Goal: Task Accomplishment & Management: Manage account settings

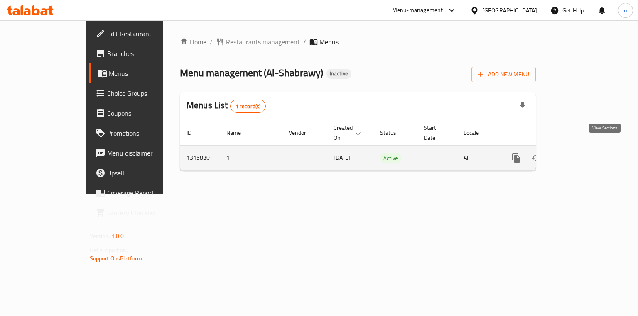
click at [581, 153] on icon "enhanced table" at bounding box center [576, 158] width 10 height 10
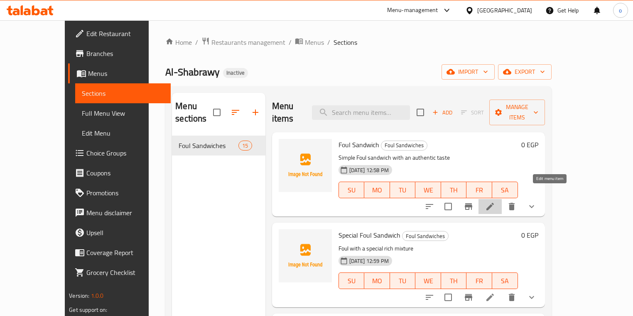
click at [495, 202] on icon at bounding box center [490, 207] width 10 height 10
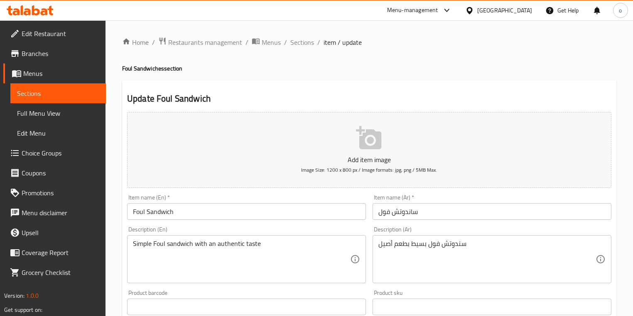
click at [58, 97] on span "Sections" at bounding box center [58, 93] width 82 height 10
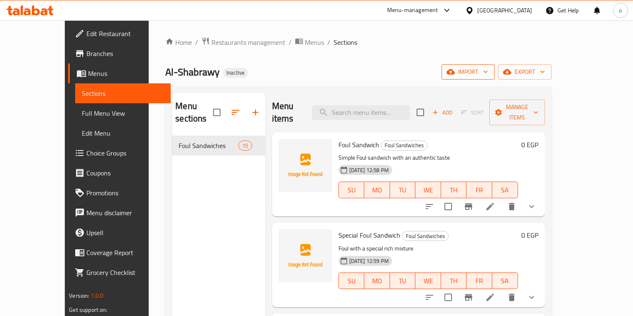
click at [488, 73] on span "import" at bounding box center [468, 72] width 40 height 10
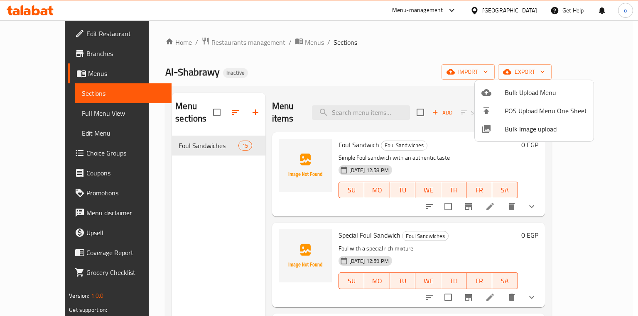
click at [530, 88] on span "Bulk Upload Menu" at bounding box center [545, 93] width 82 height 10
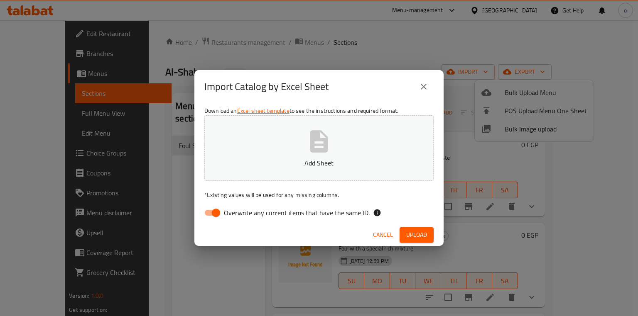
click at [211, 216] on input "Overwrite any current items that have the same ID." at bounding box center [215, 213] width 47 height 16
checkbox input "false"
click at [332, 140] on icon "button" at bounding box center [319, 141] width 27 height 27
click at [411, 232] on span "Upload" at bounding box center [416, 235] width 21 height 10
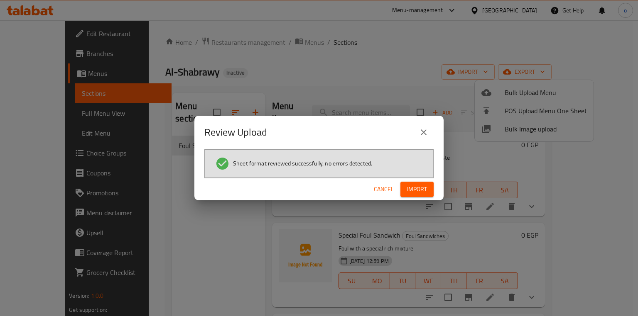
click at [416, 191] on span "Import" at bounding box center [417, 189] width 20 height 10
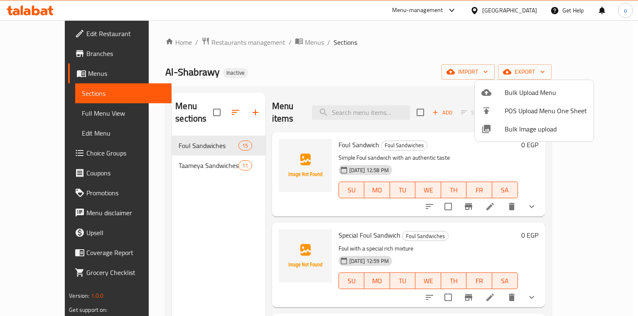
click at [193, 153] on div at bounding box center [319, 158] width 638 height 316
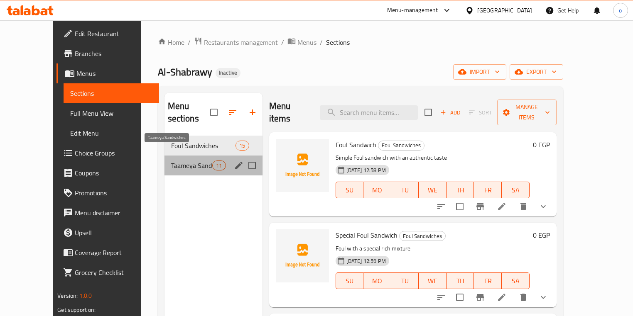
click at [189, 161] on span "Taameya Sandwiches" at bounding box center [192, 166] width 42 height 10
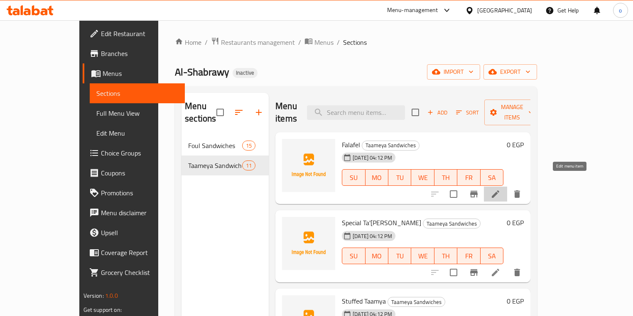
click at [500, 189] on icon at bounding box center [495, 194] width 10 height 10
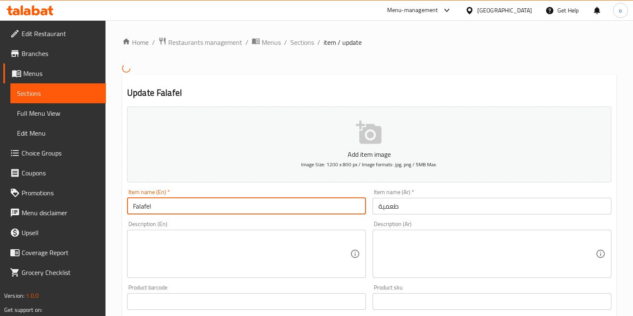
click at [262, 205] on input "Falafel" at bounding box center [246, 206] width 239 height 17
click at [227, 208] on input "Falafel" at bounding box center [246, 206] width 239 height 17
type input "F"
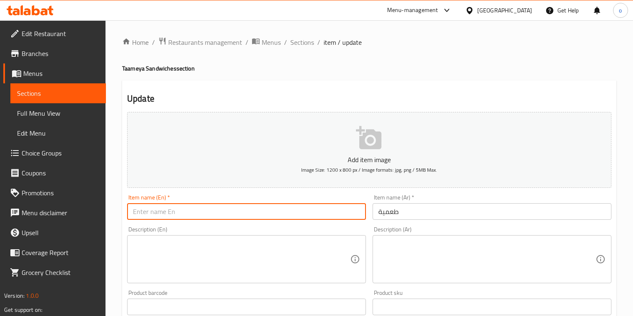
paste input "Taamia"
type input "Taamia"
click at [81, 84] on link "Sections" at bounding box center [57, 93] width 95 height 20
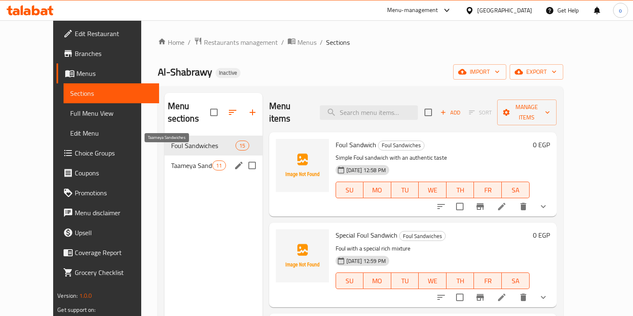
click at [180, 161] on span "Taameya Sandwiches" at bounding box center [192, 166] width 42 height 10
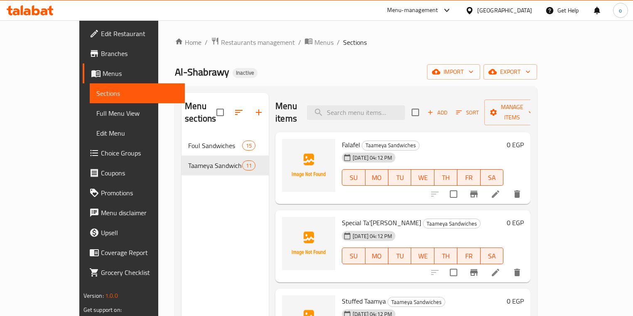
click at [507, 187] on li at bounding box center [495, 194] width 23 height 15
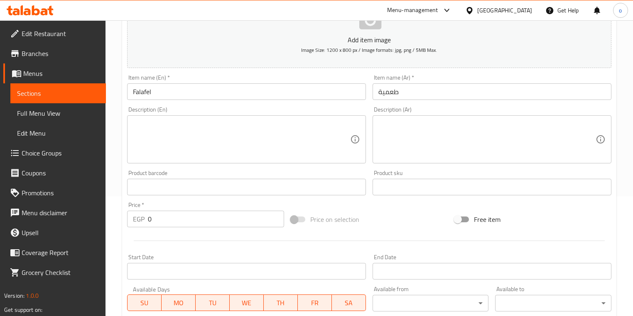
scroll to position [71, 0]
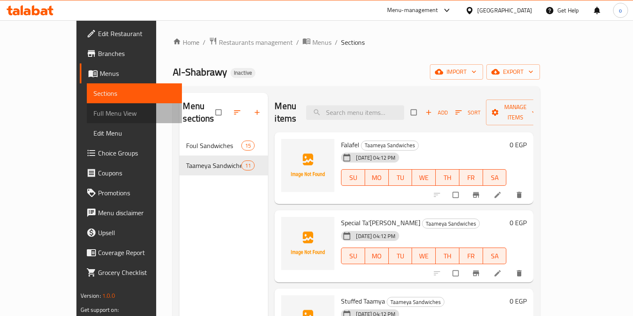
click at [93, 115] on span "Full Menu View" at bounding box center [134, 113] width 82 height 10
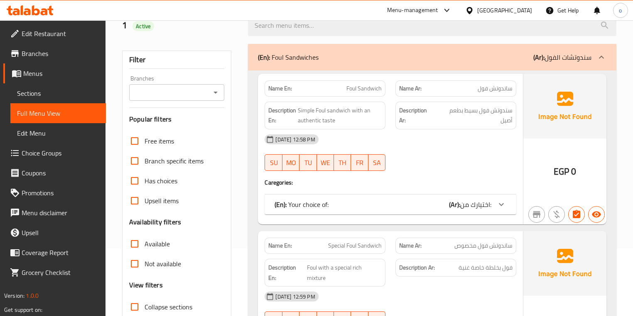
scroll to position [133, 0]
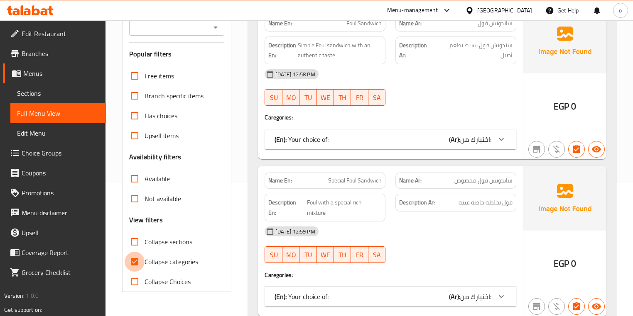
click at [133, 259] on input "Collapse categories" at bounding box center [135, 262] width 20 height 20
checkbox input "false"
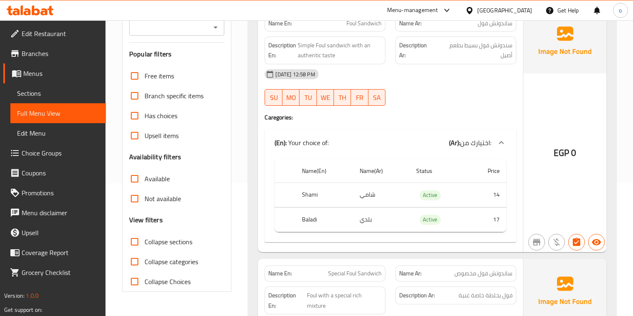
click at [132, 244] on input "Collapse sections" at bounding box center [135, 242] width 20 height 20
checkbox input "true"
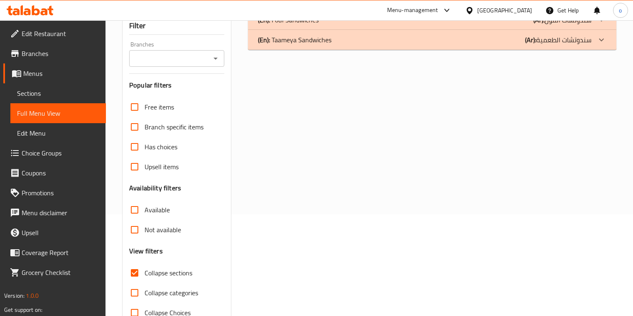
scroll to position [58, 0]
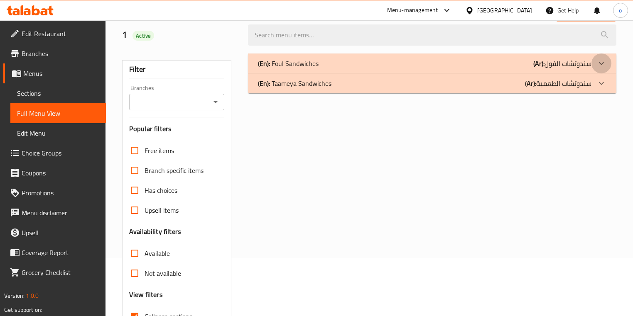
click at [593, 62] on div at bounding box center [601, 64] width 20 height 20
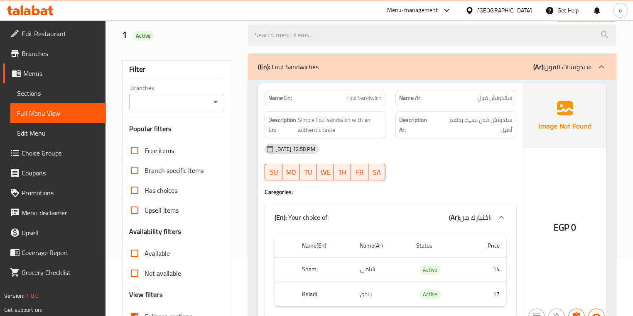
click at [598, 64] on icon at bounding box center [601, 67] width 10 height 10
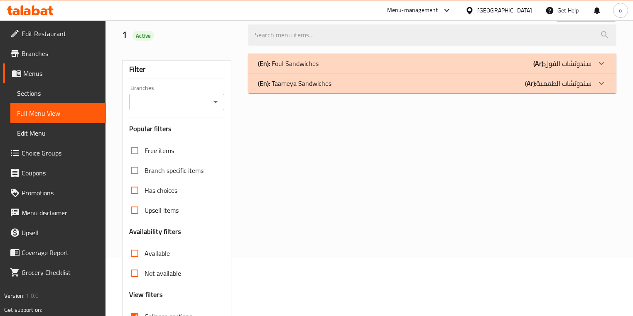
click at [604, 85] on icon at bounding box center [601, 83] width 10 height 10
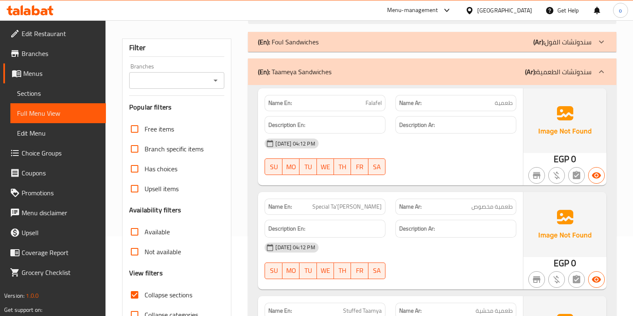
scroll to position [91, 0]
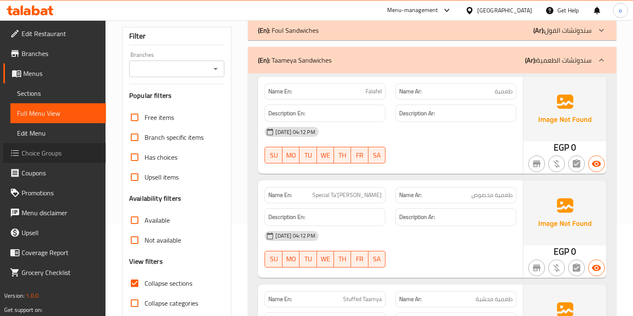
click at [37, 156] on span "Choice Groups" at bounding box center [61, 153] width 78 height 10
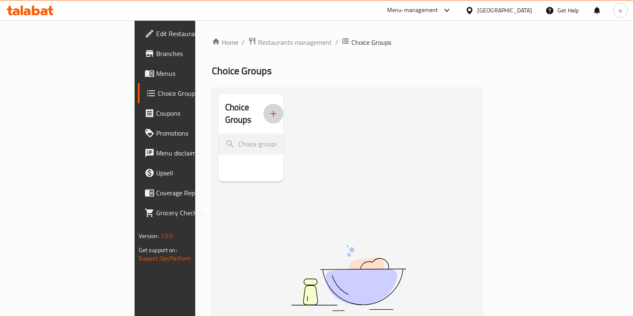
click at [268, 109] on icon "button" at bounding box center [273, 114] width 10 height 10
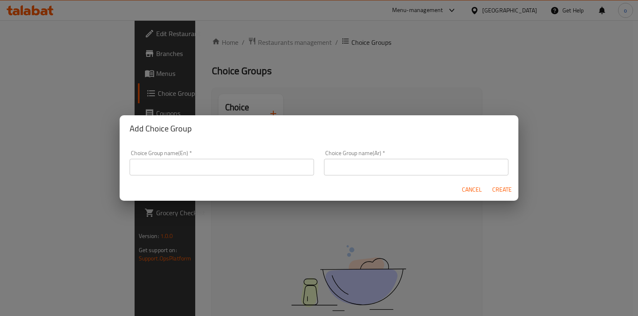
click at [233, 156] on div "Choice Group name(En)   * Choice Group name(En) *" at bounding box center [222, 162] width 184 height 25
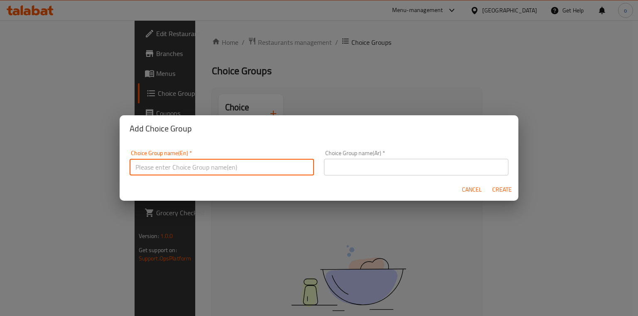
click at [232, 163] on input "text" at bounding box center [222, 167] width 184 height 17
click at [257, 167] on input "text" at bounding box center [222, 167] width 184 height 17
type input "غ"
type input "your choice of"
click at [360, 167] on input "text" at bounding box center [416, 167] width 184 height 17
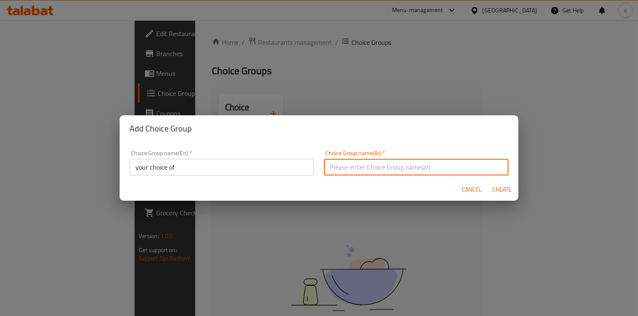
type input "h"
type input "اختيارك من"
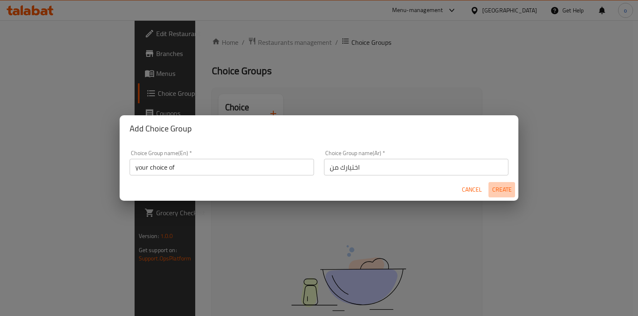
click at [497, 188] on span "Create" at bounding box center [502, 190] width 20 height 10
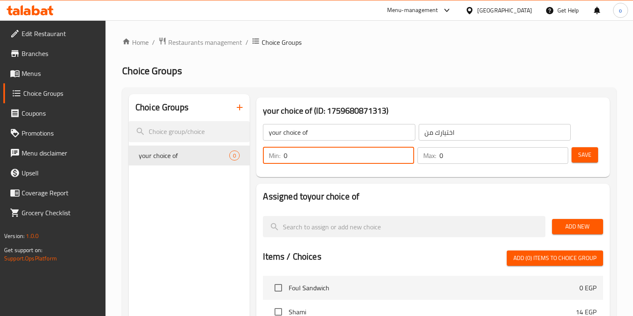
drag, startPoint x: 335, startPoint y: 156, endPoint x: 278, endPoint y: 157, distance: 57.7
click at [278, 157] on div "Min: 0 ​" at bounding box center [338, 155] width 151 height 17
type input "1"
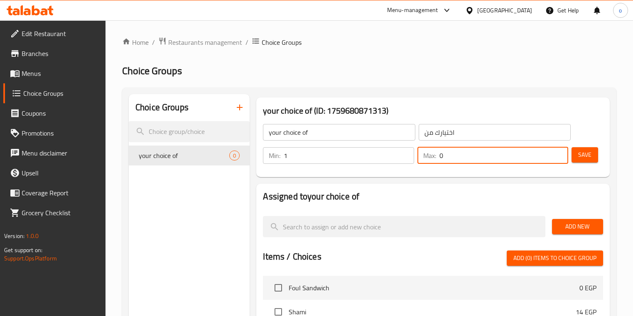
drag, startPoint x: 450, startPoint y: 156, endPoint x: 430, endPoint y: 156, distance: 19.1
click at [430, 156] on div "Max: 0 ​" at bounding box center [492, 155] width 151 height 17
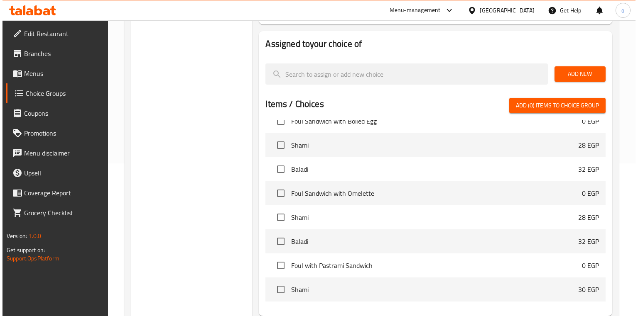
scroll to position [237, 0]
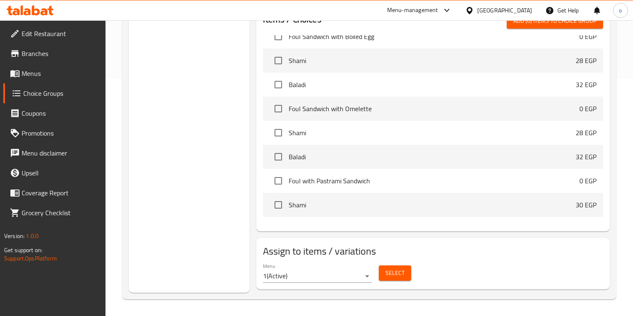
type input "1"
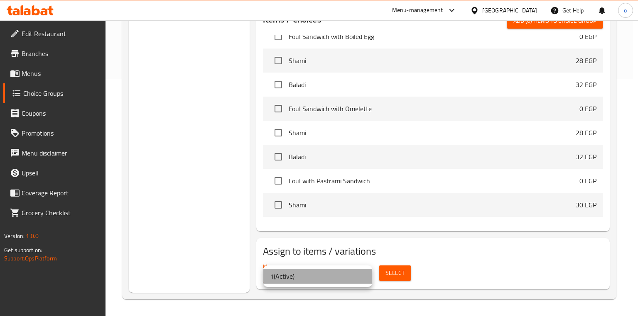
click at [351, 279] on li "1 ( Active )" at bounding box center [317, 276] width 109 height 15
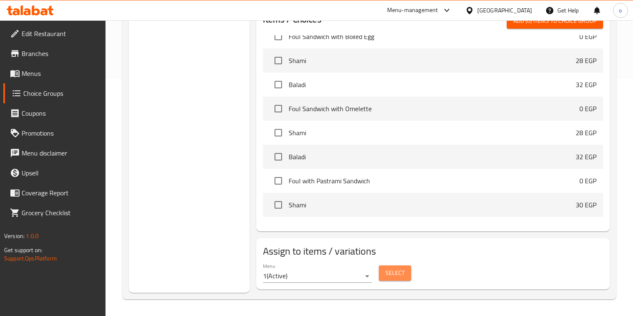
click at [388, 276] on span "Select" at bounding box center [394, 273] width 19 height 10
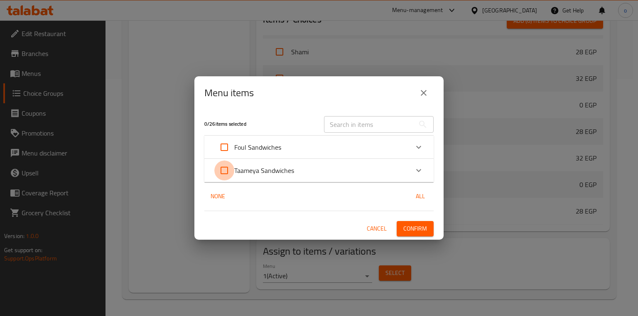
click at [218, 170] on input "Expand" at bounding box center [224, 171] width 20 height 20
checkbox input "true"
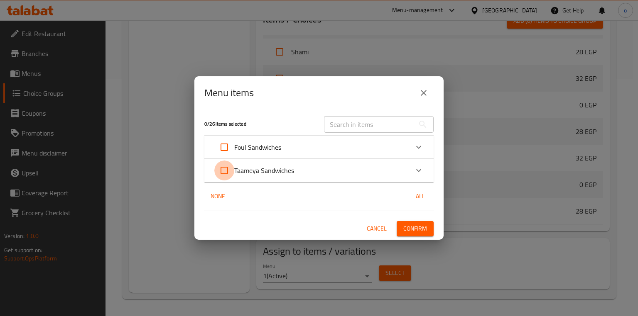
checkbox input "true"
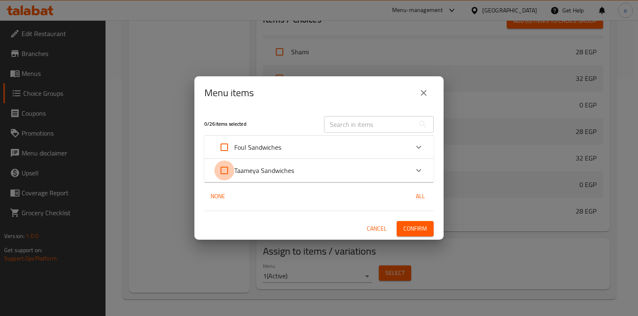
checkbox input "true"
click at [418, 169] on icon "Expand" at bounding box center [418, 171] width 10 height 10
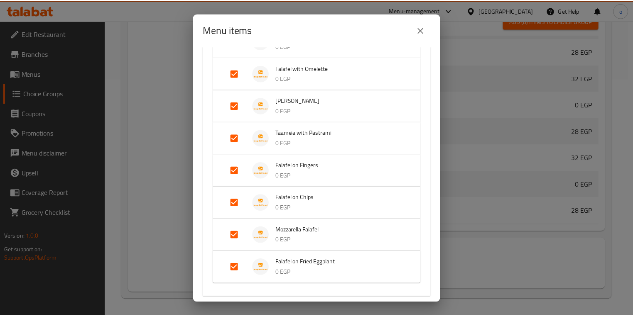
scroll to position [259, 0]
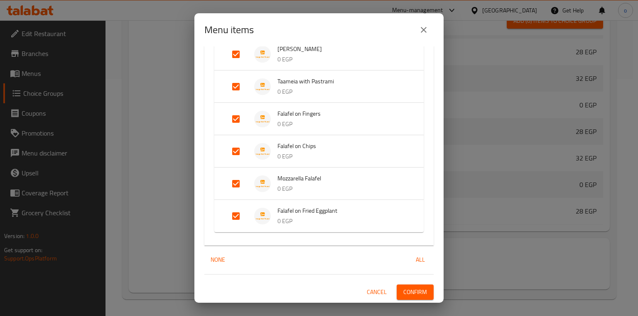
click at [417, 259] on span "All" at bounding box center [420, 260] width 20 height 10
checkbox input "true"
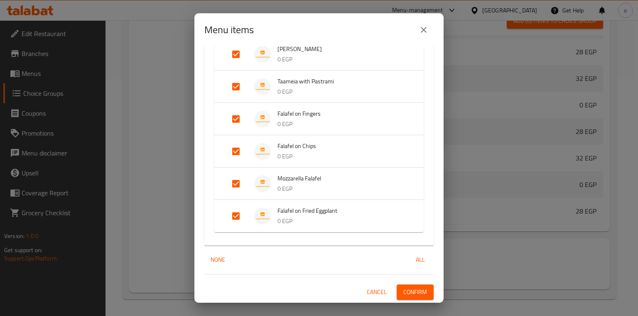
checkbox input "true"
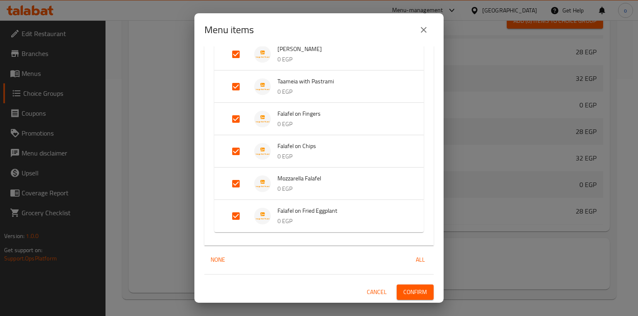
checkbox input "true"
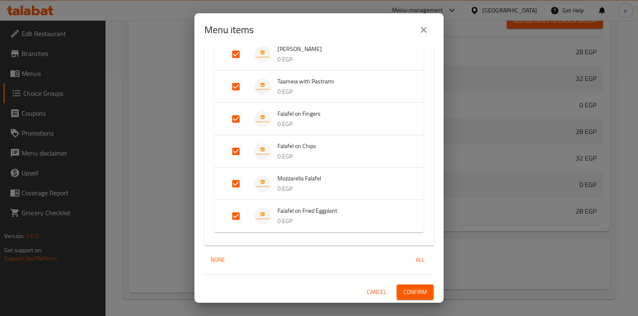
checkbox input "true"
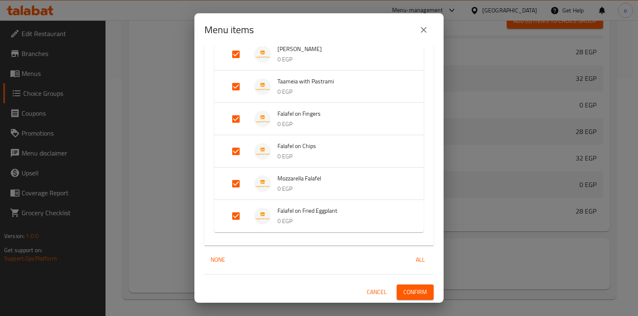
checkbox input "true"
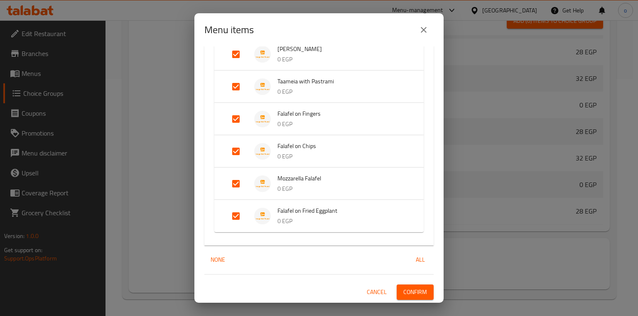
checkbox input "true"
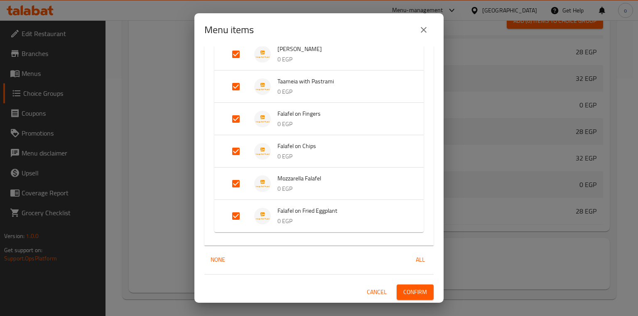
checkbox input "true"
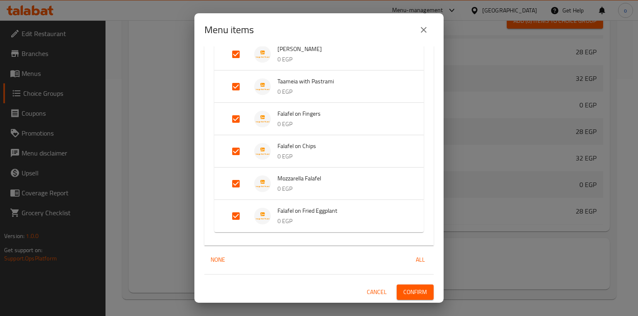
checkbox input "true"
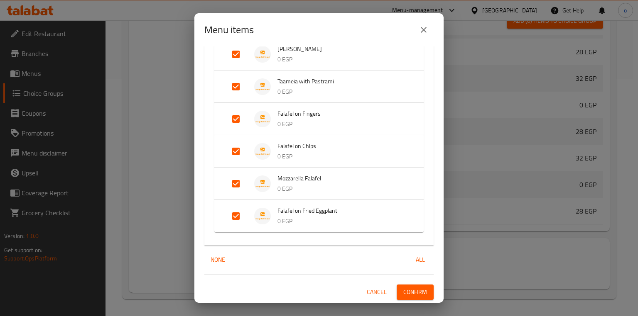
checkbox input "true"
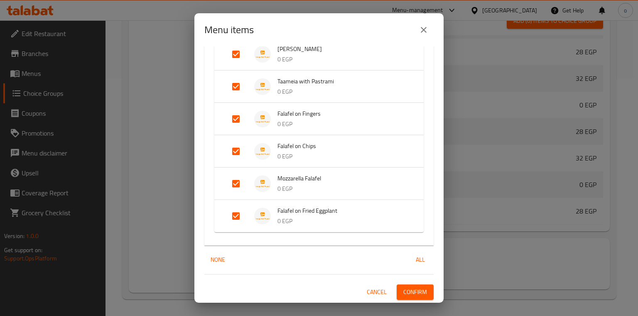
checkbox input "true"
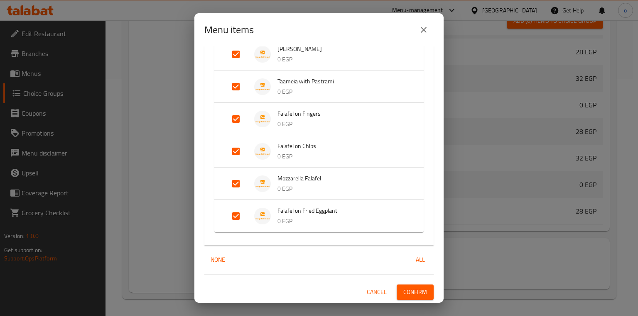
checkbox input "true"
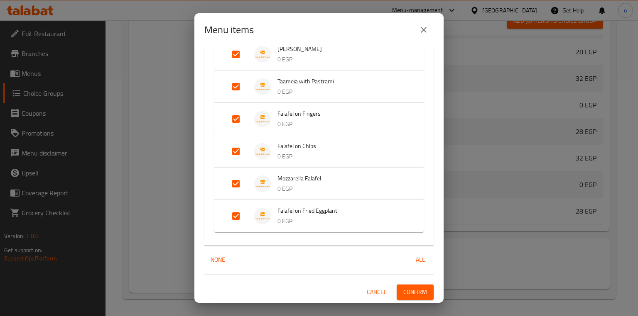
checkbox input "true"
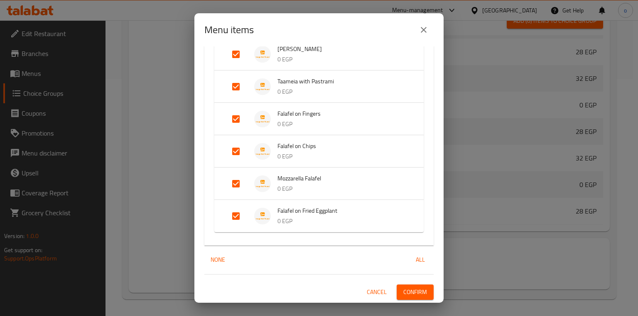
checkbox input "true"
click at [408, 286] on button "Confirm" at bounding box center [414, 292] width 37 height 15
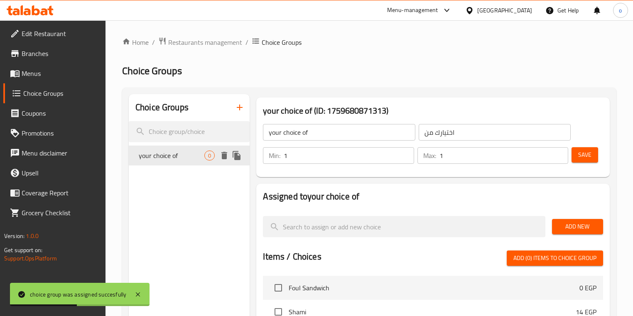
scroll to position [0, 0]
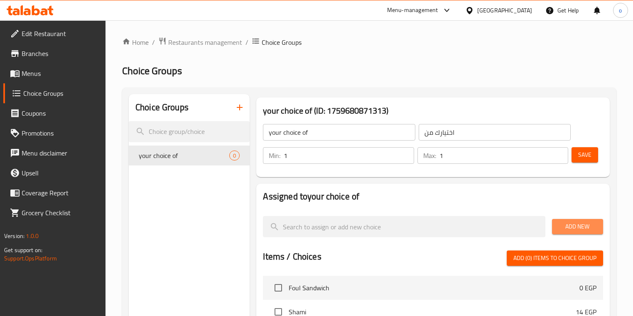
click at [582, 231] on span "Add New" at bounding box center [577, 227] width 38 height 10
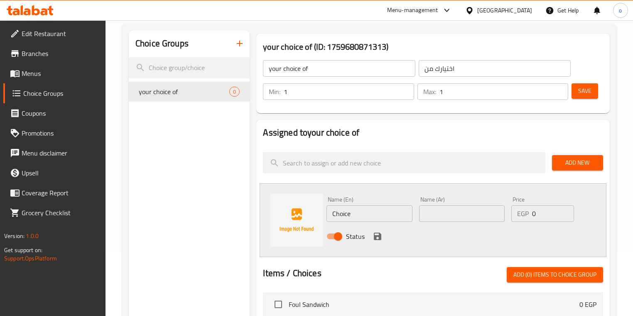
scroll to position [66, 0]
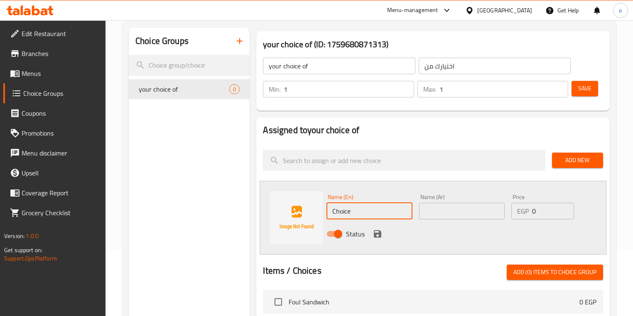
click at [392, 213] on input "Choice" at bounding box center [369, 211] width 86 height 17
type input "C"
type input "ش"
click at [344, 213] on input "text" at bounding box center [369, 211] width 86 height 17
type input "{"
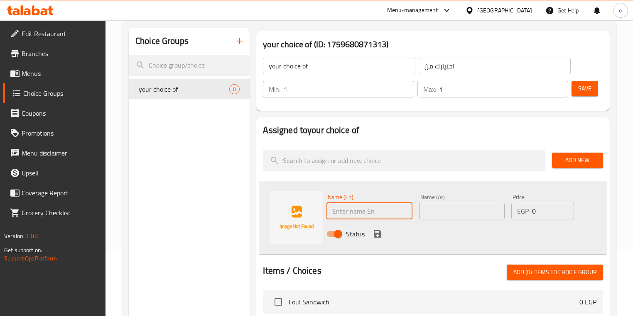
paste input "shami"
type input "shami"
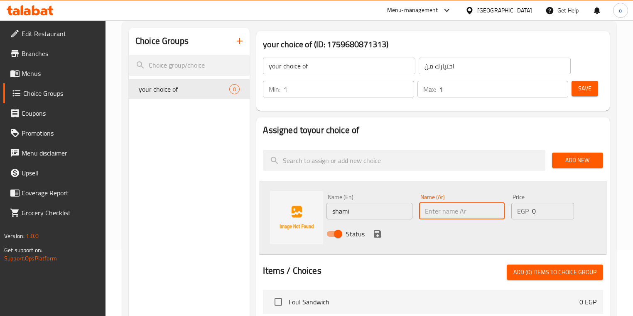
click at [451, 216] on input "text" at bounding box center [462, 211] width 86 height 17
type input "شامي"
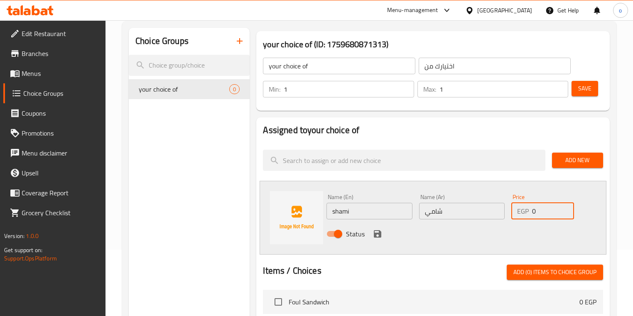
click at [541, 210] on input "0" at bounding box center [553, 211] width 42 height 17
drag, startPoint x: 541, startPoint y: 210, endPoint x: 533, endPoint y: 212, distance: 8.1
click at [533, 212] on input "0" at bounding box center [553, 211] width 42 height 17
type input "14"
click at [379, 237] on icon "save" at bounding box center [377, 233] width 7 height 7
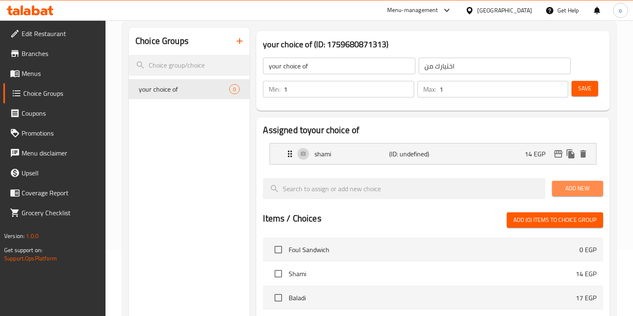
click at [576, 188] on span "Add New" at bounding box center [577, 188] width 38 height 10
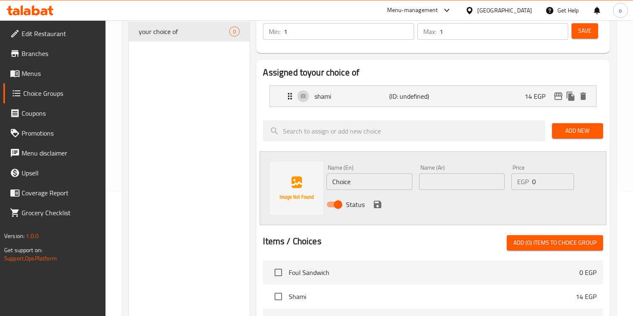
scroll to position [133, 0]
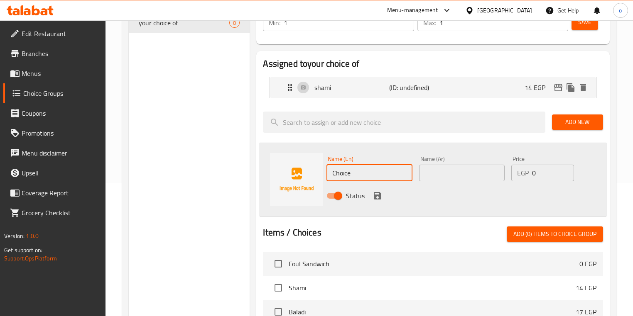
drag, startPoint x: 365, startPoint y: 171, endPoint x: 301, endPoint y: 172, distance: 64.8
click at [301, 172] on div "Name (En) Choice Name (En) Name (Ar) Name (Ar) Price EGP 0 Price Status" at bounding box center [432, 180] width 346 height 74
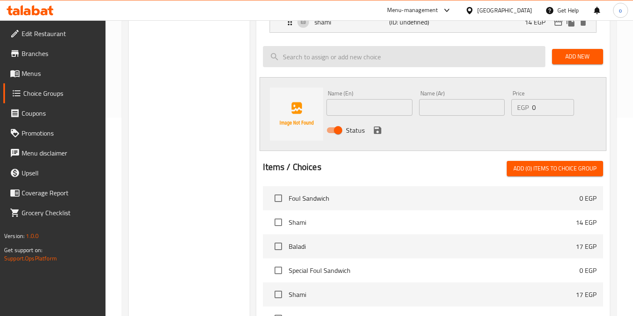
scroll to position [199, 0]
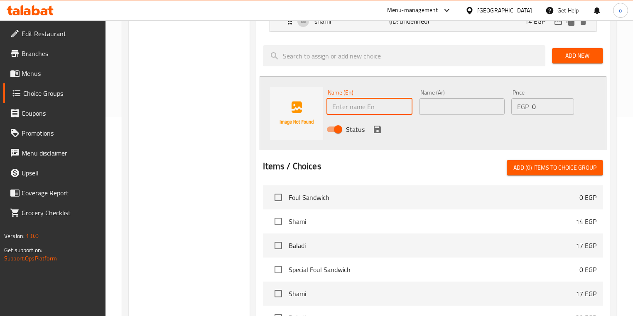
click at [376, 108] on input "text" at bounding box center [369, 106] width 86 height 17
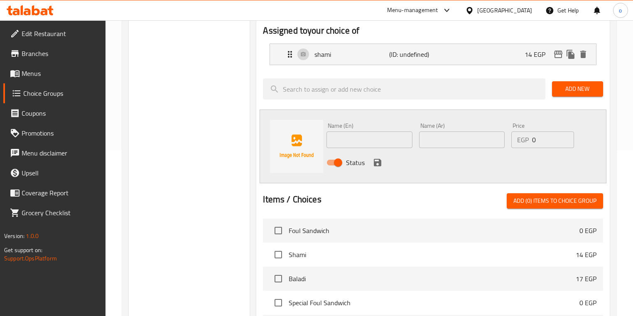
click at [375, 134] on input "text" at bounding box center [369, 140] width 86 height 17
type input "V"
paste input "Baladi"
type input "Baladi"
click at [448, 142] on input "text" at bounding box center [462, 140] width 86 height 17
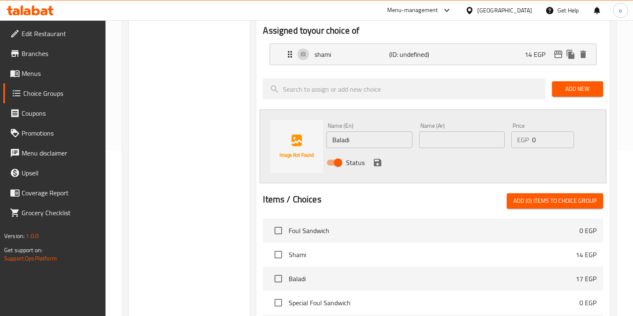
click at [456, 144] on input "text" at bounding box center [462, 140] width 86 height 17
paste input "بلدي"
type input "بلدي"
click at [541, 143] on div "EGP 0 Price" at bounding box center [542, 140] width 63 height 17
type input "16"
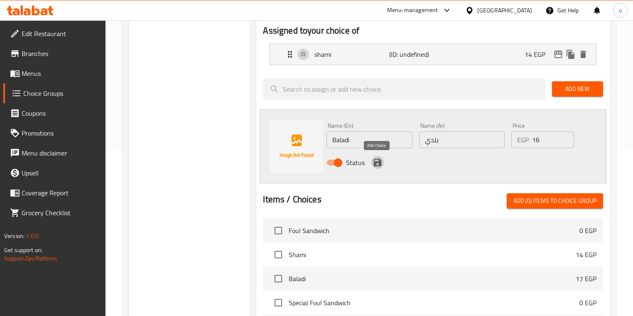
click at [372, 164] on icon "save" at bounding box center [377, 163] width 10 height 10
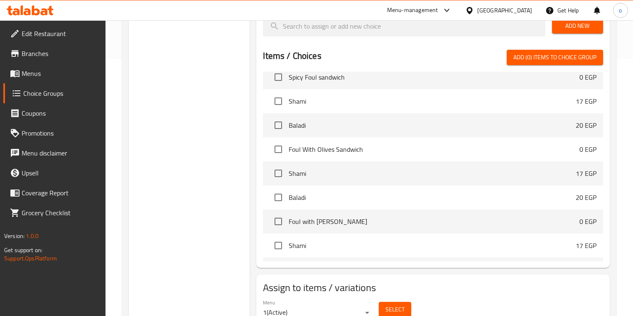
scroll to position [294, 0]
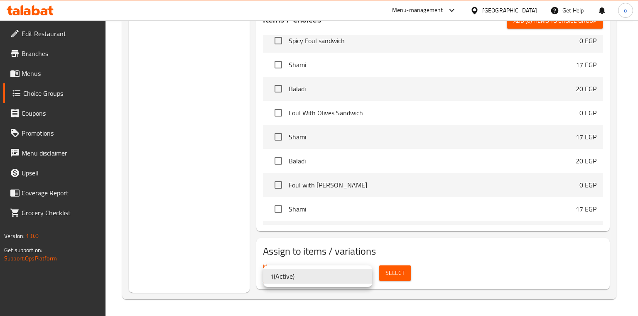
click at [403, 270] on div at bounding box center [319, 158] width 638 height 316
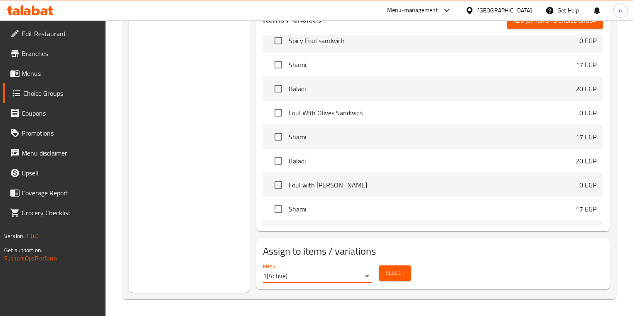
click at [399, 275] on span "Select" at bounding box center [394, 273] width 19 height 10
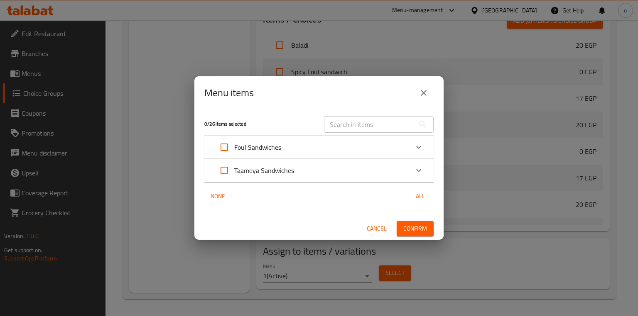
click at [224, 173] on input "Expand" at bounding box center [224, 171] width 20 height 20
checkbox input "true"
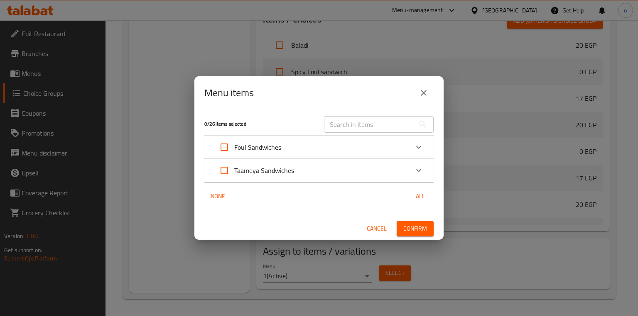
checkbox input "true"
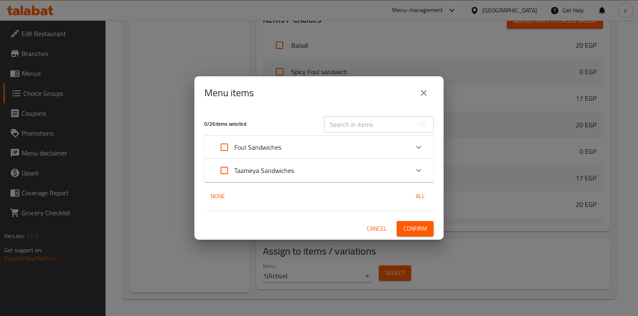
checkbox input "true"
click at [415, 196] on span "All" at bounding box center [420, 196] width 20 height 10
checkbox input "true"
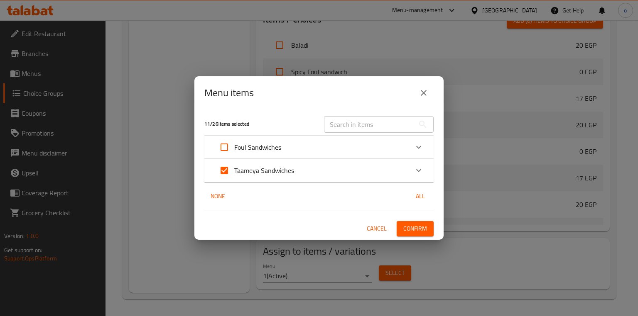
checkbox input "true"
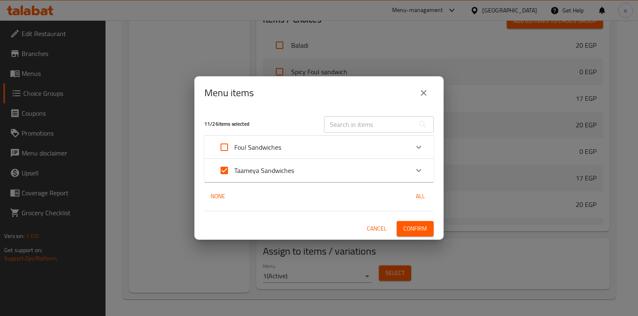
checkbox input "true"
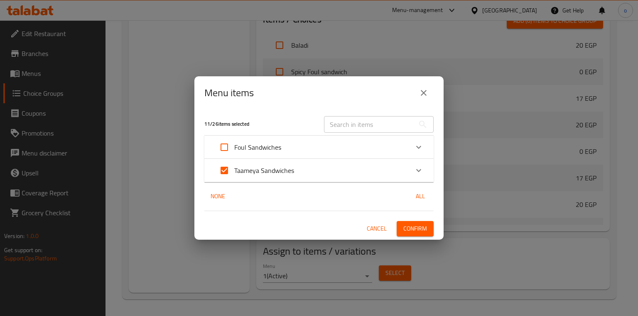
checkbox input "true"
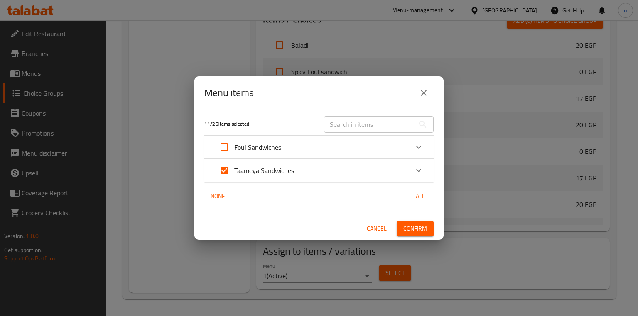
checkbox input "true"
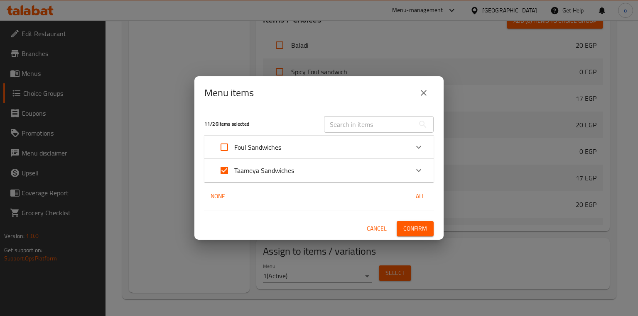
checkbox input "true"
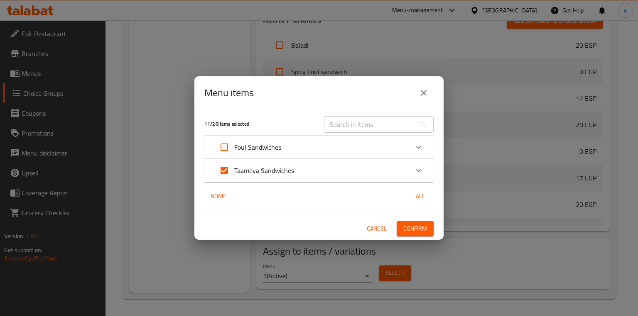
checkbox input "true"
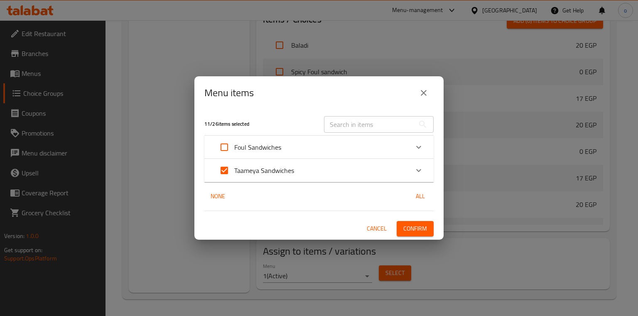
checkbox input "true"
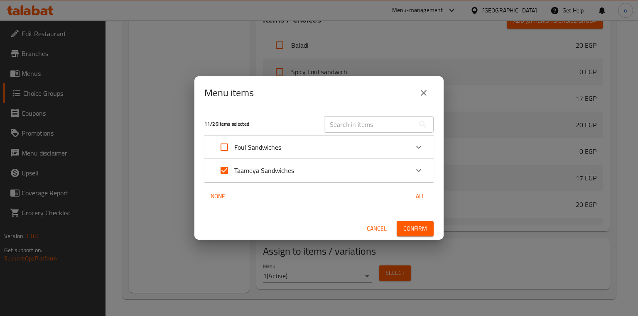
checkbox input "true"
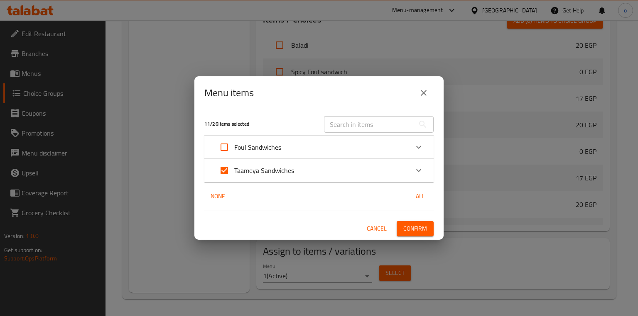
checkbox input "true"
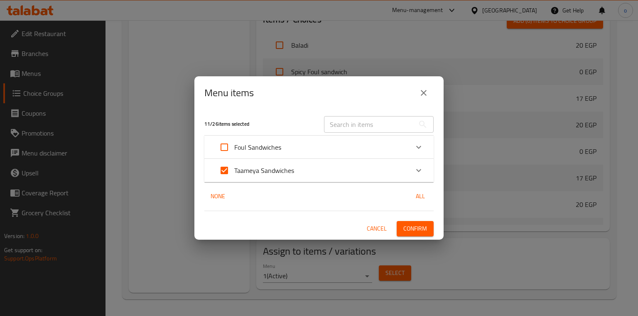
checkbox input "true"
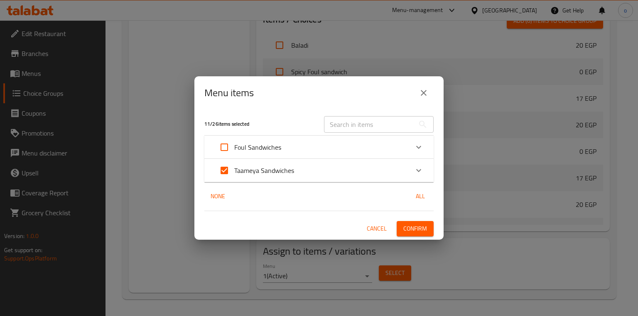
checkbox input "true"
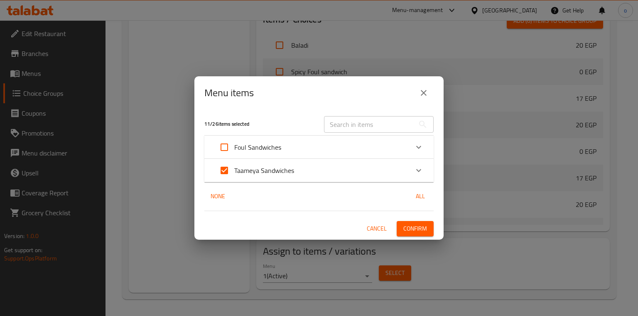
checkbox input "true"
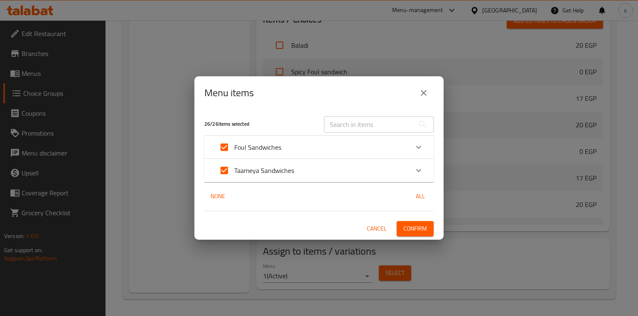
click at [415, 196] on span "All" at bounding box center [420, 196] width 20 height 10
click at [227, 146] on input "Expand" at bounding box center [224, 147] width 20 height 20
checkbox input "false"
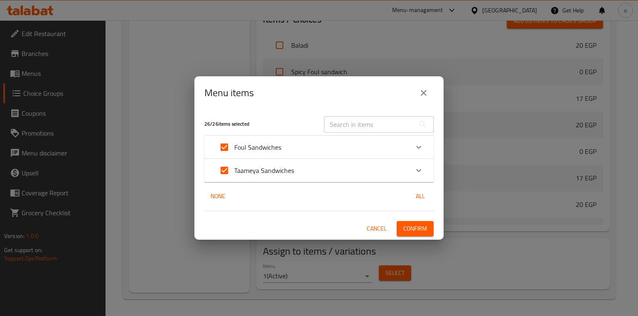
checkbox input "false"
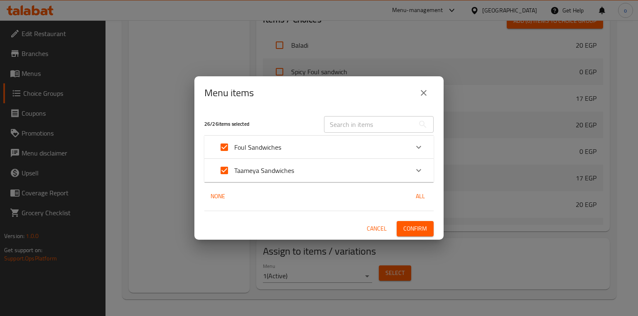
checkbox input "false"
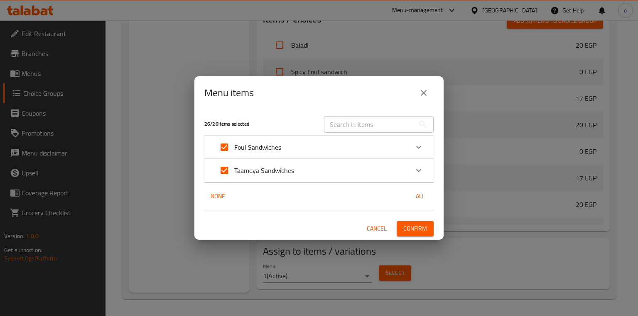
checkbox input "false"
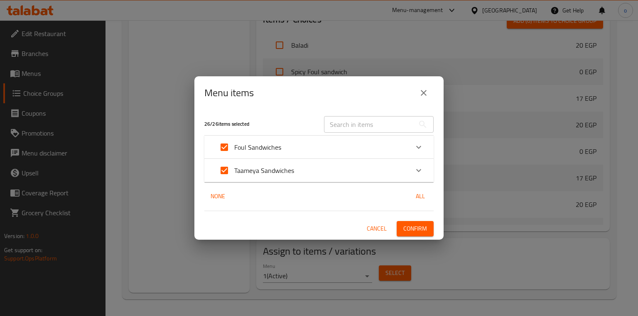
checkbox input "false"
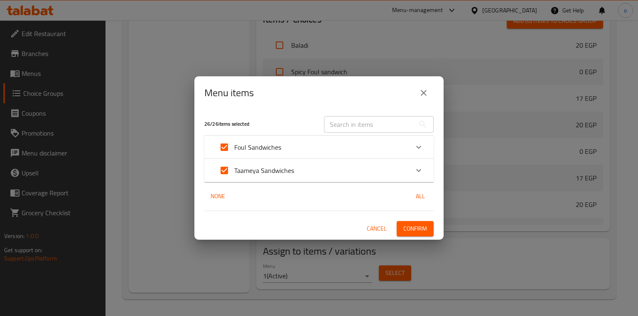
checkbox input "false"
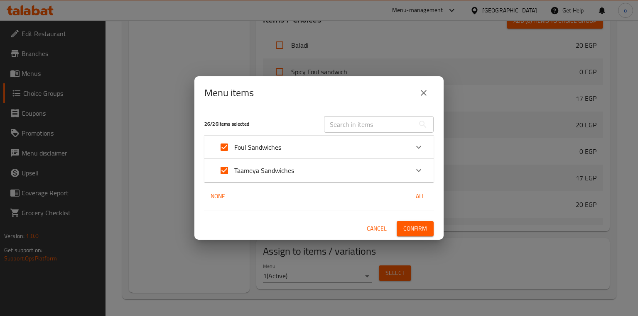
checkbox input "false"
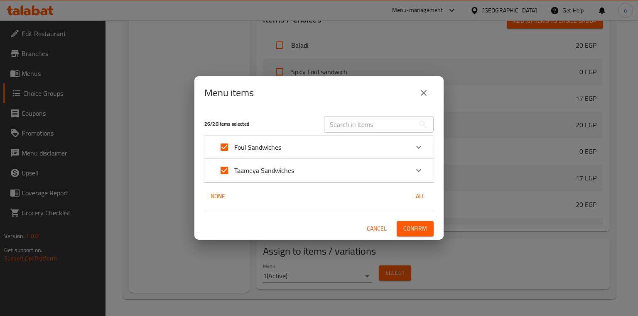
checkbox input "false"
click at [421, 92] on icon "close" at bounding box center [423, 93] width 10 height 10
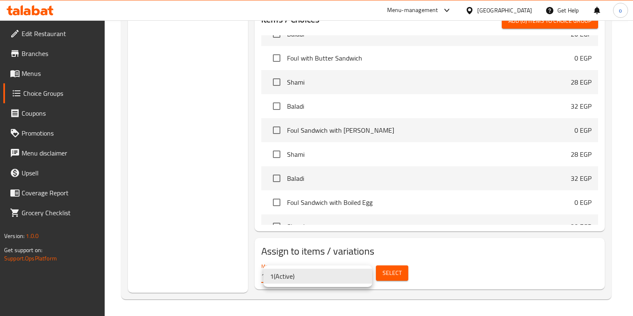
click at [367, 275] on li "1 ( Active )" at bounding box center [317, 276] width 109 height 15
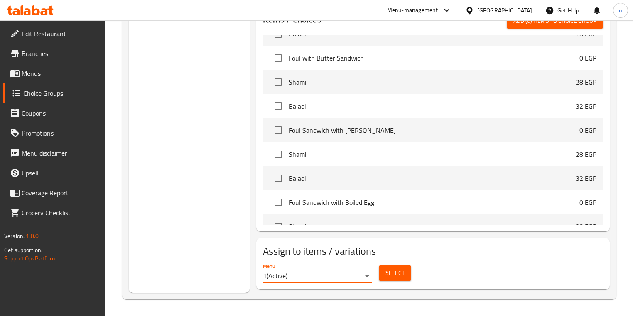
click at [382, 270] on button "Select" at bounding box center [395, 273] width 32 height 15
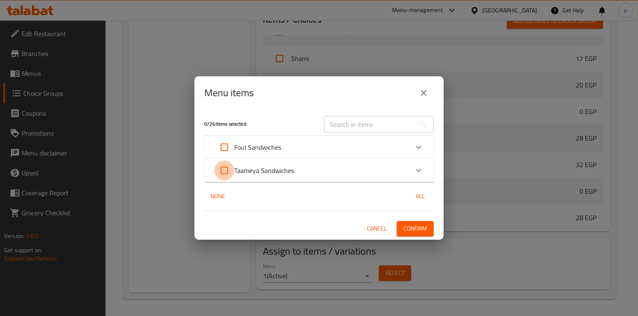
click at [223, 169] on input "Expand" at bounding box center [224, 171] width 20 height 20
click at [415, 174] on icon "Expand" at bounding box center [418, 171] width 10 height 10
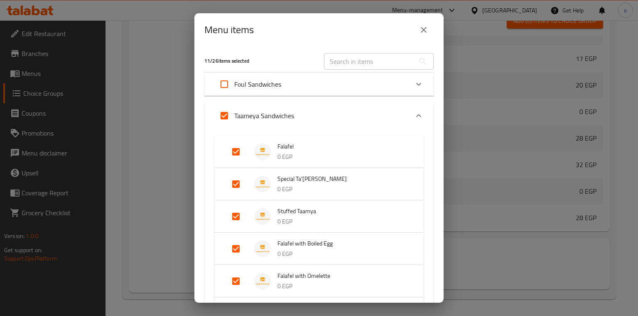
click at [227, 112] on input "Expand" at bounding box center [224, 116] width 20 height 20
click at [237, 151] on input "Expand" at bounding box center [236, 152] width 20 height 20
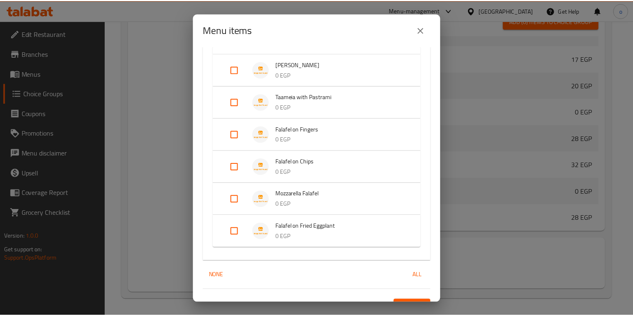
scroll to position [266, 0]
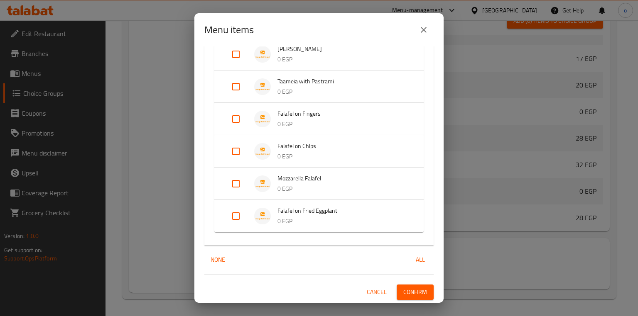
click at [418, 291] on span "Confirm" at bounding box center [415, 292] width 24 height 10
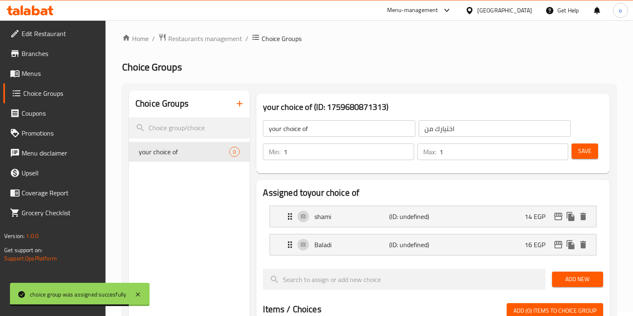
scroll to position [0, 0]
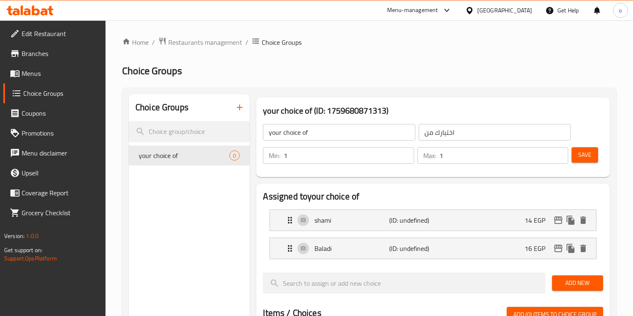
click at [582, 156] on span "Save" at bounding box center [584, 155] width 13 height 10
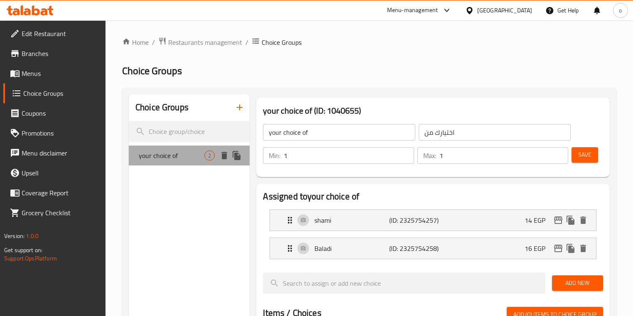
click at [184, 161] on div "your choice of 2" at bounding box center [189, 156] width 121 height 20
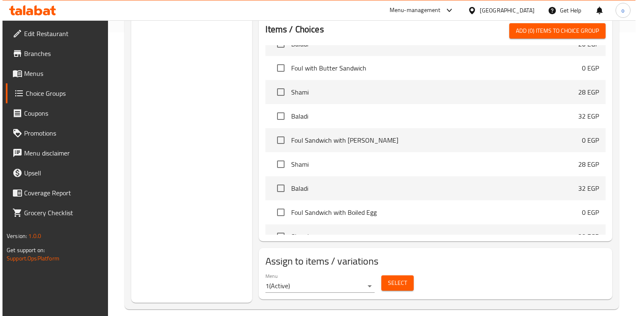
scroll to position [294, 0]
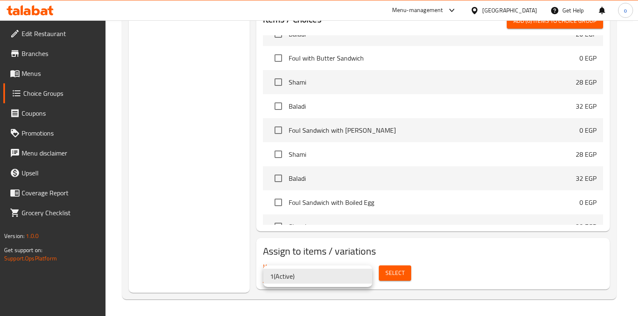
click at [415, 236] on div at bounding box center [319, 158] width 638 height 316
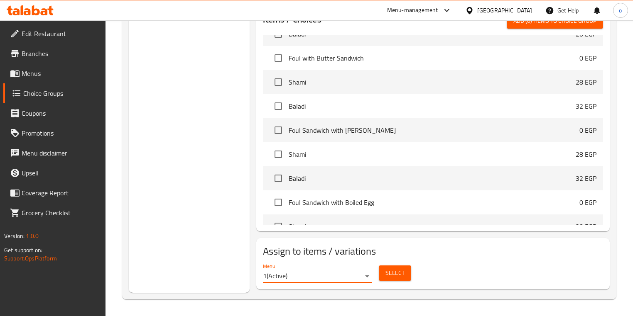
click at [390, 276] on span "Select" at bounding box center [394, 273] width 19 height 10
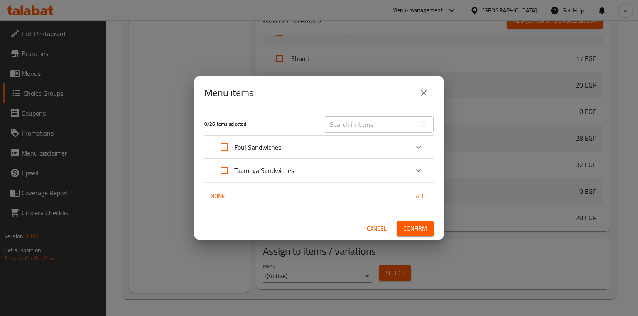
click at [416, 173] on icon "Expand" at bounding box center [418, 171] width 10 height 10
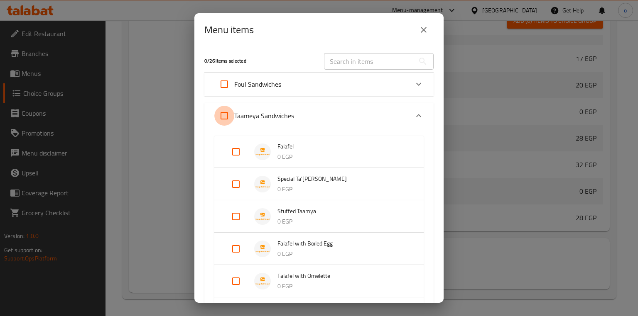
click at [224, 113] on input "Expand" at bounding box center [224, 116] width 20 height 20
click at [224, 115] on input "Expand" at bounding box center [224, 116] width 20 height 20
click at [243, 153] on input "Expand" at bounding box center [236, 152] width 20 height 20
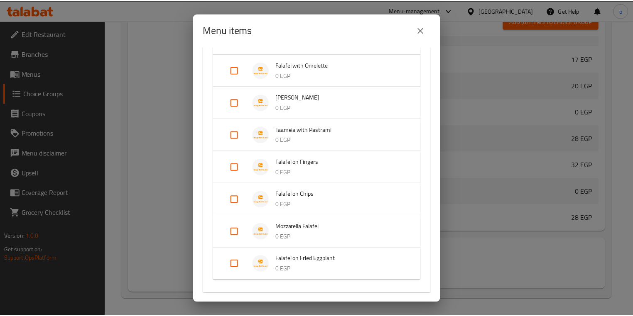
scroll to position [266, 0]
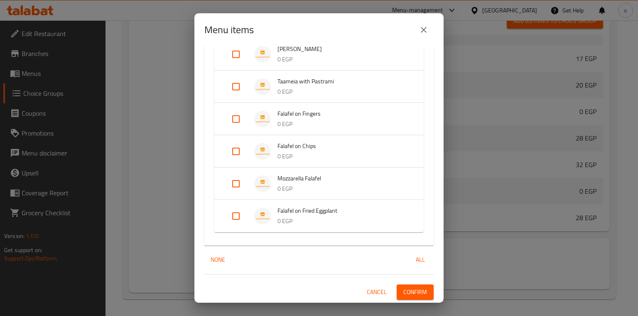
click at [412, 292] on span "Confirm" at bounding box center [415, 292] width 24 height 10
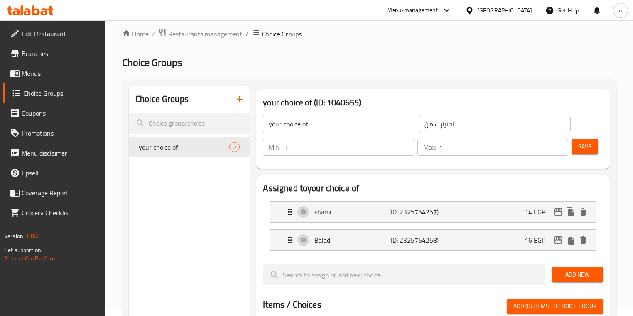
scroll to position [0, 0]
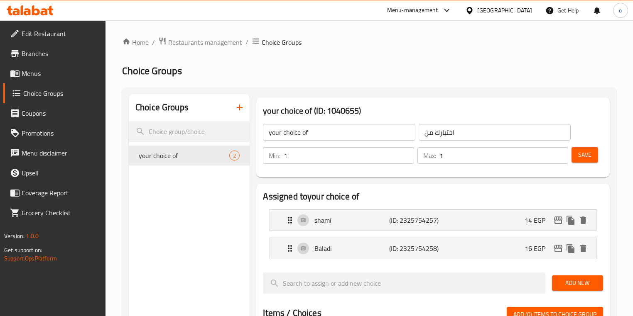
click at [240, 108] on icon "button" at bounding box center [240, 108] width 6 height 6
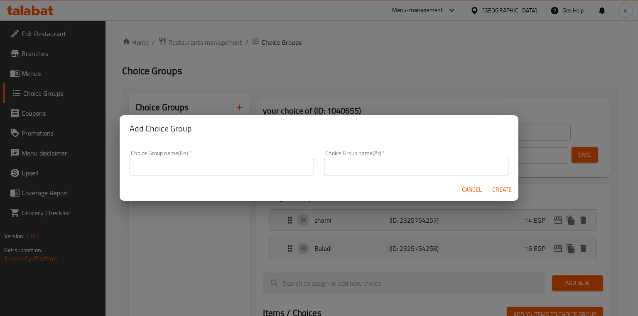
click at [221, 162] on input "text" at bounding box center [222, 167] width 184 height 17
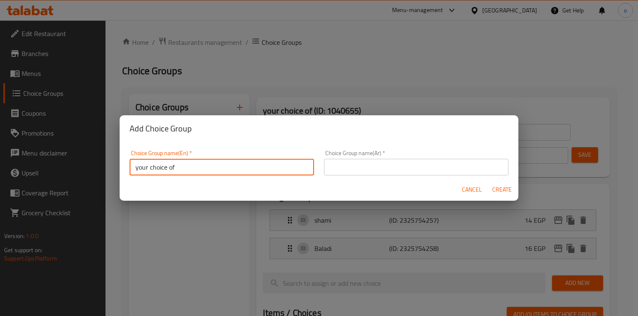
click at [364, 168] on input "text" at bounding box center [416, 167] width 184 height 17
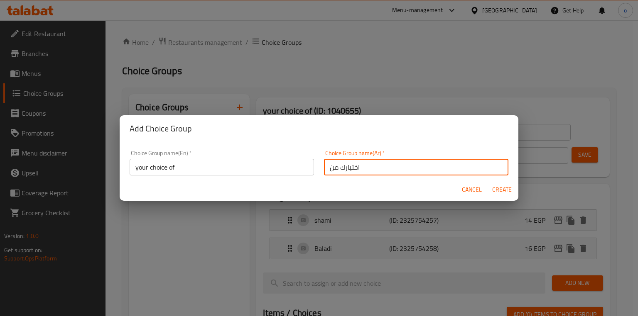
click at [501, 189] on span "Create" at bounding box center [502, 190] width 20 height 10
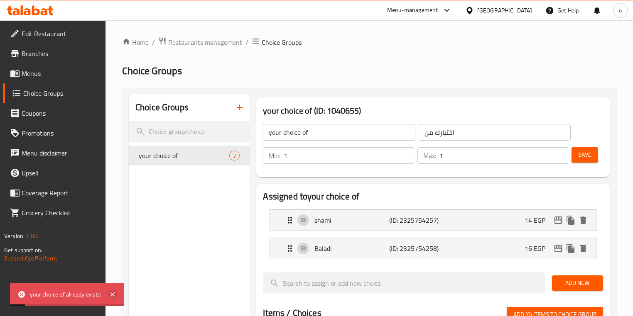
click at [111, 295] on icon at bounding box center [113, 295] width 10 height 10
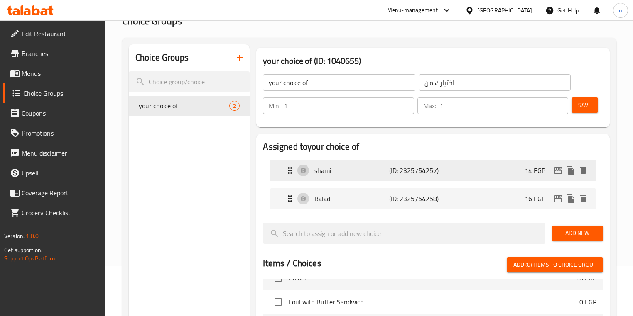
scroll to position [66, 0]
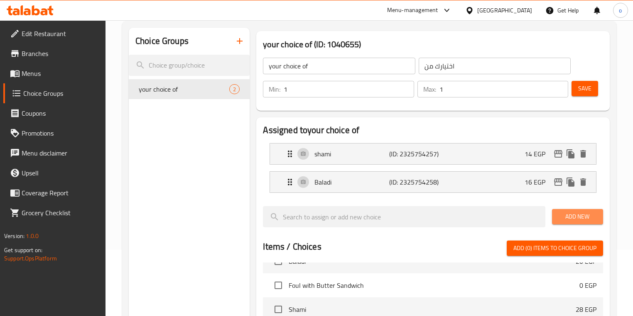
click at [557, 217] on button "Add New" at bounding box center [577, 216] width 51 height 15
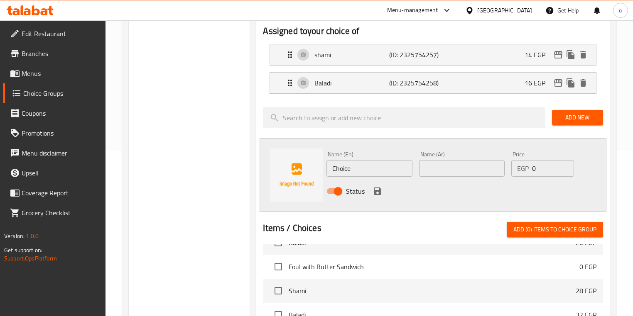
scroll to position [166, 0]
click at [362, 164] on input "Choice" at bounding box center [369, 168] width 86 height 17
drag, startPoint x: 362, startPoint y: 164, endPoint x: 315, endPoint y: 164, distance: 46.9
click at [315, 164] on div "Name (En) Choice Name (En) Name (Ar) Name (Ar) Price EGP 0 Price Status" at bounding box center [432, 175] width 346 height 74
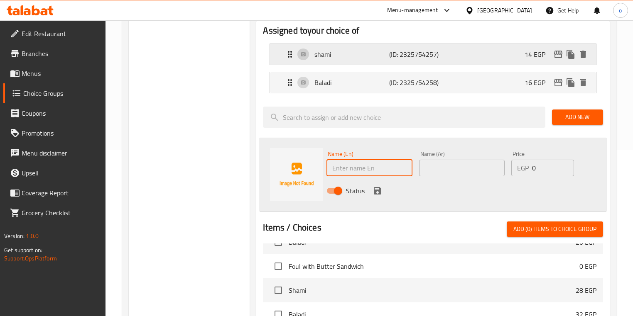
click at [332, 54] on p "shami" at bounding box center [351, 54] width 75 height 10
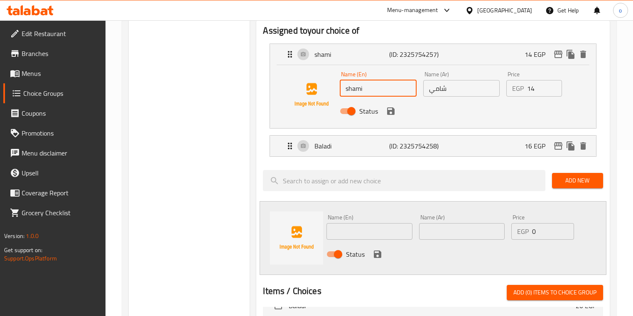
drag, startPoint x: 365, startPoint y: 89, endPoint x: 342, endPoint y: 90, distance: 22.8
click at [342, 90] on input "shami" at bounding box center [378, 88] width 76 height 17
click at [365, 232] on input "text" at bounding box center [369, 231] width 86 height 17
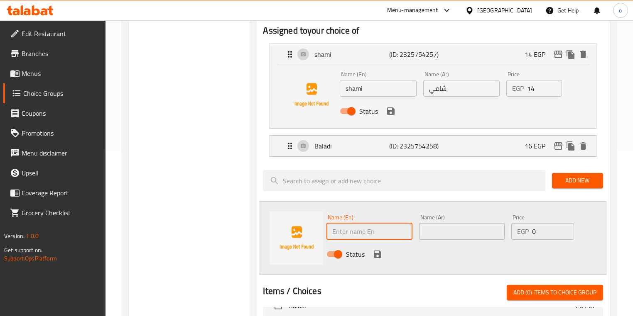
paste input "shami"
click at [447, 93] on input "شامي" at bounding box center [461, 88] width 76 height 17
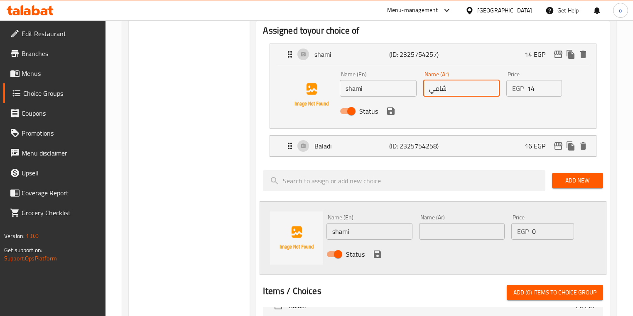
click at [447, 90] on input "شامي" at bounding box center [461, 88] width 76 height 17
drag, startPoint x: 448, startPoint y: 89, endPoint x: 427, endPoint y: 89, distance: 21.6
click at [427, 89] on input "شامي" at bounding box center [461, 88] width 76 height 17
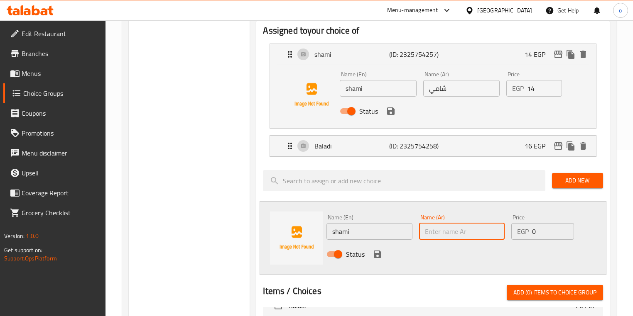
click at [453, 228] on input "text" at bounding box center [462, 231] width 86 height 17
paste input "شامي"
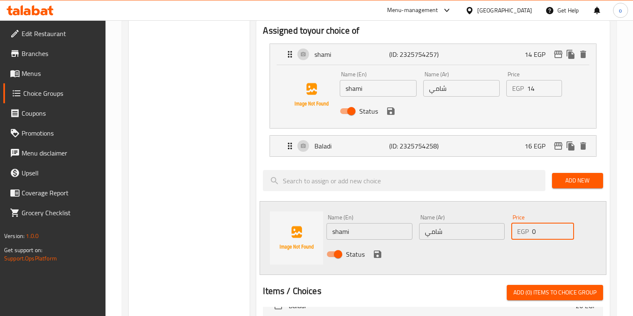
click at [531, 230] on div "EGP 0 Price" at bounding box center [542, 231] width 63 height 17
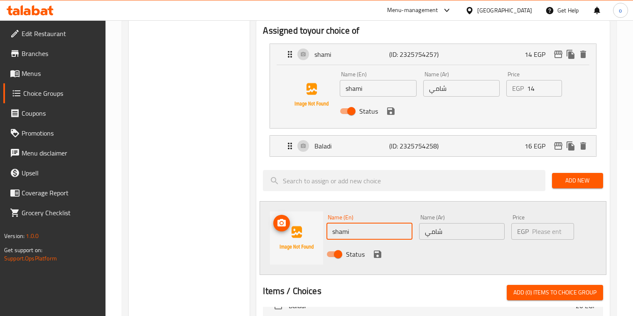
drag, startPoint x: 363, startPoint y: 232, endPoint x: 322, endPoint y: 232, distance: 41.5
click at [322, 232] on div "Name (En) shami Name (En) Name (Ar) شامي Name (Ar) Price EGP Price Status" at bounding box center [432, 238] width 346 height 74
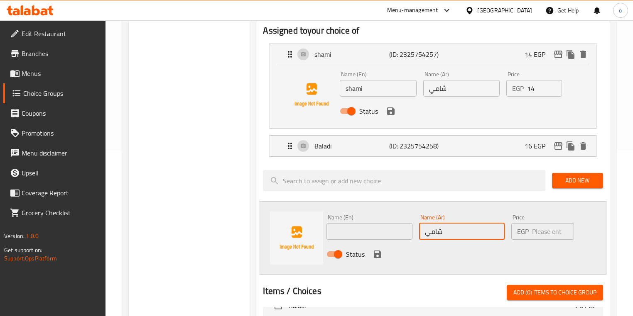
drag, startPoint x: 462, startPoint y: 226, endPoint x: 404, endPoint y: 226, distance: 58.1
click at [404, 226] on div "Name (En) Name (En) Name (Ar) شامي Name (Ar) Price EGP Price Status" at bounding box center [461, 238] width 277 height 54
click at [214, 217] on div "Choice Groups your choice of 2" at bounding box center [189, 246] width 121 height 637
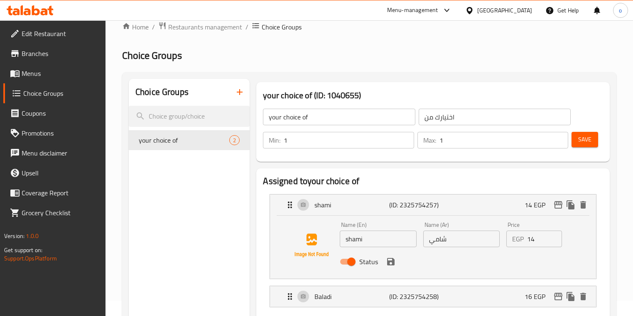
scroll to position [0, 0]
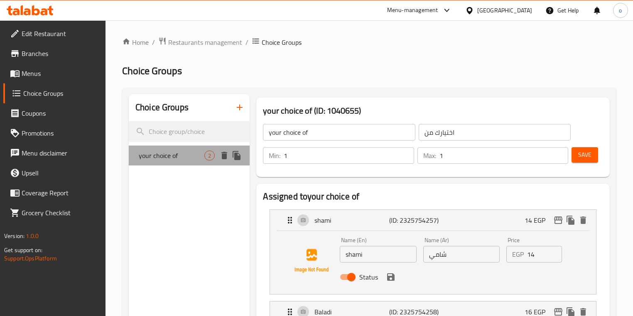
click at [169, 154] on span "your choice of" at bounding box center [172, 156] width 66 height 10
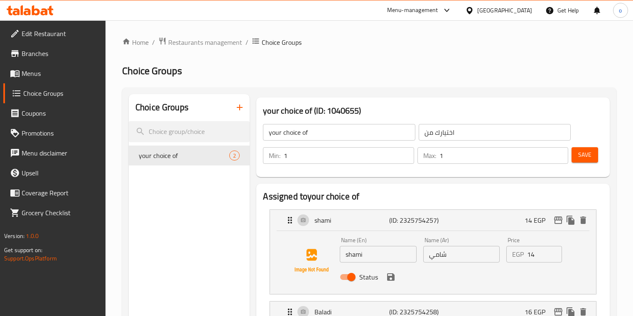
click at [238, 108] on icon "button" at bounding box center [240, 108] width 6 height 6
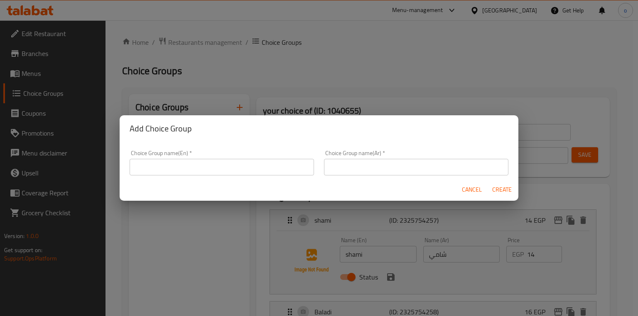
click at [217, 161] on input "text" at bounding box center [222, 167] width 184 height 17
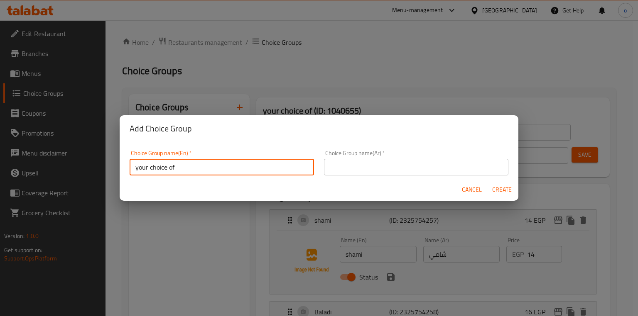
click at [376, 173] on input "text" at bounding box center [416, 167] width 184 height 17
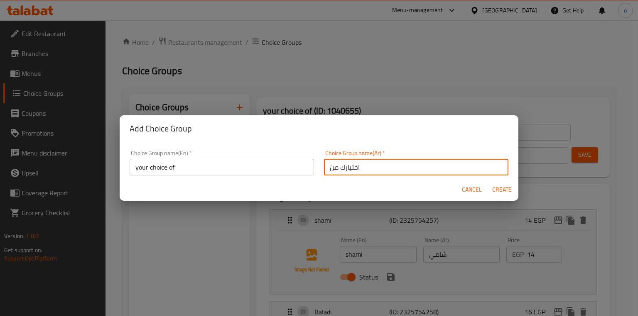
click at [493, 189] on span "Create" at bounding box center [502, 190] width 20 height 10
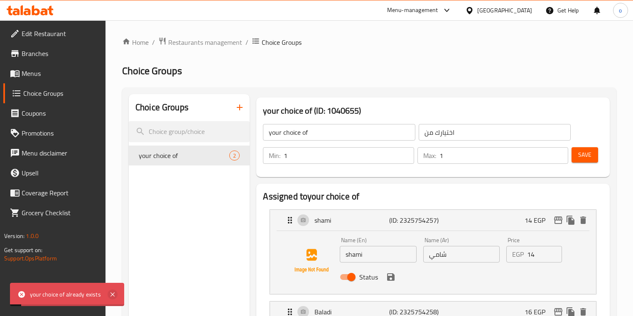
click at [110, 295] on icon at bounding box center [113, 295] width 10 height 10
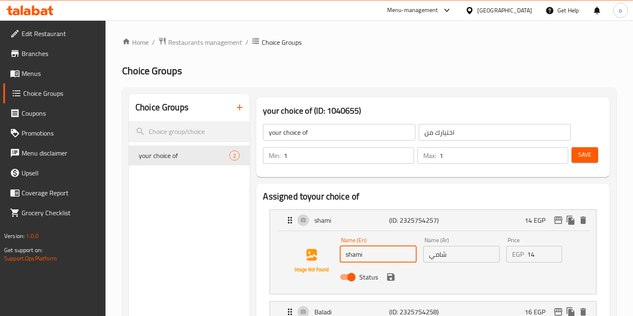
drag, startPoint x: 378, startPoint y: 257, endPoint x: 334, endPoint y: 252, distance: 44.3
click at [334, 252] on div "Name (En) shami Name (En) Name (Ar) شامي Name (Ar) Price EGP 14 Price Status" at bounding box center [432, 261] width 299 height 56
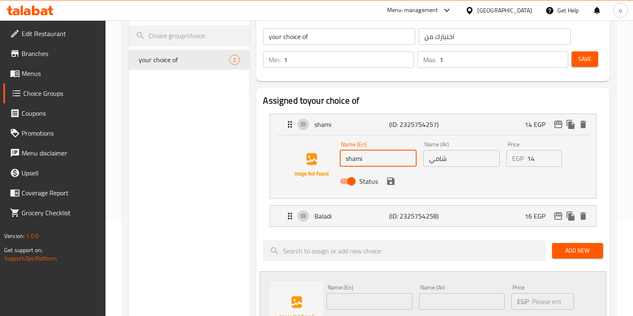
scroll to position [100, 0]
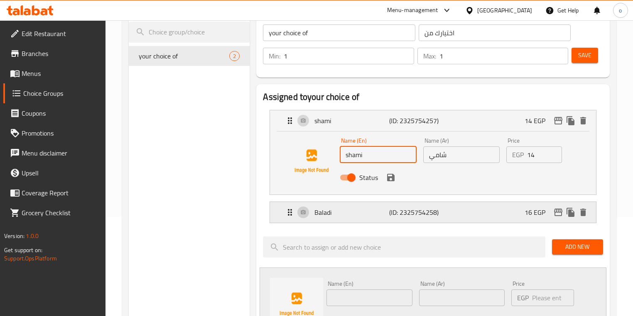
click at [289, 213] on icon "Expand" at bounding box center [290, 212] width 4 height 7
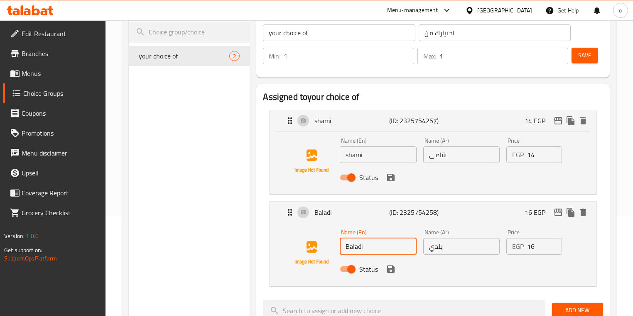
drag, startPoint x: 370, startPoint y: 251, endPoint x: 339, endPoint y: 246, distance: 31.9
click at [339, 246] on div "Name (En) Baladi Name (En)" at bounding box center [377, 242] width 83 height 32
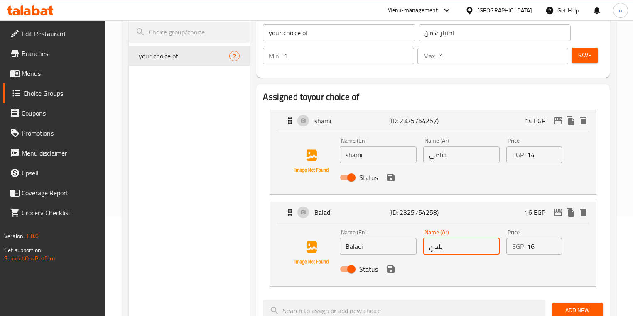
drag, startPoint x: 458, startPoint y: 247, endPoint x: 433, endPoint y: 247, distance: 25.3
click at [433, 247] on input "بلدي" at bounding box center [461, 246] width 76 height 17
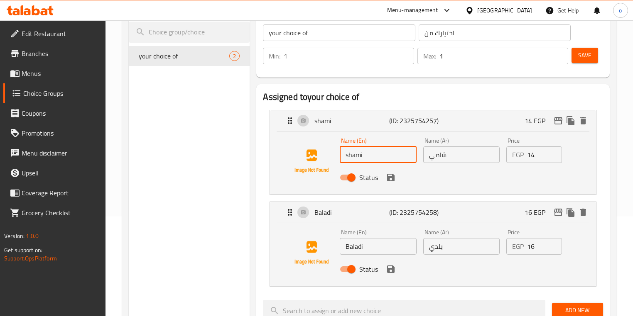
drag, startPoint x: 372, startPoint y: 157, endPoint x: 341, endPoint y: 157, distance: 30.7
click at [341, 157] on input "shami" at bounding box center [378, 155] width 76 height 17
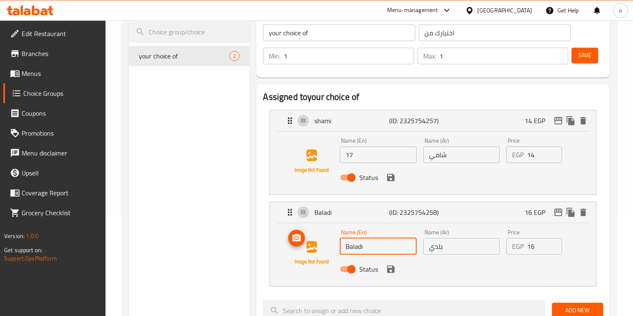
drag, startPoint x: 374, startPoint y: 249, endPoint x: 320, endPoint y: 248, distance: 53.1
click at [320, 249] on div "Name (En) Baladi Name (En) Name (Ar) بلدي Name (Ar) Price EGP 16 Price Status" at bounding box center [432, 253] width 299 height 56
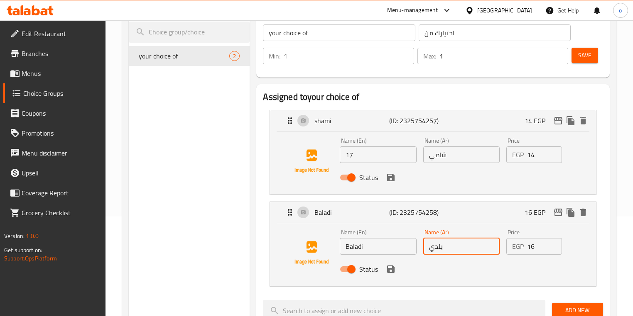
drag, startPoint x: 472, startPoint y: 251, endPoint x: 433, endPoint y: 247, distance: 38.8
click at [433, 247] on input "بلدي" at bounding box center [461, 246] width 76 height 17
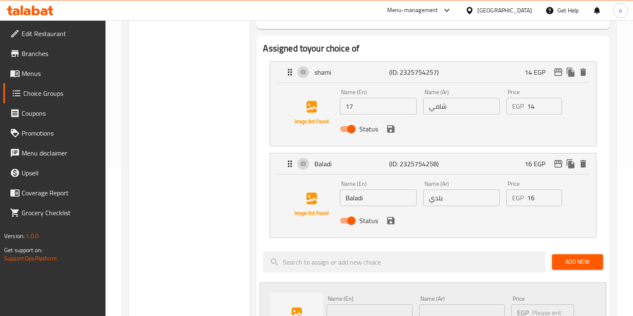
scroll to position [166, 0]
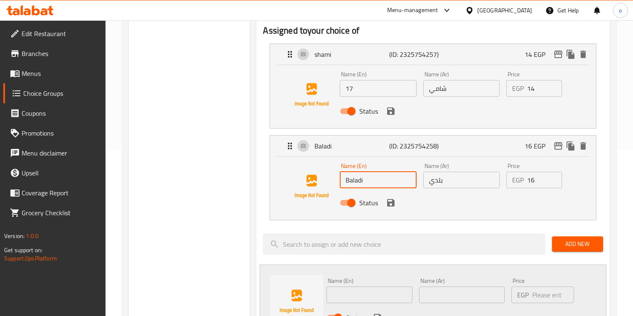
click at [387, 185] on input "Baladi" at bounding box center [378, 180] width 76 height 17
drag, startPoint x: 377, startPoint y: 179, endPoint x: 340, endPoint y: 179, distance: 36.5
click at [340, 179] on input "Baladi" at bounding box center [378, 180] width 76 height 17
drag, startPoint x: 463, startPoint y: 183, endPoint x: 421, endPoint y: 178, distance: 43.0
click at [421, 178] on div "Name (Ar) بلدي Name (Ar)" at bounding box center [461, 176] width 83 height 32
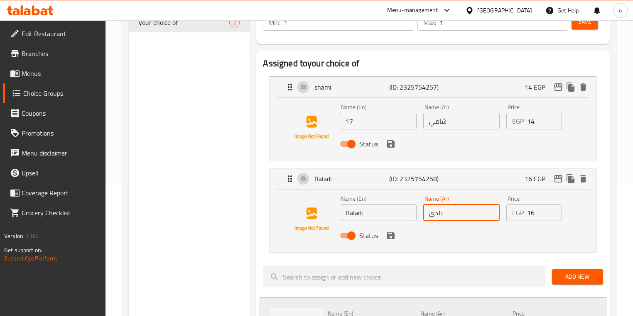
scroll to position [33, 0]
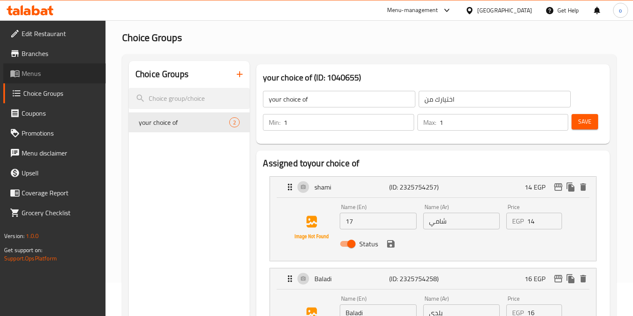
click at [39, 73] on span "Menus" at bounding box center [61, 73] width 78 height 10
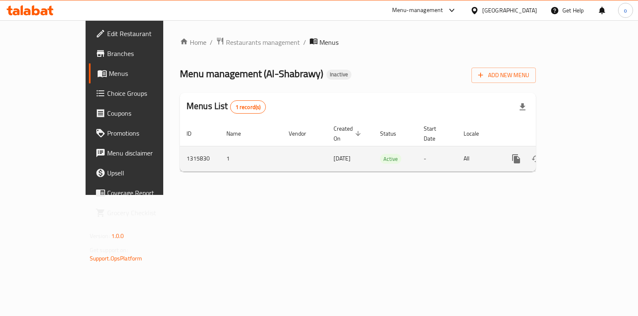
click at [581, 154] on icon "enhanced table" at bounding box center [576, 159] width 10 height 10
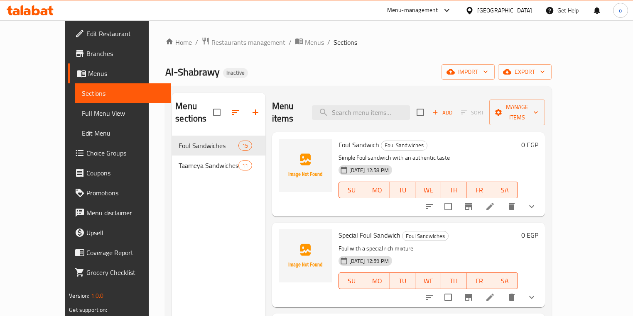
click at [82, 116] on span "Full Menu View" at bounding box center [123, 113] width 82 height 10
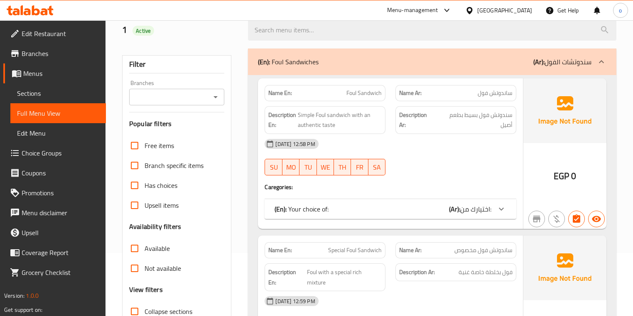
scroll to position [133, 0]
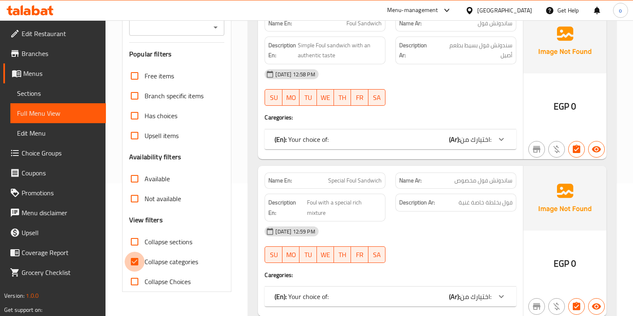
click at [137, 257] on input "Collapse categories" at bounding box center [135, 262] width 20 height 20
click at [137, 242] on input "Collapse sections" at bounding box center [135, 242] width 20 height 20
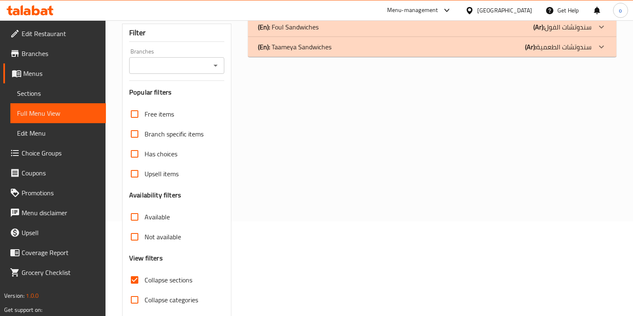
scroll to position [58, 0]
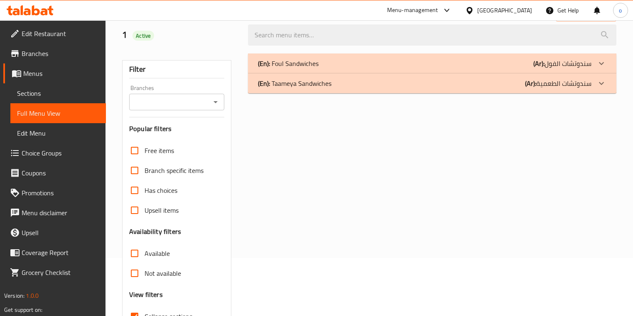
click at [606, 83] on div at bounding box center [601, 83] width 20 height 20
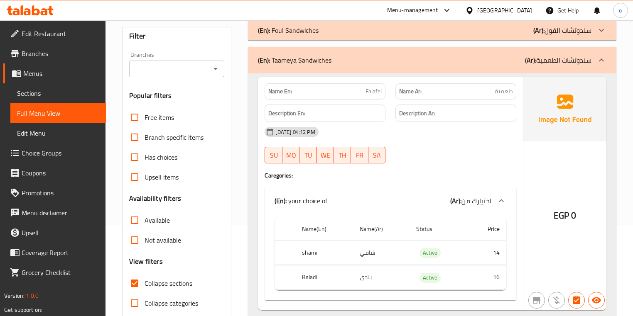
scroll to position [125, 0]
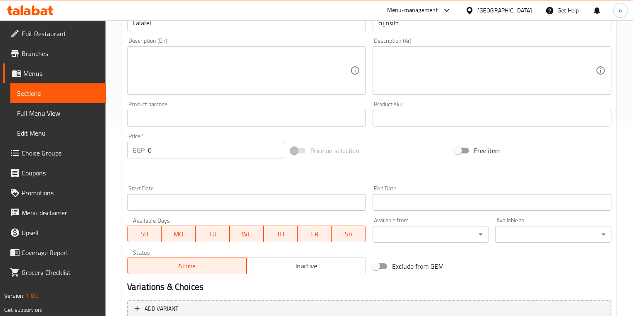
scroll to position [270, 0]
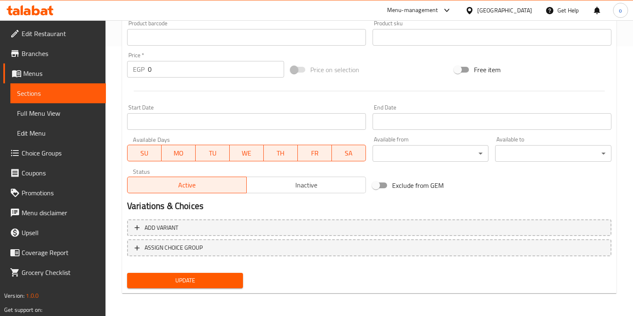
click at [83, 98] on span "Sections" at bounding box center [58, 93] width 82 height 10
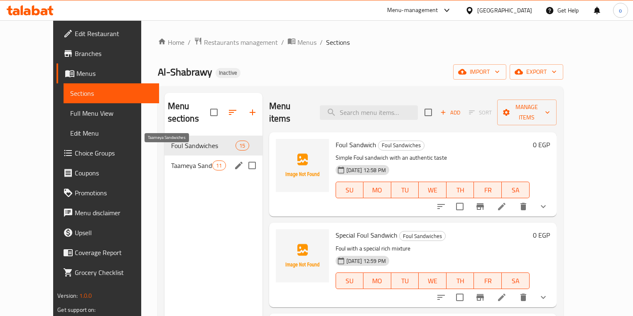
click at [174, 161] on span "Taameya Sandwiches" at bounding box center [192, 166] width 42 height 10
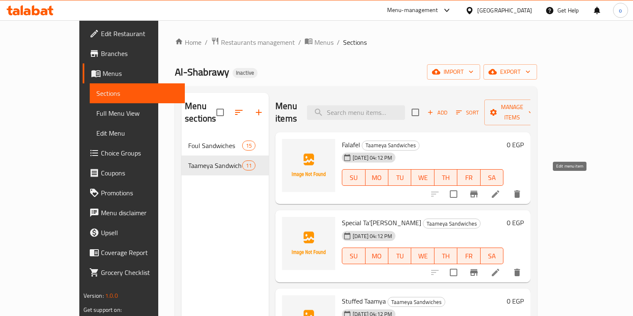
click at [500, 189] on icon at bounding box center [495, 194] width 10 height 10
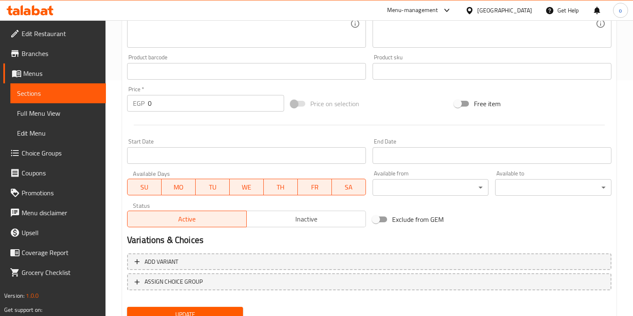
scroll to position [270, 0]
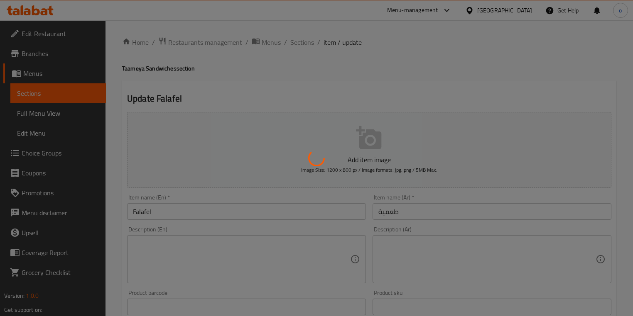
type input "اختيارك من"
type input "1"
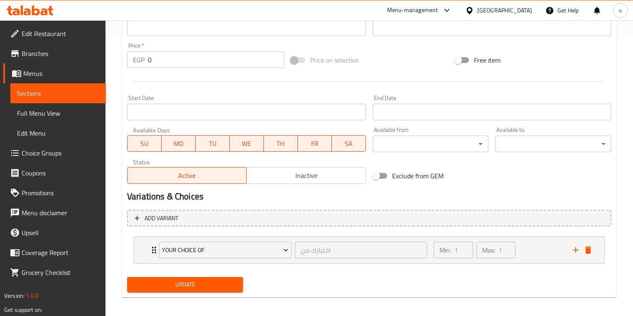
scroll to position [284, 0]
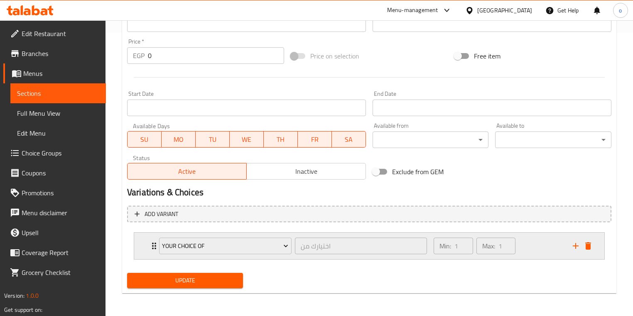
click at [157, 246] on div "your choice of اختيارك من ​" at bounding box center [293, 246] width 278 height 27
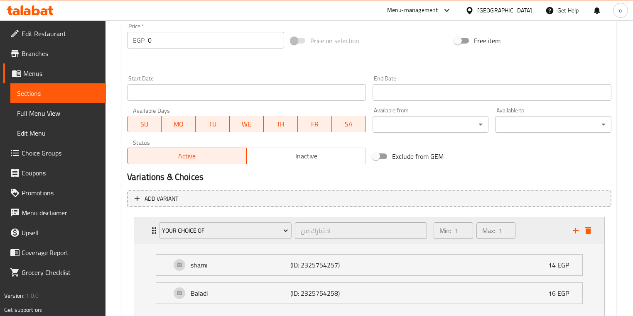
scroll to position [191, 0]
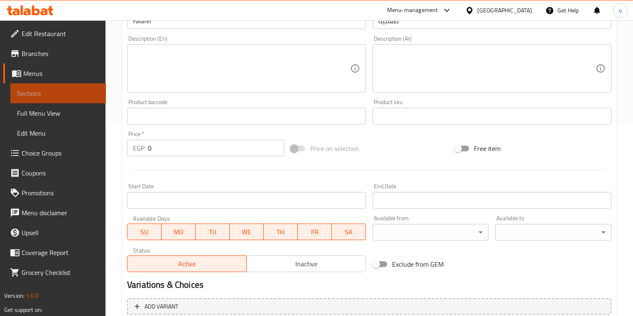
click at [59, 96] on span "Sections" at bounding box center [58, 93] width 82 height 10
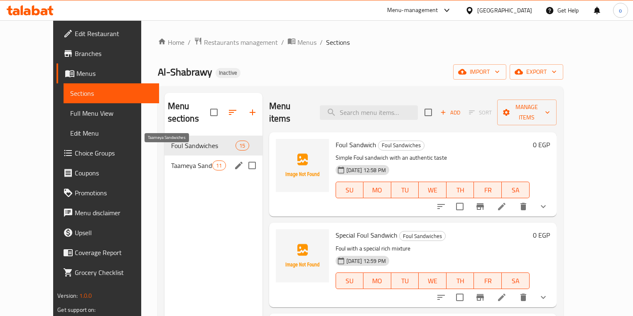
click at [181, 161] on span "Taameya Sandwiches" at bounding box center [192, 166] width 42 height 10
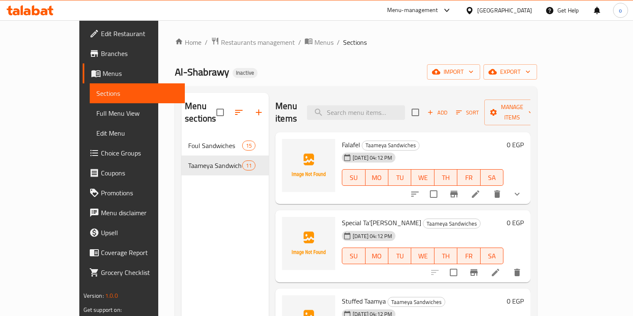
click at [507, 265] on li at bounding box center [495, 272] width 23 height 15
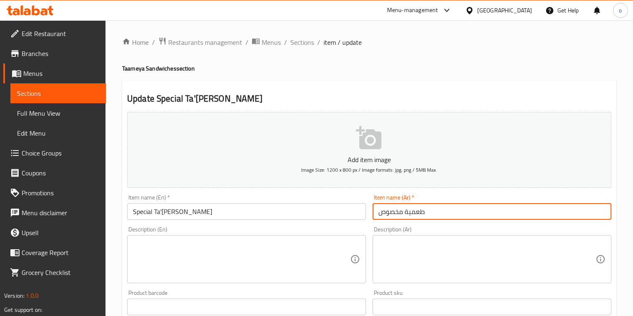
drag, startPoint x: 379, startPoint y: 214, endPoint x: 404, endPoint y: 215, distance: 24.9
click at [404, 215] on input "طعمية مخصوص" at bounding box center [491, 211] width 239 height 17
click at [404, 215] on input "طعمية" at bounding box center [491, 211] width 239 height 17
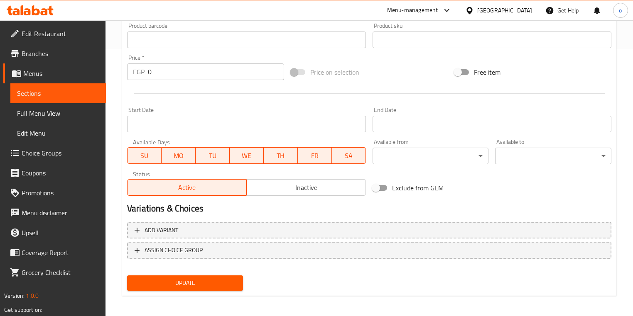
scroll to position [270, 0]
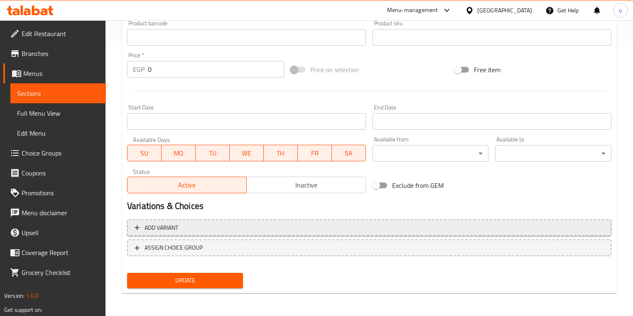
type input "طعمية مخصوص"
click at [136, 230] on icon "button" at bounding box center [137, 227] width 5 height 5
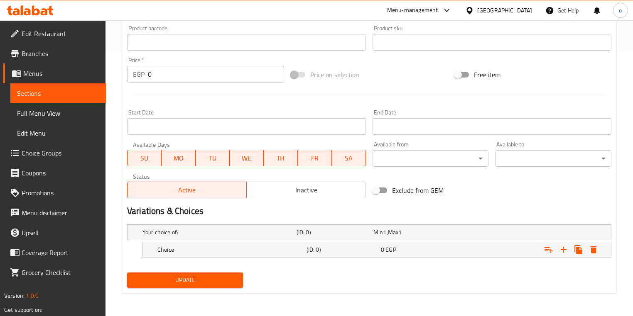
scroll to position [264, 0]
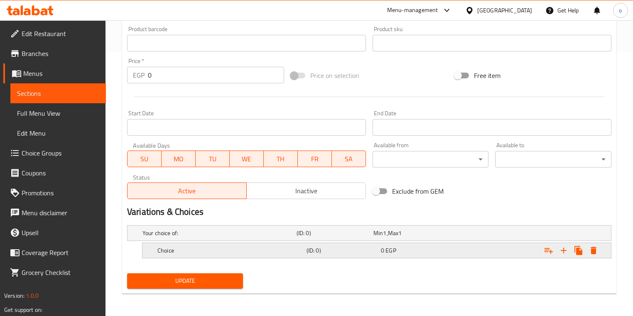
click at [210, 252] on h5 "Choice" at bounding box center [230, 251] width 146 height 8
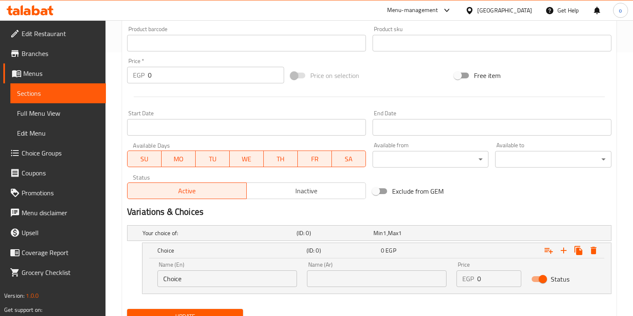
click at [233, 279] on input "Choice" at bounding box center [226, 279] width 139 height 17
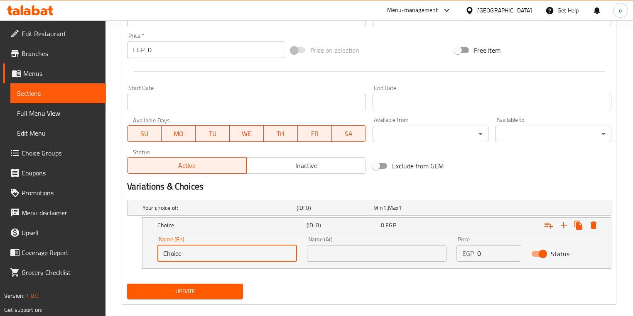
scroll to position [300, 0]
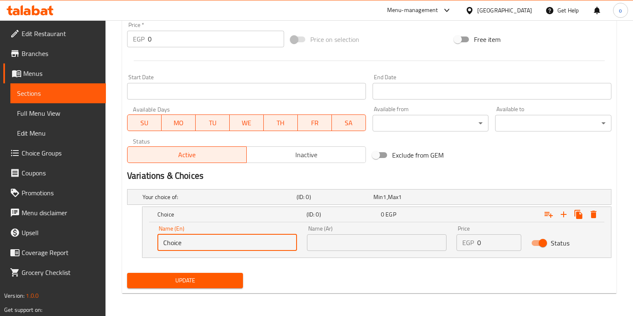
drag, startPoint x: 196, startPoint y: 246, endPoint x: 143, endPoint y: 244, distance: 53.2
click at [143, 244] on div "Name (En) Choice Name (En) Name (Ar) Name (Ar) Price EGP 0 Price Status" at bounding box center [376, 240] width 468 height 35
click at [187, 245] on input "text" at bounding box center [226, 243] width 139 height 17
paste input "شامي"
type input "شامي"
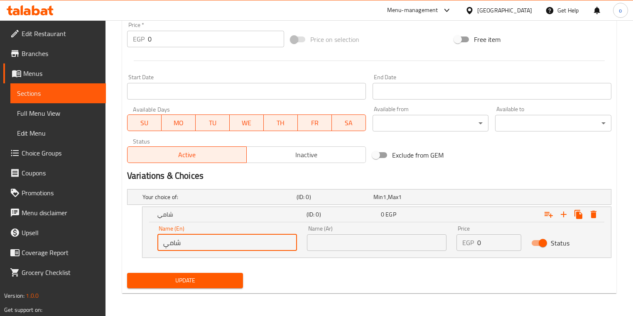
drag, startPoint x: 189, startPoint y: 242, endPoint x: 156, endPoint y: 241, distance: 33.2
click at [156, 241] on div "Name (En) شامي Name (En)" at bounding box center [226, 238] width 149 height 35
click at [332, 245] on input "text" at bounding box center [376, 243] width 139 height 17
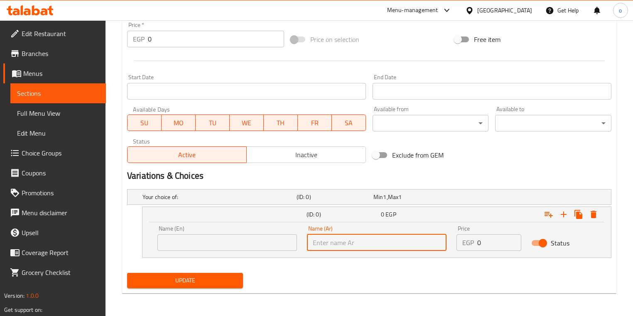
paste input "شامي"
type input "شامي"
click at [212, 243] on input "text" at bounding box center [226, 243] width 139 height 17
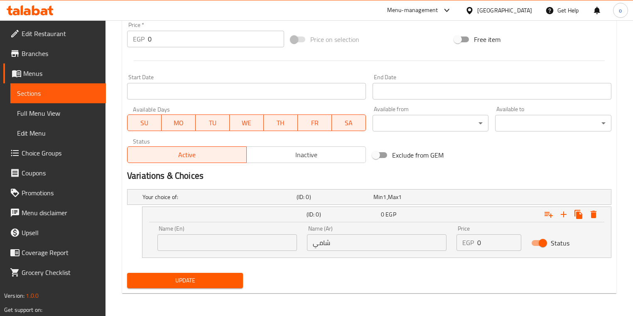
click at [184, 240] on input "text" at bounding box center [226, 243] width 139 height 17
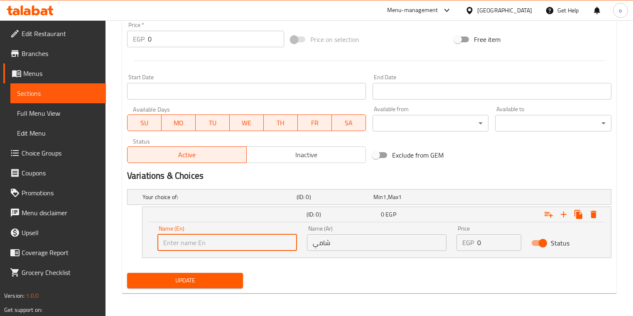
paste input "shami"
type input "shami"
click at [488, 243] on input "0" at bounding box center [499, 243] width 44 height 17
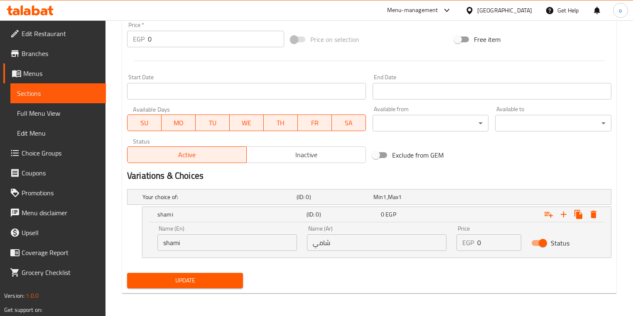
drag, startPoint x: 477, startPoint y: 245, endPoint x: 491, endPoint y: 242, distance: 14.5
click at [491, 242] on div "EGP 0 Price" at bounding box center [488, 243] width 65 height 17
type input "17"
click at [207, 281] on span "Update" at bounding box center [185, 281] width 103 height 10
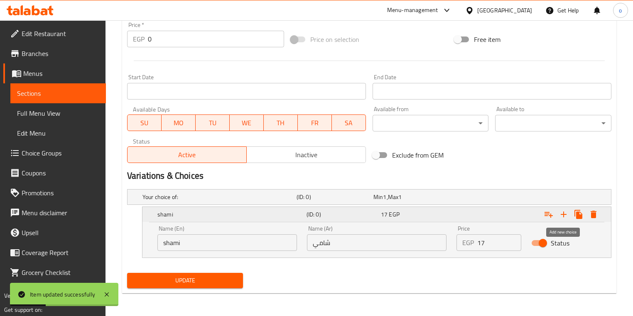
click at [561, 215] on icon "Expand" at bounding box center [563, 215] width 10 height 10
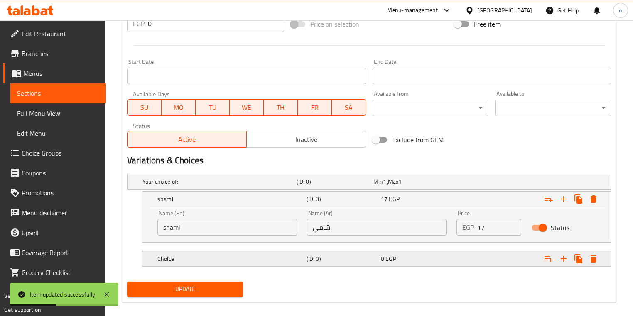
scroll to position [324, 0]
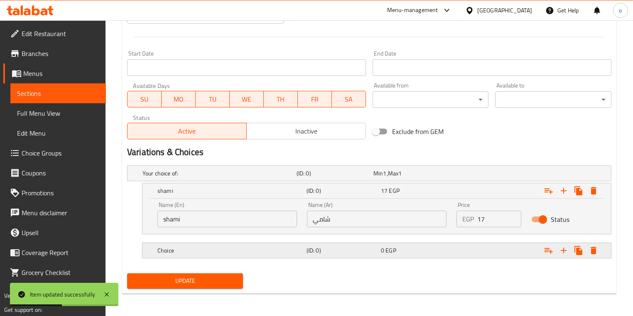
click at [254, 247] on h5 "Choice" at bounding box center [230, 251] width 146 height 8
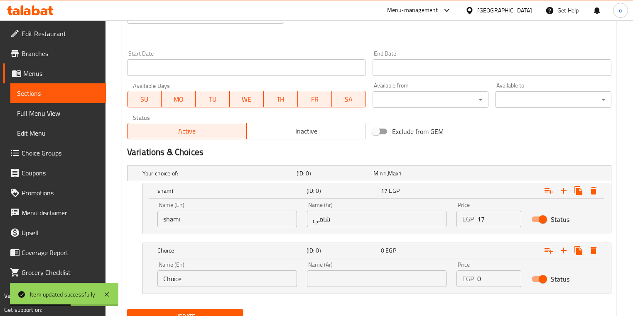
click at [252, 274] on input "Choice" at bounding box center [226, 279] width 139 height 17
drag, startPoint x: 252, startPoint y: 274, endPoint x: 147, endPoint y: 276, distance: 104.2
click at [147, 276] on div "Name (En) Choice Name (En) Name (Ar) Name (Ar) Price EGP 0 Price Status" at bounding box center [376, 276] width 468 height 35
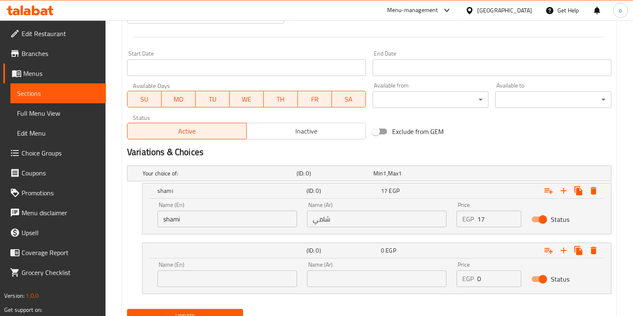
click at [203, 276] on input "text" at bounding box center [226, 279] width 139 height 17
paste input "Baladi"
type input "Baladi"
click at [321, 271] on input "text" at bounding box center [376, 279] width 139 height 17
type input "ب"
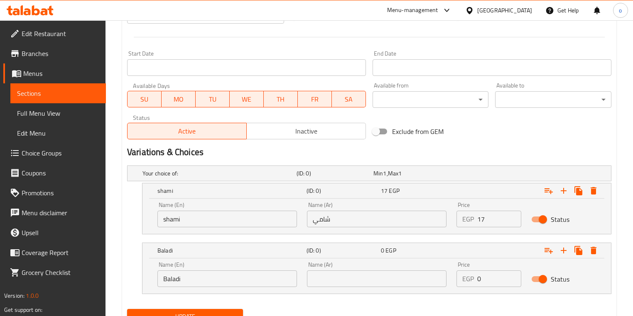
click at [345, 279] on input "text" at bounding box center [376, 279] width 139 height 17
paste input "بلدي"
type input "بلدي"
drag, startPoint x: 476, startPoint y: 278, endPoint x: 492, endPoint y: 276, distance: 15.9
click at [492, 276] on div "EGP 0 Price" at bounding box center [488, 279] width 65 height 17
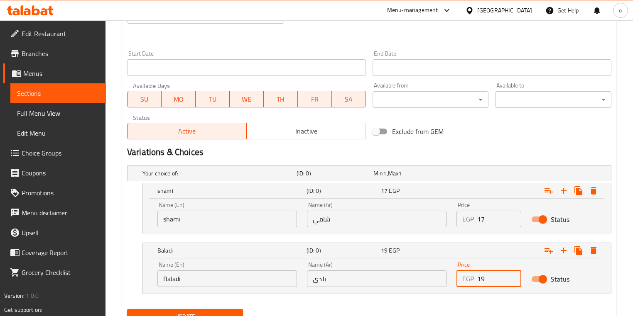
scroll to position [360, 0]
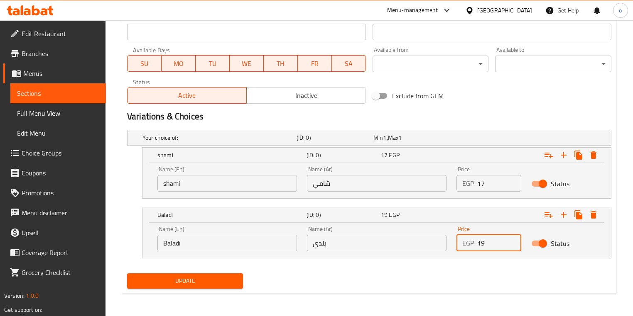
type input "19"
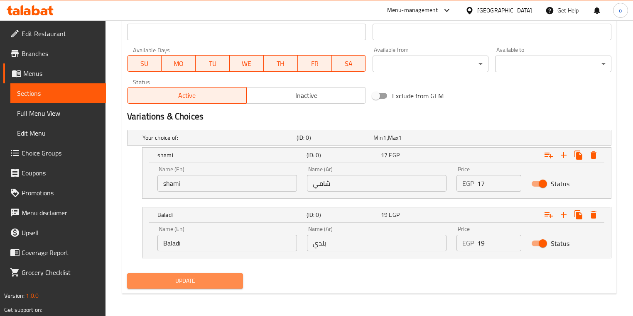
click at [166, 285] on span "Update" at bounding box center [185, 281] width 103 height 10
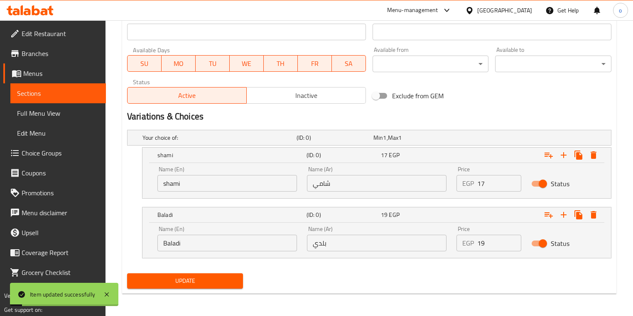
click at [73, 97] on span "Sections" at bounding box center [58, 93] width 82 height 10
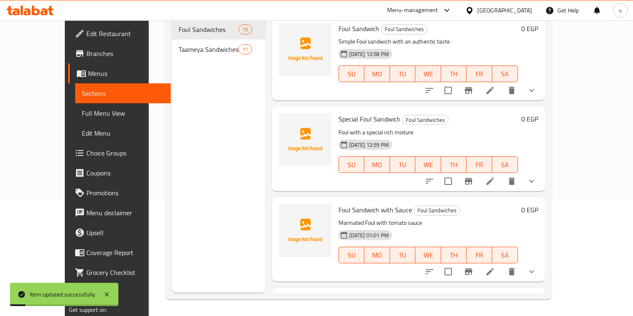
scroll to position [116, 0]
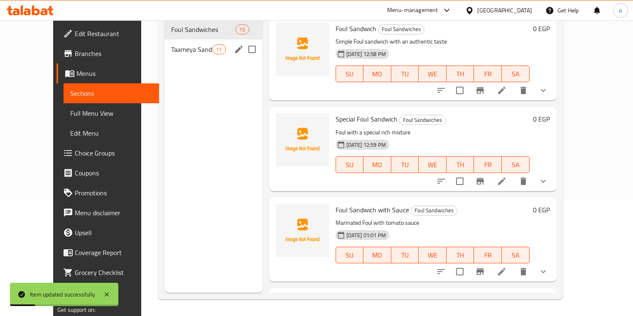
click at [181, 44] on span "Taameya Sandwiches" at bounding box center [192, 49] width 42 height 10
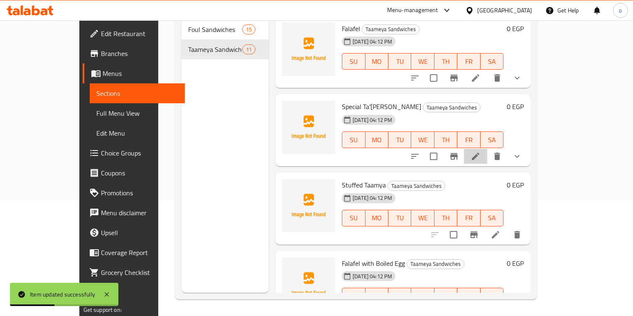
click at [487, 149] on li at bounding box center [475, 156] width 23 height 15
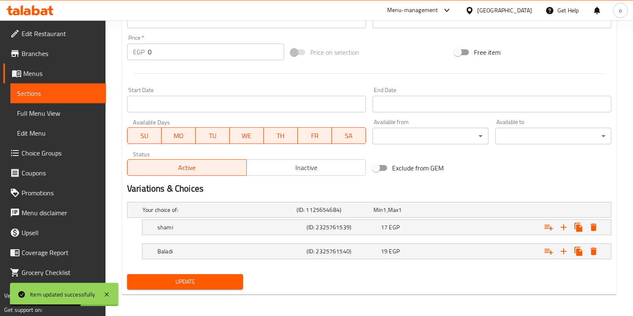
scroll to position [288, 0]
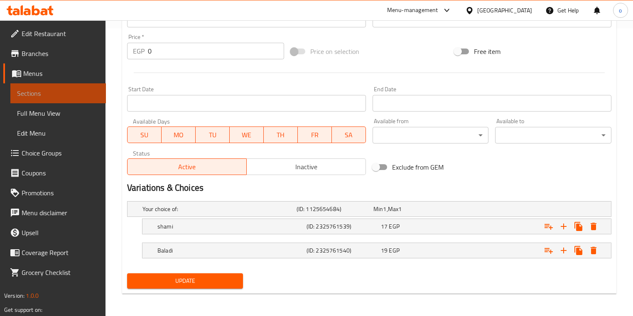
click at [58, 93] on span "Sections" at bounding box center [58, 93] width 82 height 10
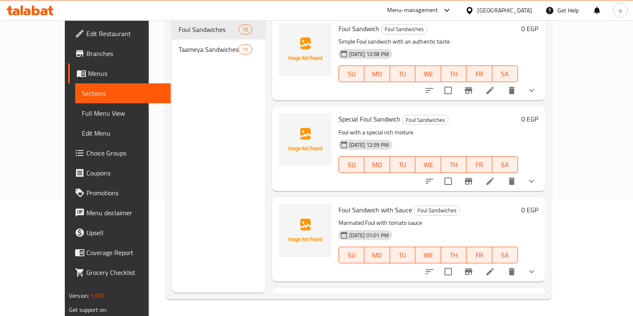
scroll to position [116, 0]
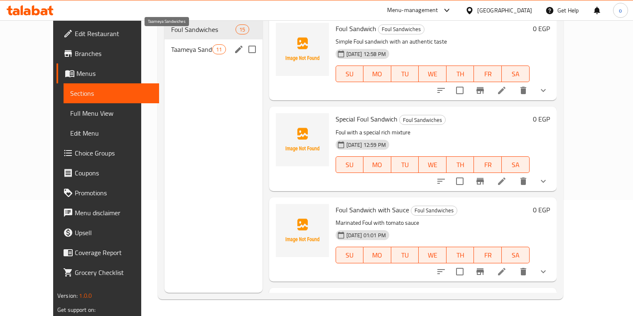
click at [171, 44] on span "Taameya Sandwiches" at bounding box center [192, 49] width 42 height 10
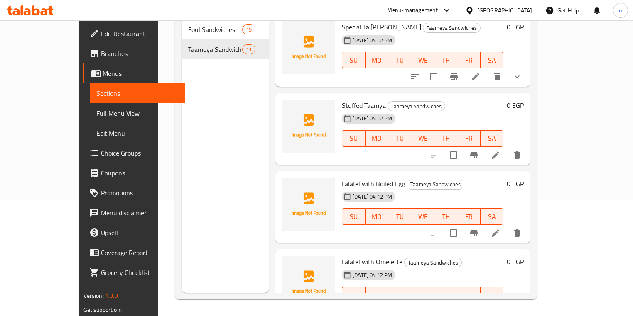
scroll to position [100, 0]
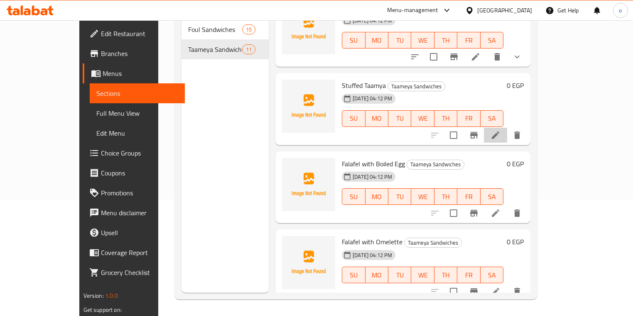
click at [507, 128] on li at bounding box center [495, 135] width 23 height 15
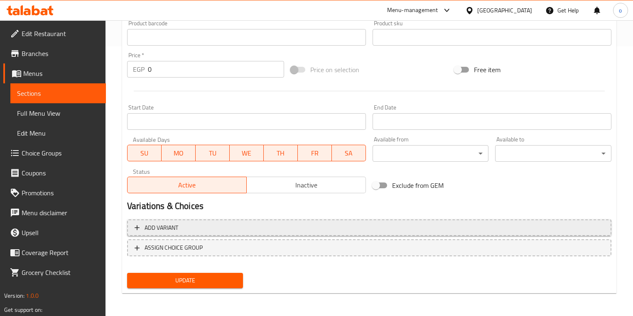
click at [130, 227] on button "Add variant" at bounding box center [369, 228] width 484 height 17
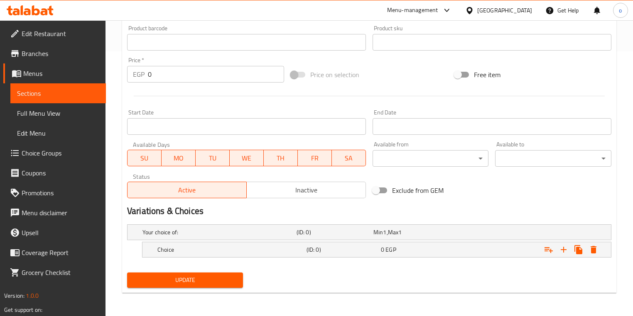
scroll to position [264, 0]
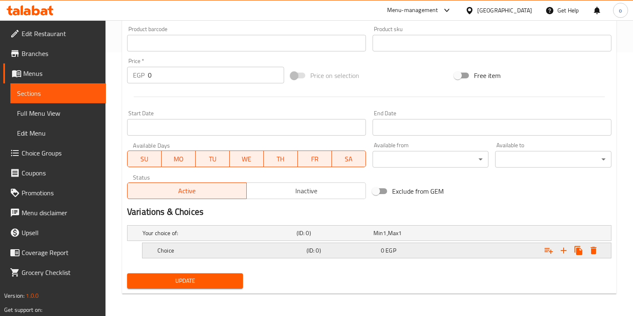
click at [249, 254] on div "Choice" at bounding box center [230, 251] width 149 height 12
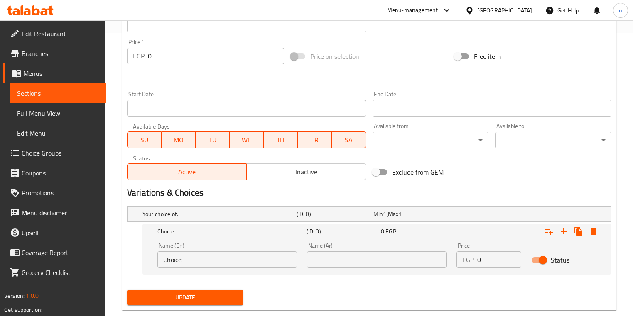
scroll to position [300, 0]
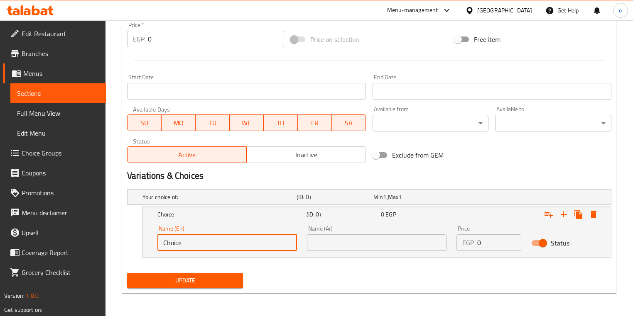
drag, startPoint x: 258, startPoint y: 243, endPoint x: 127, endPoint y: 242, distance: 130.4
click at [127, 242] on div "Choice (ID: 0) 0 EGP Name (En) Choice Name (En) Name (Ar) Name (Ar) Price EGP 0…" at bounding box center [369, 232] width 484 height 51
click at [191, 239] on input "text" at bounding box center [226, 243] width 139 height 17
drag, startPoint x: 191, startPoint y: 239, endPoint x: 179, endPoint y: 244, distance: 13.0
click at [179, 244] on input "text" at bounding box center [226, 243] width 139 height 17
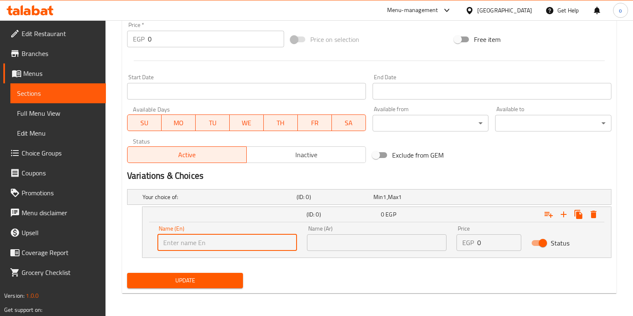
type input "shami"
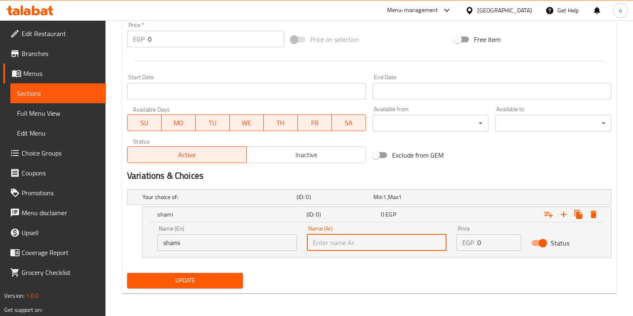
click at [330, 240] on input "text" at bounding box center [376, 243] width 139 height 17
type input "شامي"
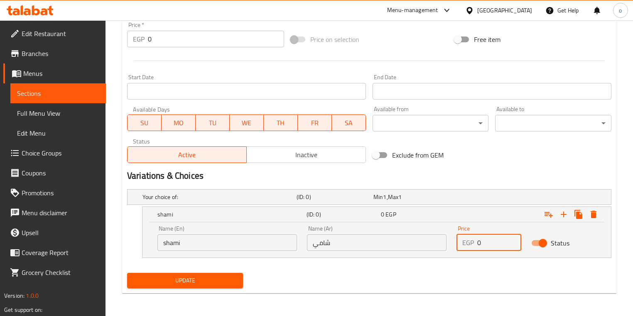
drag, startPoint x: 489, startPoint y: 245, endPoint x: 475, endPoint y: 244, distance: 13.3
click at [475, 244] on div "EGP 0 Price" at bounding box center [488, 243] width 65 height 17
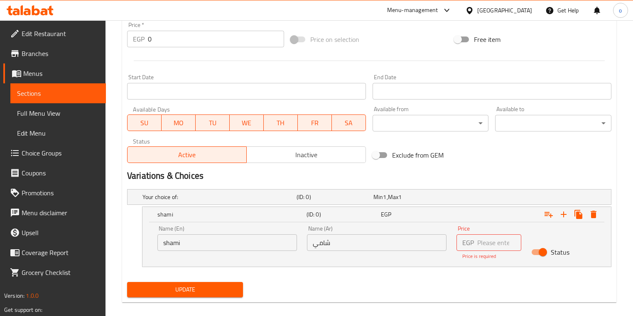
click at [491, 245] on input "number" at bounding box center [499, 243] width 44 height 17
type input "17"
click at [198, 289] on div "Update" at bounding box center [185, 290] width 122 height 22
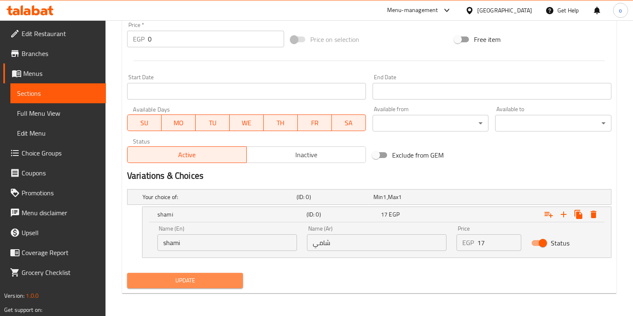
click at [192, 276] on span "Update" at bounding box center [185, 281] width 103 height 10
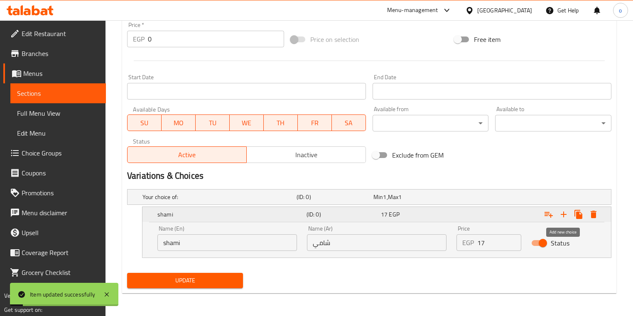
click at [560, 218] on icon "Expand" at bounding box center [563, 215] width 10 height 10
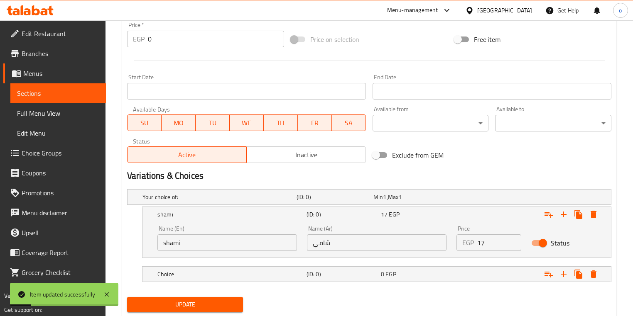
scroll to position [324, 0]
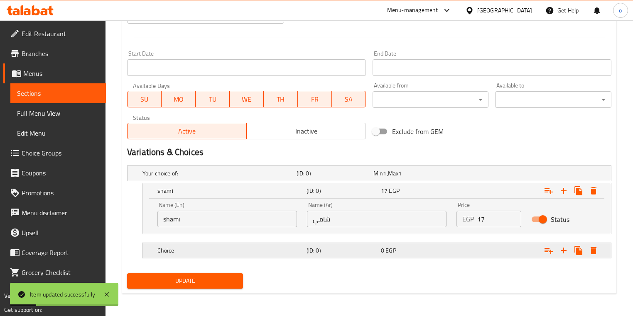
click at [231, 245] on div "Choice" at bounding box center [230, 251] width 149 height 12
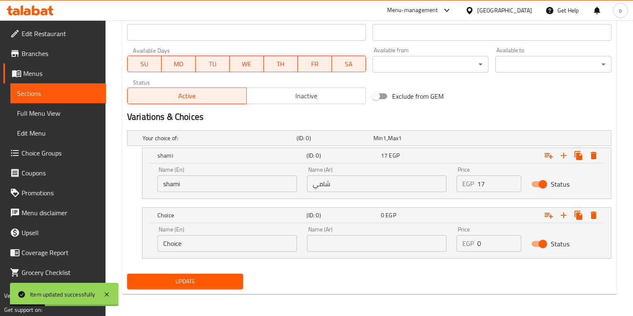
scroll to position [360, 0]
click at [237, 245] on input "Choice" at bounding box center [226, 243] width 139 height 17
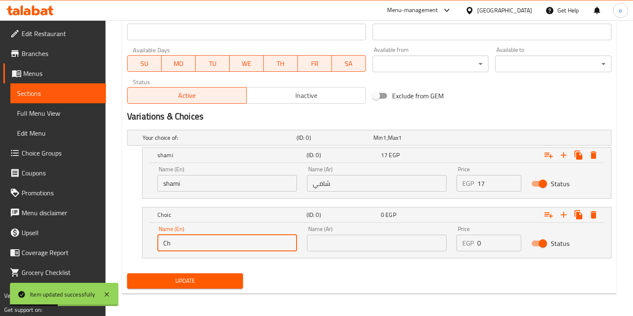
type input "C"
click at [237, 245] on input "text" at bounding box center [226, 243] width 139 height 17
type input "ل"
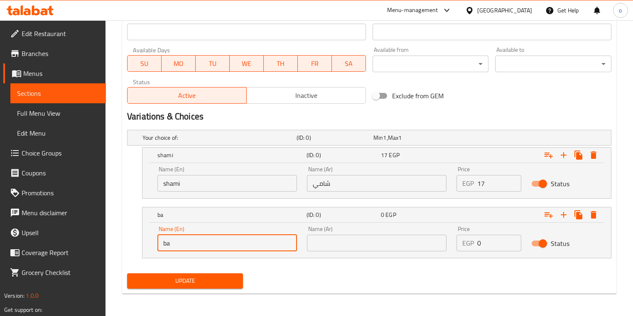
type input "b"
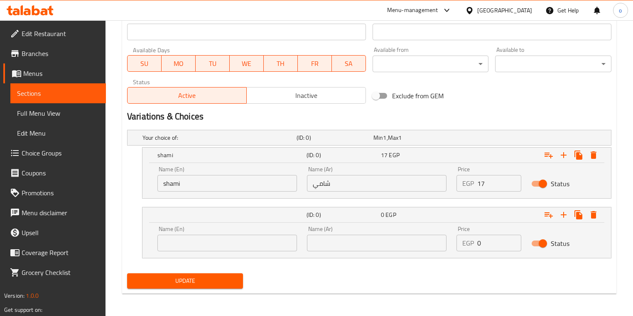
click at [184, 237] on input "text" at bounding box center [226, 243] width 139 height 17
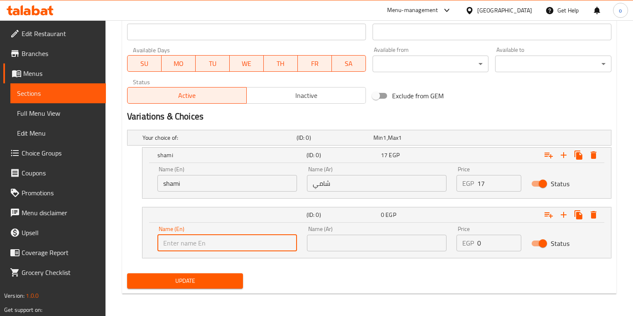
paste input "Baladi"
type input "Baladi"
click at [332, 248] on input "text" at bounding box center [376, 243] width 139 height 17
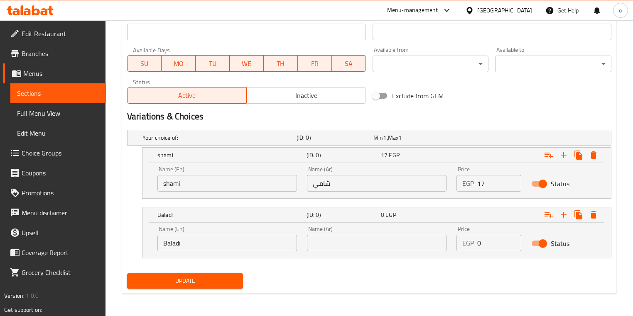
click at [328, 242] on input "text" at bounding box center [376, 243] width 139 height 17
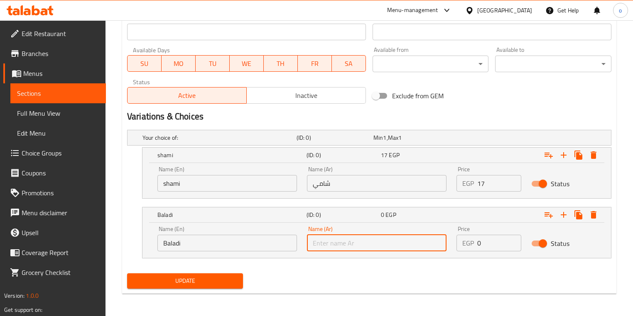
paste input "بلدي"
type input "بلدي"
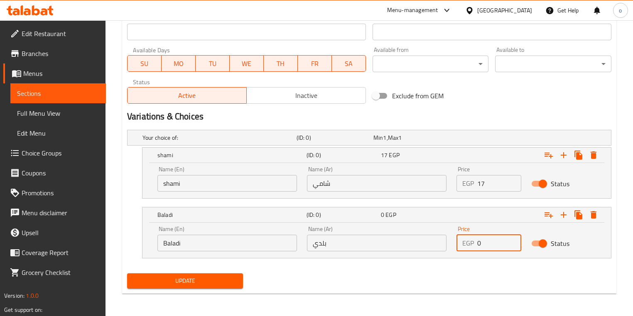
drag, startPoint x: 482, startPoint y: 244, endPoint x: 477, endPoint y: 244, distance: 4.6
click at [477, 244] on input "0" at bounding box center [499, 243] width 44 height 17
type input "19"
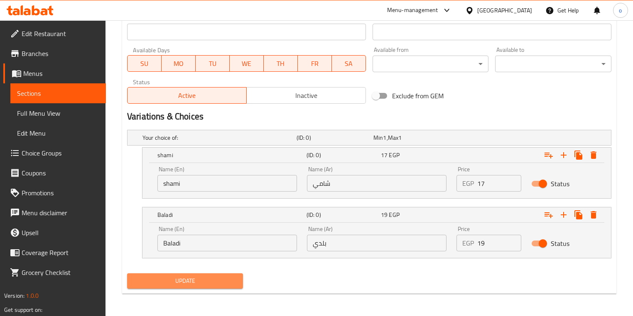
click at [222, 279] on span "Update" at bounding box center [185, 281] width 103 height 10
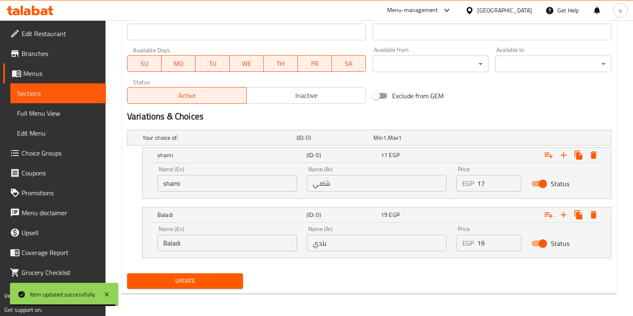
click at [68, 89] on span "Sections" at bounding box center [58, 93] width 82 height 10
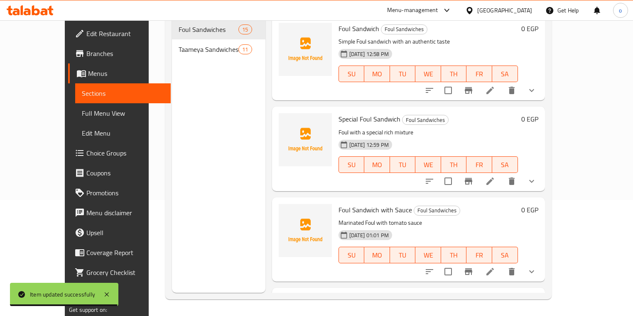
scroll to position [116, 0]
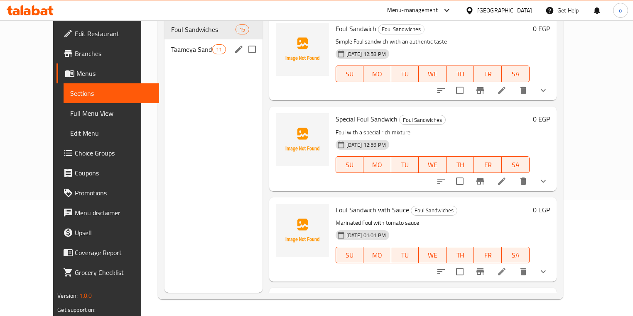
click at [171, 44] on span "Taameya Sandwiches" at bounding box center [192, 49] width 42 height 10
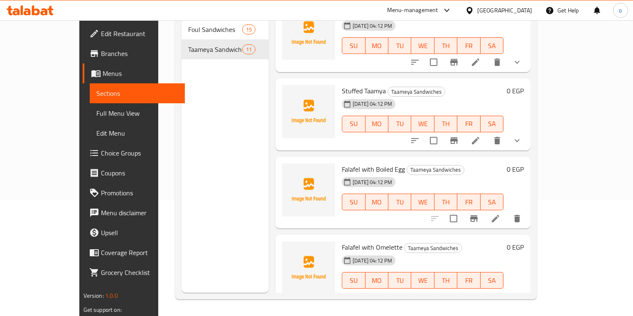
scroll to position [100, 0]
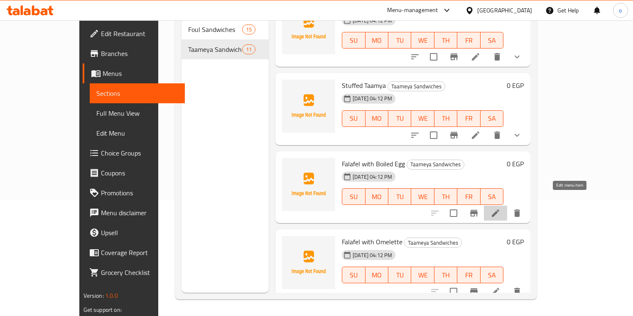
click at [500, 208] on icon at bounding box center [495, 213] width 10 height 10
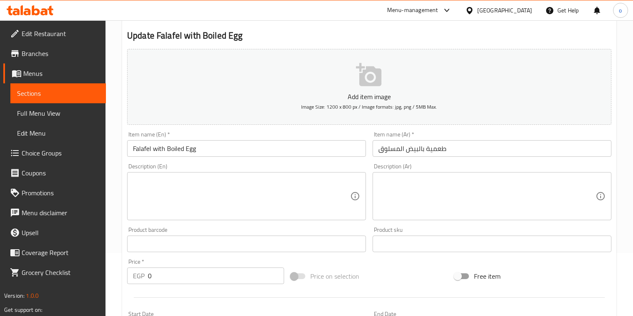
scroll to position [66, 0]
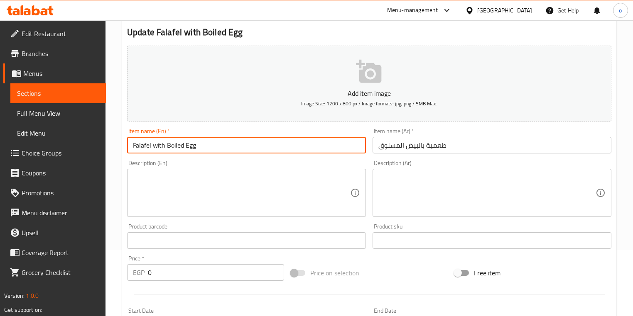
drag, startPoint x: 151, startPoint y: 144, endPoint x: 112, endPoint y: 144, distance: 38.6
click at [112, 144] on div "Home / Restaurants management / Menus / Sections / item / update Taameya Sandwi…" at bounding box center [368, 237] width 527 height 566
paste input "Taamia"
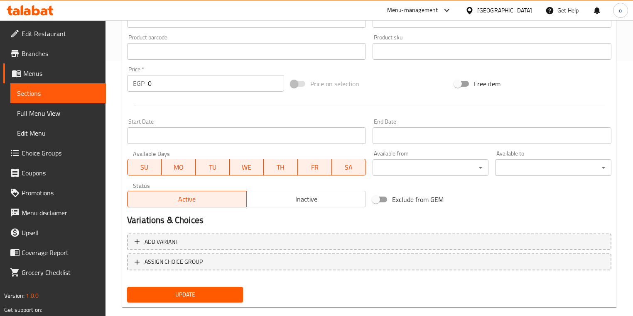
scroll to position [270, 0]
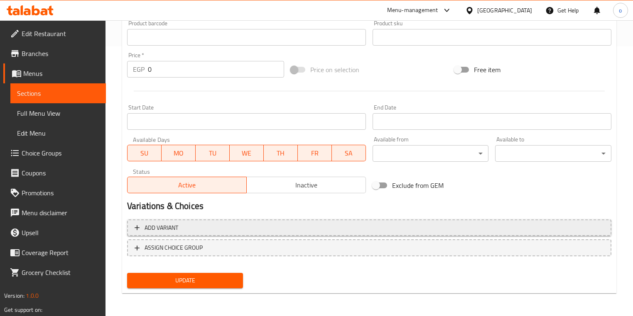
type input "Taamia with Boiled Egg"
click at [135, 227] on icon "button" at bounding box center [137, 228] width 8 height 8
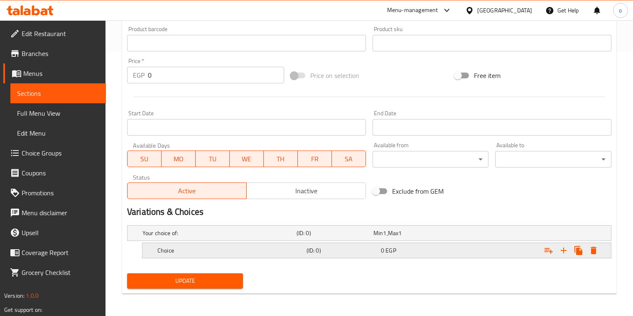
click at [249, 247] on h5 "Choice" at bounding box center [230, 251] width 146 height 8
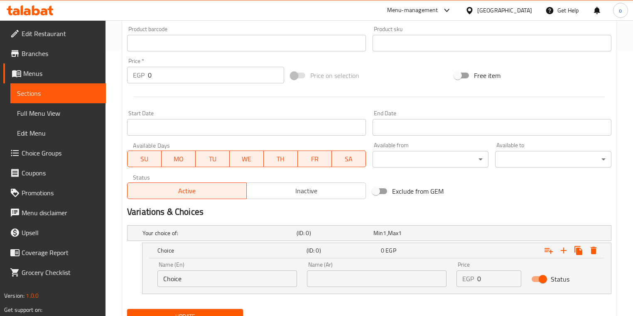
click at [246, 272] on input "Choice" at bounding box center [226, 279] width 139 height 17
drag, startPoint x: 216, startPoint y: 276, endPoint x: 114, endPoint y: 269, distance: 102.8
click at [114, 269] on div "Home / Restaurants management / Menus / Sections / item / update Taameya Sandwi…" at bounding box center [368, 54] width 527 height 597
click at [203, 282] on input "text" at bounding box center [226, 279] width 139 height 17
type input "shami"
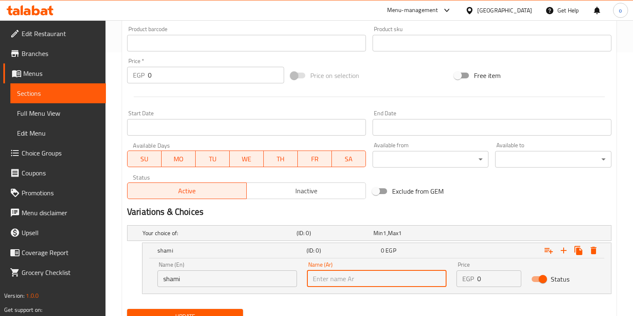
click at [353, 280] on input "text" at bounding box center [376, 279] width 139 height 17
type input "شامي"
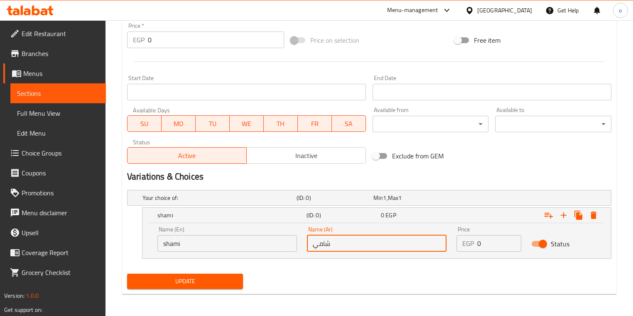
scroll to position [300, 0]
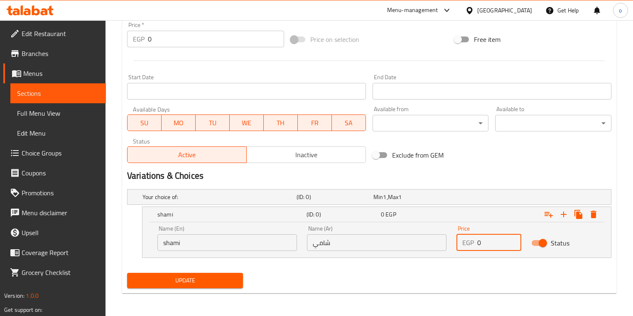
drag, startPoint x: 490, startPoint y: 242, endPoint x: 477, endPoint y: 243, distance: 13.7
click at [477, 243] on div "EGP 0 Price" at bounding box center [488, 243] width 65 height 17
type input "27"
click at [216, 281] on span "Update" at bounding box center [185, 281] width 103 height 10
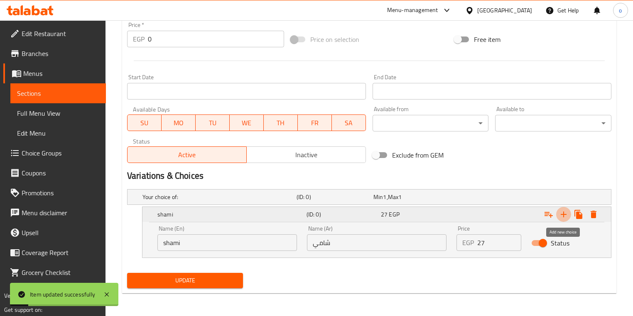
click at [563, 218] on icon "Expand" at bounding box center [563, 215] width 10 height 10
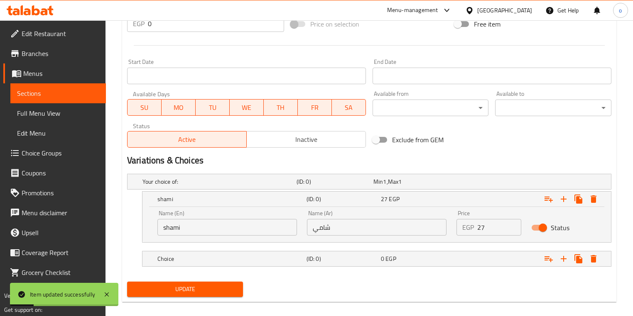
scroll to position [324, 0]
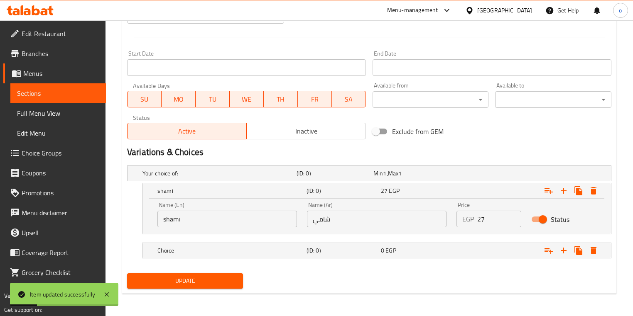
click at [231, 240] on nav at bounding box center [369, 239] width 484 height 7
click at [229, 249] on h5 "Choice" at bounding box center [230, 251] width 146 height 8
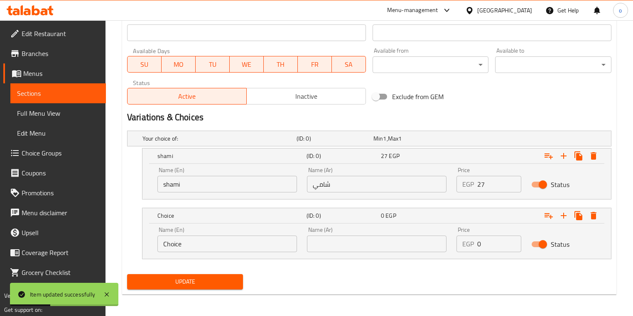
scroll to position [360, 0]
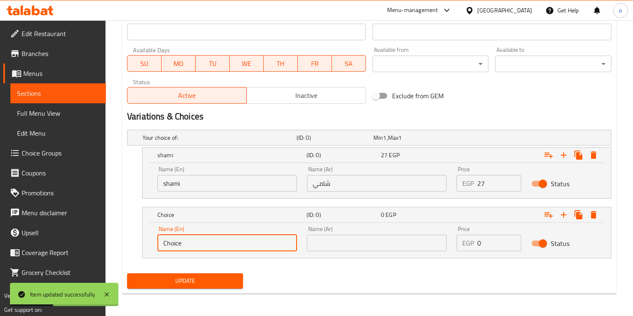
drag, startPoint x: 249, startPoint y: 247, endPoint x: 149, endPoint y: 245, distance: 99.7
click at [149, 245] on div "Name (En) Choice Name (En) Name (Ar) Name (Ar) Price EGP 0 Price Status" at bounding box center [376, 240] width 468 height 35
click at [186, 249] on input "text" at bounding box center [226, 243] width 139 height 17
click at [196, 244] on input "text" at bounding box center [226, 243] width 139 height 17
click at [201, 244] on input "text" at bounding box center [226, 243] width 139 height 17
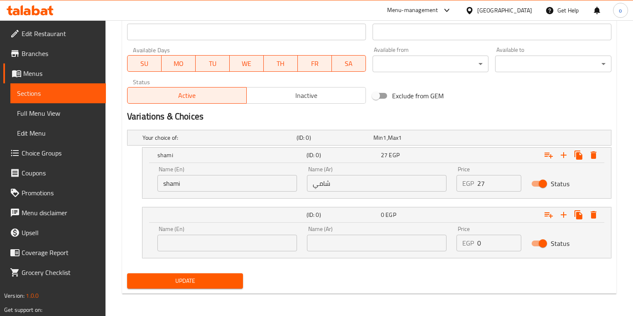
click at [170, 242] on input "text" at bounding box center [226, 243] width 139 height 17
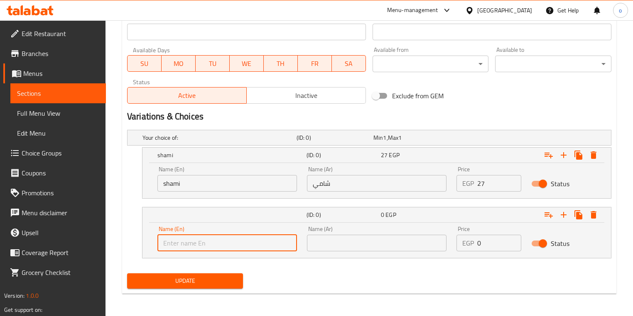
paste input "Baladi"
type input "Baladi"
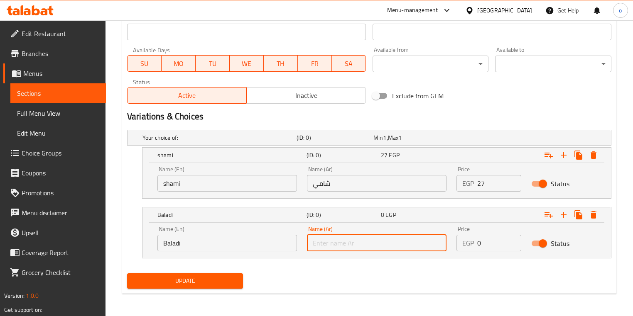
click at [359, 247] on input "text" at bounding box center [376, 243] width 139 height 17
click at [335, 243] on input "text" at bounding box center [376, 243] width 139 height 17
paste input "بلدي"
type input "بلدي"
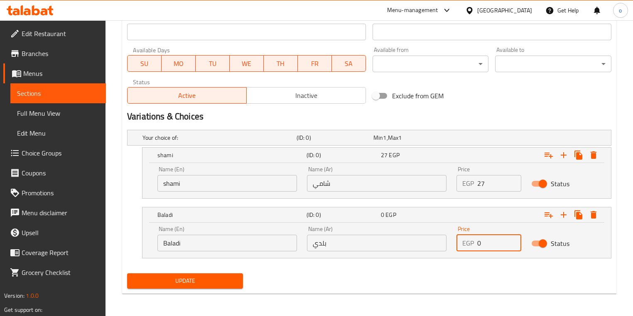
drag, startPoint x: 486, startPoint y: 241, endPoint x: 467, endPoint y: 240, distance: 18.3
click at [467, 240] on div "EGP 0 Price" at bounding box center [488, 243] width 65 height 17
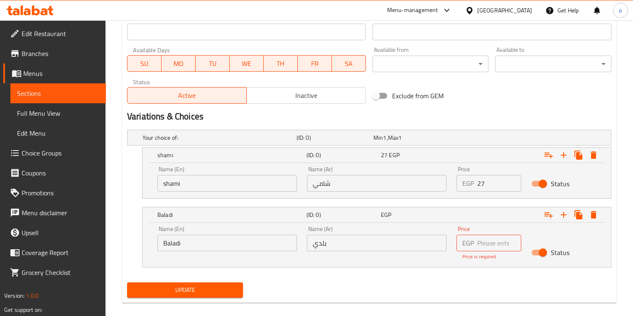
click at [477, 250] on div "EGP Price" at bounding box center [488, 243] width 65 height 17
type input "29"
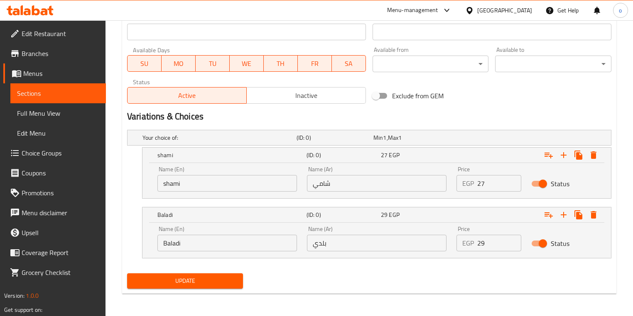
click at [160, 284] on span "Update" at bounding box center [185, 281] width 103 height 10
click at [68, 93] on span "Sections" at bounding box center [58, 93] width 82 height 10
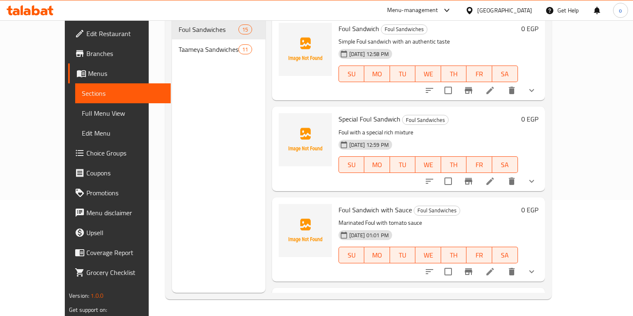
scroll to position [116, 0]
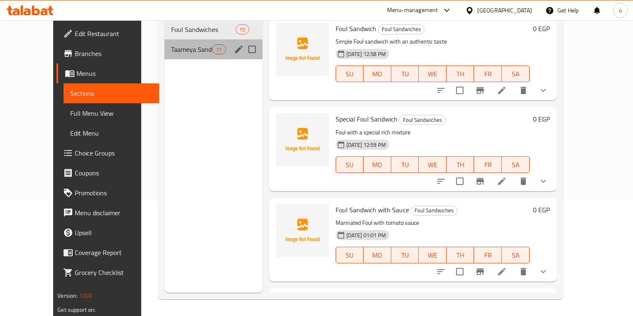
click at [164, 45] on div "Taameya Sandwiches 11" at bounding box center [213, 49] width 98 height 20
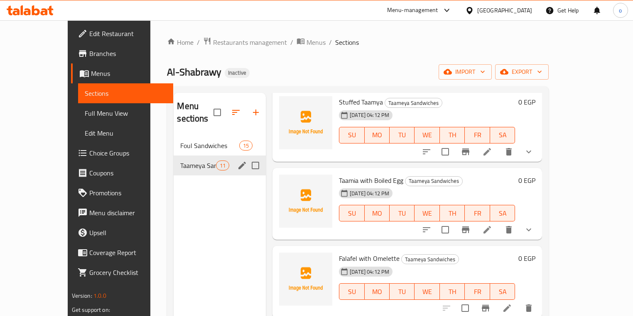
click at [174, 159] on div "Taameya Sandwiches 11" at bounding box center [220, 166] width 92 height 20
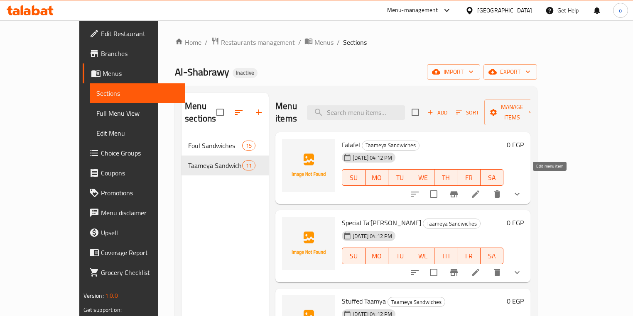
click at [479, 191] on icon at bounding box center [475, 194] width 7 height 7
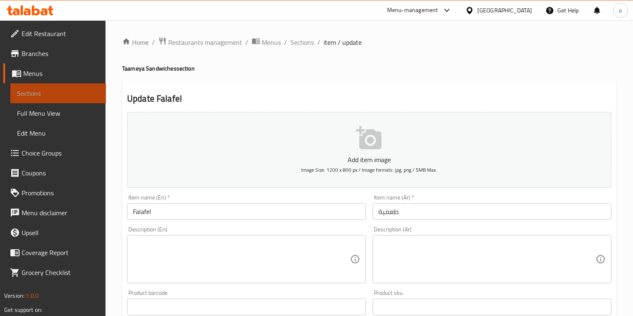
click at [67, 90] on span "Sections" at bounding box center [58, 93] width 82 height 10
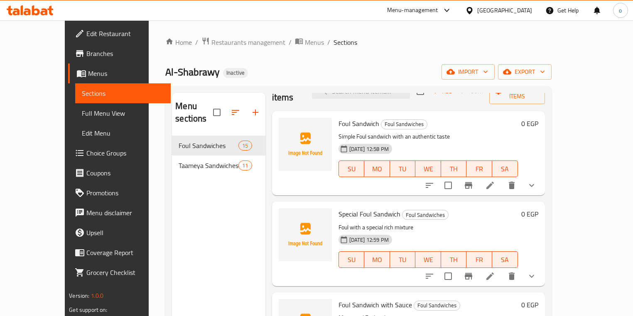
scroll to position [33, 0]
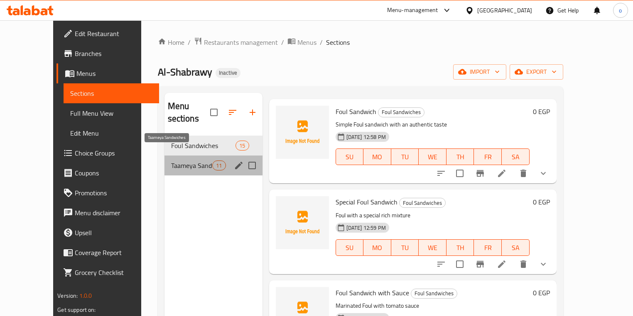
click at [190, 161] on span "Taameya Sandwiches" at bounding box center [192, 166] width 42 height 10
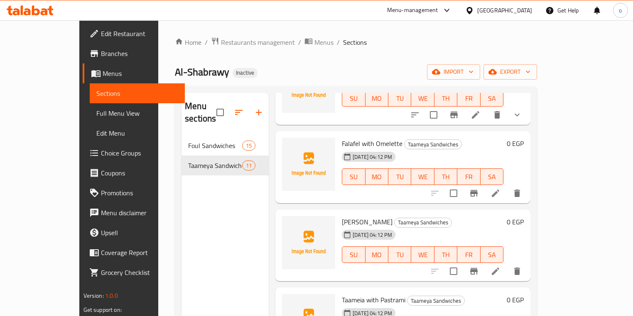
scroll to position [332, 0]
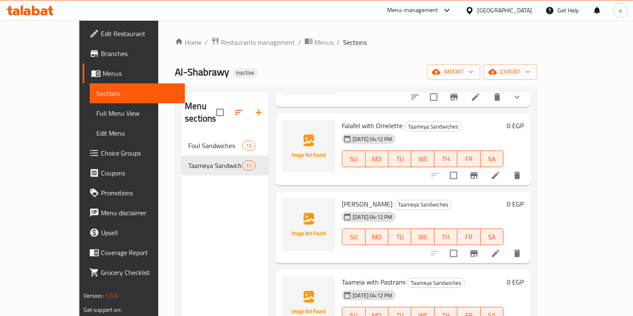
click at [499, 172] on icon at bounding box center [495, 175] width 7 height 7
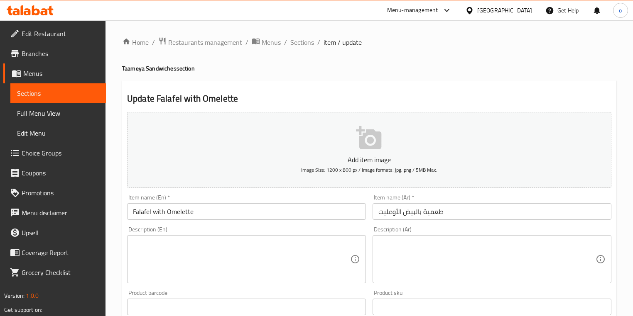
scroll to position [33, 0]
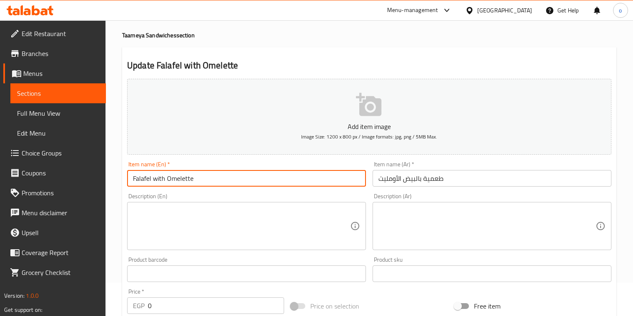
drag, startPoint x: 151, startPoint y: 180, endPoint x: 121, endPoint y: 179, distance: 30.3
click at [121, 179] on div "Home / Restaurants management / Menus / Sections / item / update Taameya Sandwi…" at bounding box center [368, 270] width 527 height 566
click at [129, 181] on input "with Omelette" at bounding box center [246, 178] width 239 height 17
paste input "Taamia"
click at [208, 181] on input "Taamia with Omelette" at bounding box center [246, 178] width 239 height 17
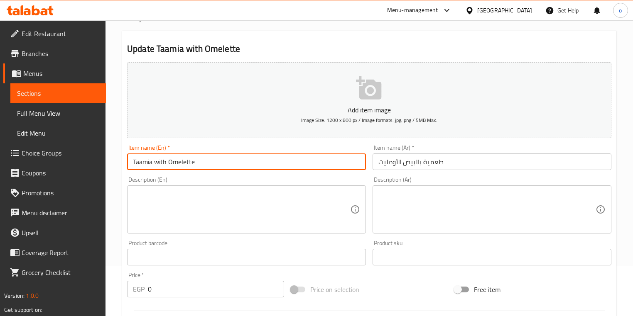
scroll to position [66, 0]
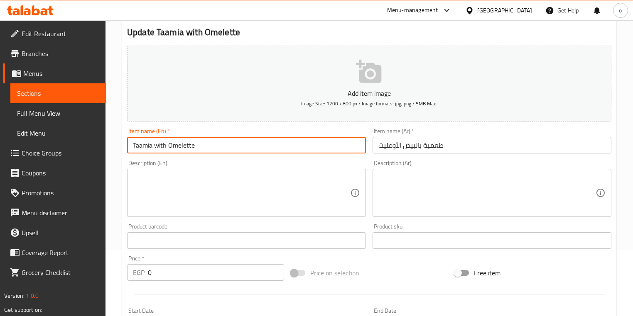
drag, startPoint x: 201, startPoint y: 145, endPoint x: 171, endPoint y: 148, distance: 30.0
click at [171, 148] on input "Taamia with Omelette" at bounding box center [246, 145] width 239 height 17
click at [166, 148] on input "Taamia with Omelette" at bounding box center [246, 145] width 239 height 17
drag, startPoint x: 193, startPoint y: 147, endPoint x: 168, endPoint y: 147, distance: 25.7
click at [168, 147] on input "Taamia with Omelette" at bounding box center [246, 145] width 239 height 17
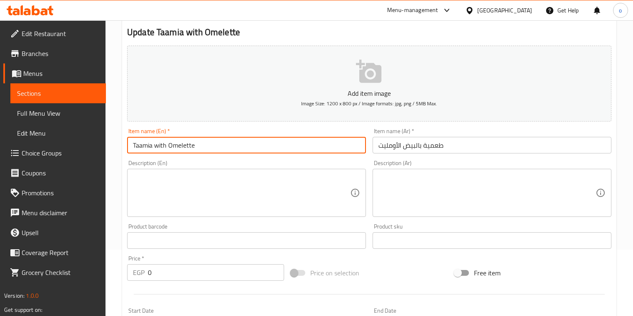
click at [196, 144] on input "Taamia with Omelette" at bounding box center [246, 145] width 239 height 17
click at [167, 146] on input "Taamia with Omelette" at bounding box center [246, 145] width 239 height 17
click at [183, 146] on input "Taamia with egg Omelette" at bounding box center [246, 145] width 239 height 17
click at [181, 146] on input "Taamia with egg Omelette" at bounding box center [246, 145] width 239 height 17
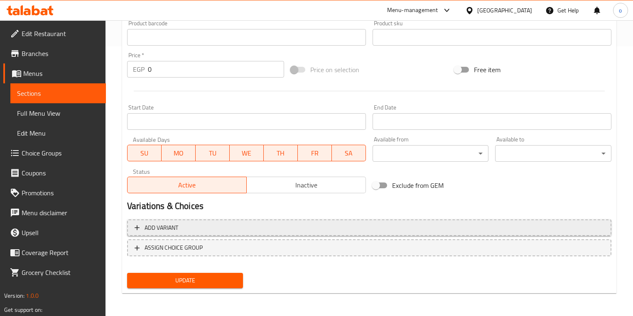
type input "Taamia with egg Omelette"
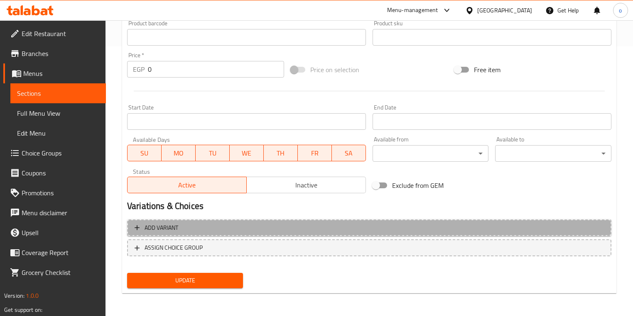
click at [133, 229] on icon "button" at bounding box center [137, 228] width 8 height 8
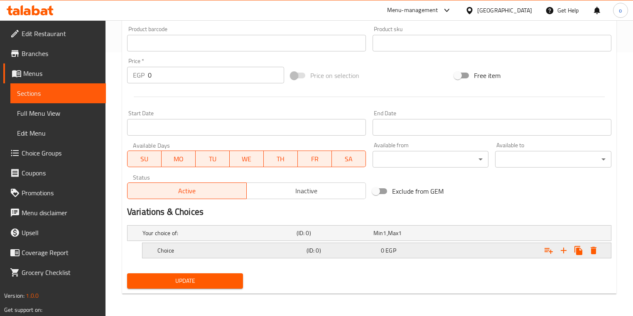
click at [221, 254] on h5 "Choice" at bounding box center [230, 251] width 146 height 8
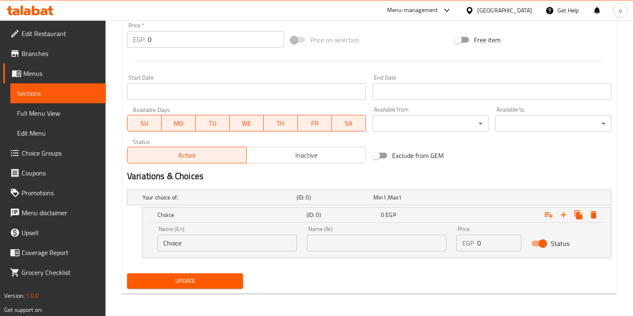
scroll to position [300, 0]
drag, startPoint x: 219, startPoint y: 231, endPoint x: 211, endPoint y: 237, distance: 10.1
click at [216, 234] on div "Name (En) Choice Name (En)" at bounding box center [226, 238] width 139 height 25
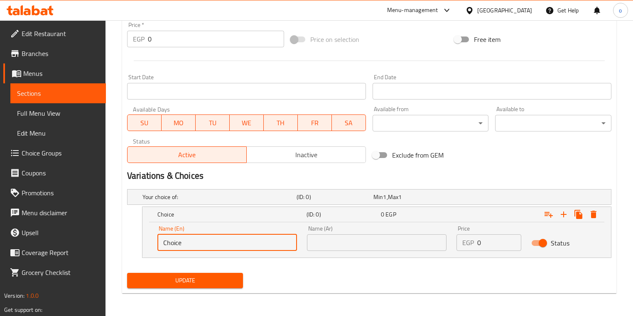
drag, startPoint x: 207, startPoint y: 240, endPoint x: 130, endPoint y: 247, distance: 76.7
click at [130, 247] on div "Choice (ID: 0) 0 EGP Name (En) Choice Name (En) Name (Ar) Name (Ar) Price EGP 0…" at bounding box center [369, 232] width 484 height 51
click at [206, 243] on input "text" at bounding box center [226, 243] width 139 height 17
type input "shami"
click at [341, 245] on input "text" at bounding box center [376, 243] width 139 height 17
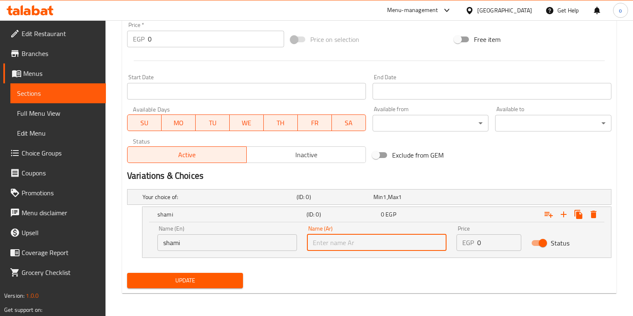
type input "شامي"
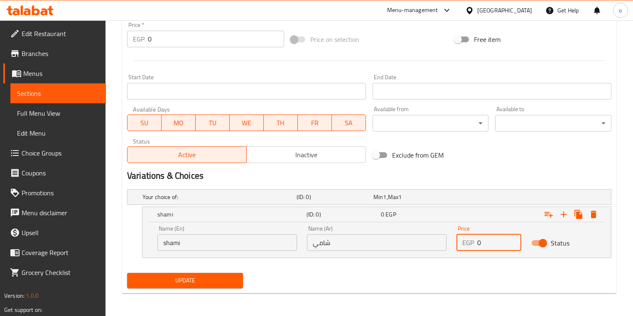
drag, startPoint x: 482, startPoint y: 243, endPoint x: 474, endPoint y: 243, distance: 7.1
click at [474, 243] on div "EGP 0 Price" at bounding box center [488, 243] width 65 height 17
type input "27"
click at [207, 281] on span "Update" at bounding box center [185, 281] width 103 height 10
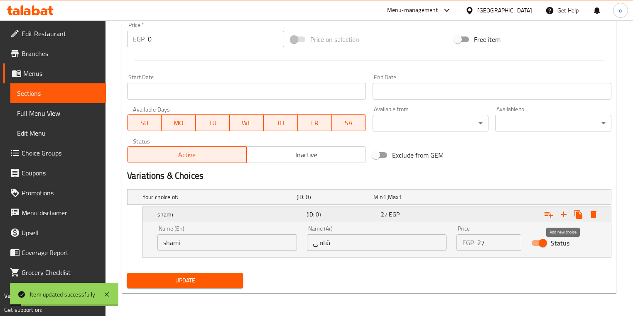
click at [560, 214] on icon "Expand" at bounding box center [563, 215] width 10 height 10
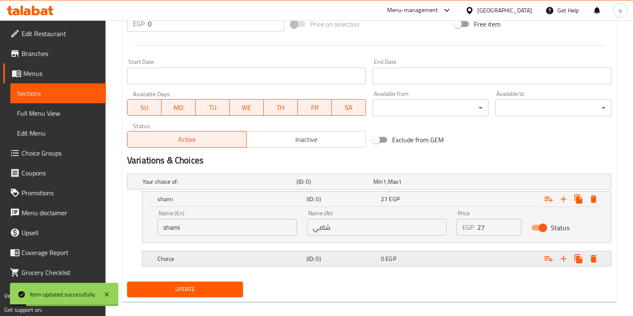
scroll to position [324, 0]
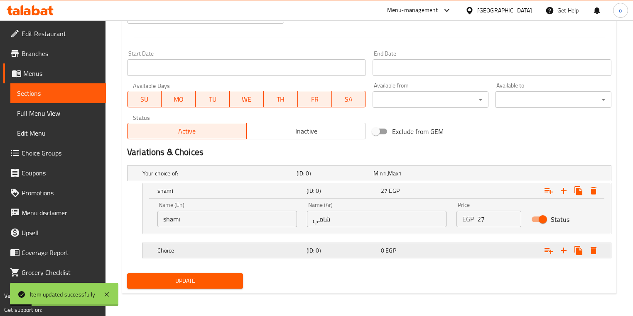
click at [226, 247] on h5 "Choice" at bounding box center [230, 251] width 146 height 8
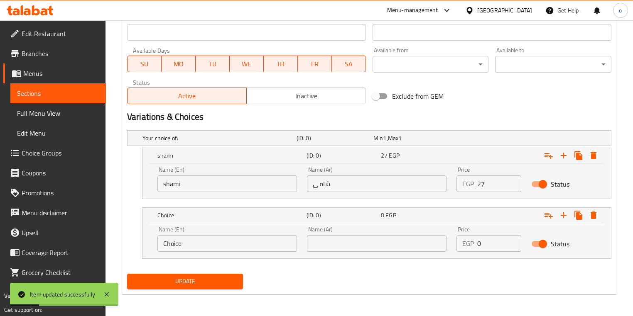
scroll to position [360, 0]
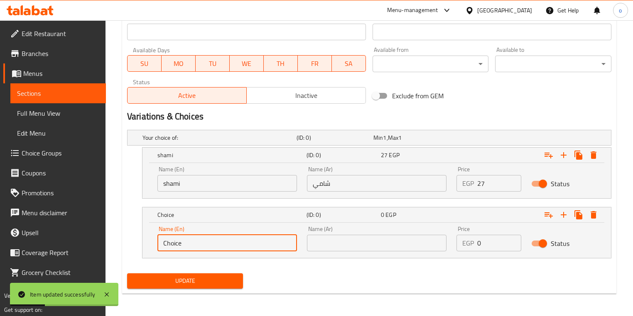
drag, startPoint x: 226, startPoint y: 249, endPoint x: 165, endPoint y: 247, distance: 61.0
click at [166, 247] on input "Choice" at bounding box center [226, 243] width 139 height 17
type input "C"
click at [172, 245] on input "text" at bounding box center [226, 243] width 139 height 17
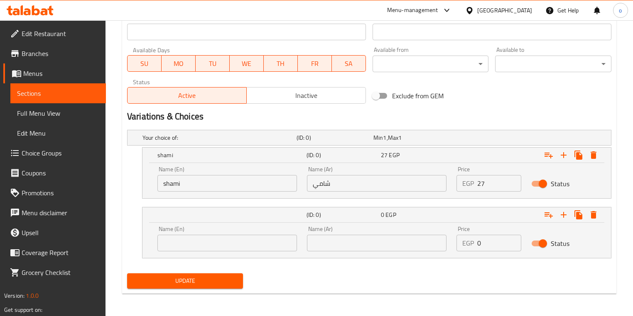
click at [186, 247] on input "text" at bounding box center [226, 243] width 139 height 17
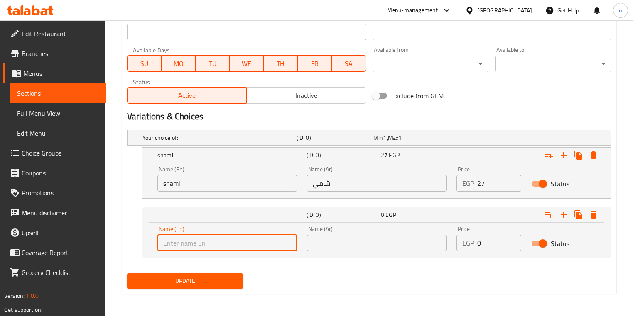
paste input "Baladi"
type input "Baladi"
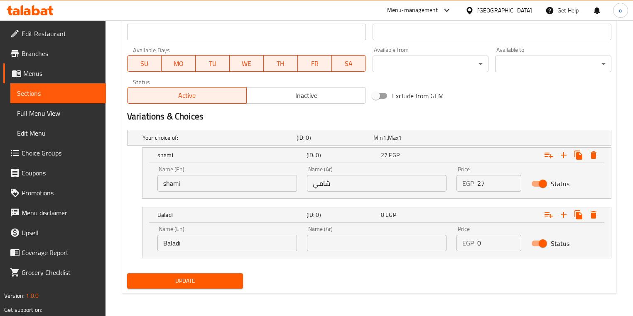
click at [332, 248] on input "text" at bounding box center [376, 243] width 139 height 17
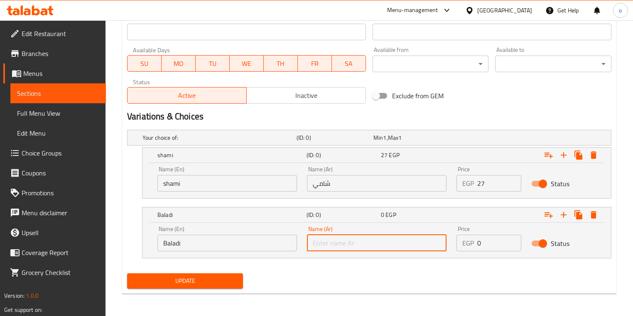
paste input "بلدي"
type input "بلدي"
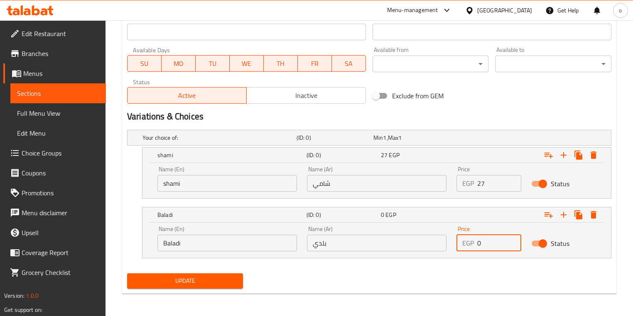
drag, startPoint x: 489, startPoint y: 245, endPoint x: 459, endPoint y: 245, distance: 29.5
click at [459, 245] on div "EGP 0 Price" at bounding box center [488, 243] width 65 height 17
type input "29"
click at [219, 279] on span "Update" at bounding box center [185, 281] width 103 height 10
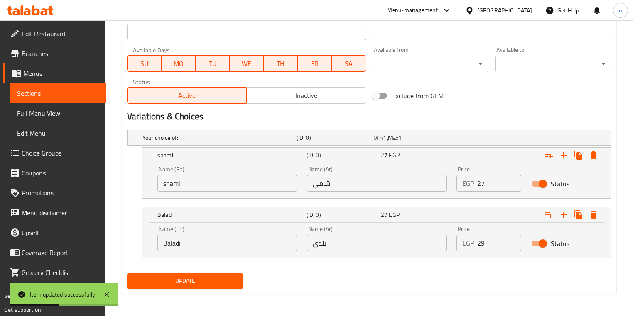
click at [62, 88] on link "Sections" at bounding box center [57, 93] width 95 height 20
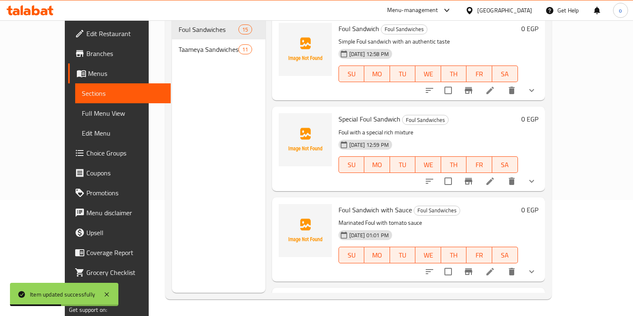
scroll to position [116, 0]
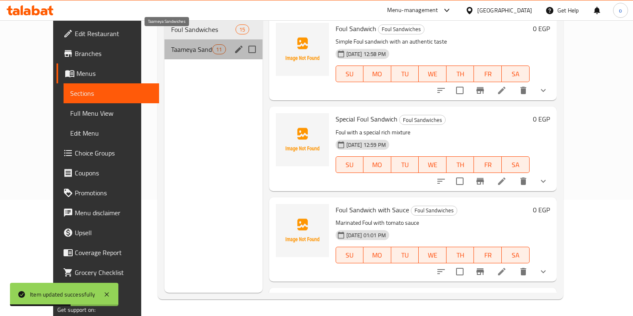
click at [171, 44] on span "Taameya Sandwiches" at bounding box center [192, 49] width 42 height 10
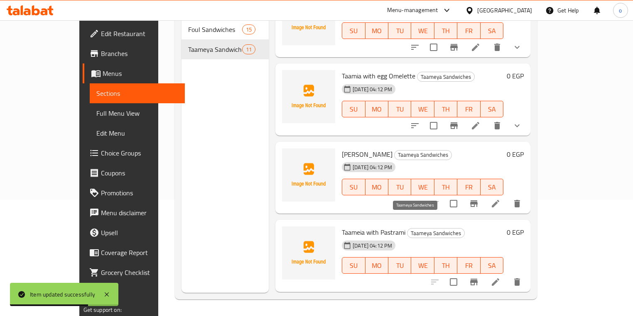
scroll to position [332, 0]
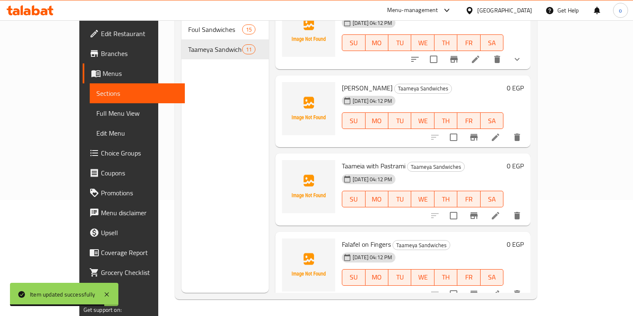
click at [507, 130] on li at bounding box center [495, 137] width 23 height 15
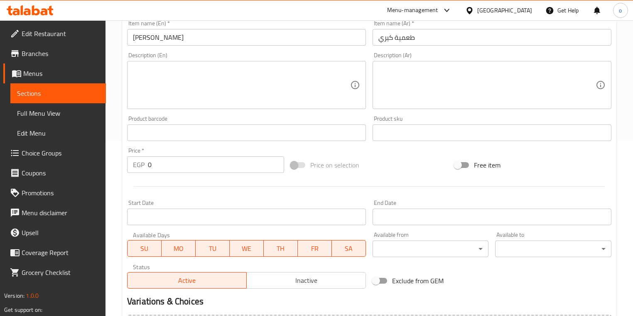
scroll to position [266, 0]
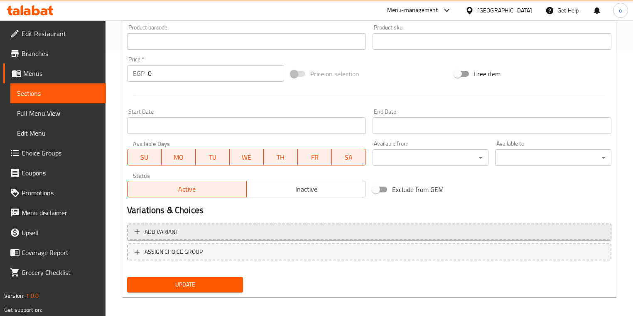
click at [133, 239] on button "Add variant" at bounding box center [369, 232] width 484 height 17
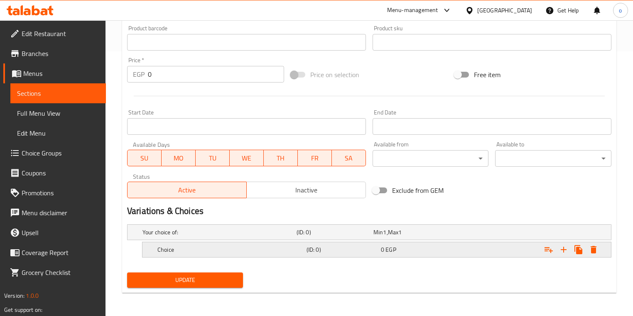
scroll to position [264, 0]
click at [254, 247] on h5 "Choice" at bounding box center [230, 251] width 146 height 8
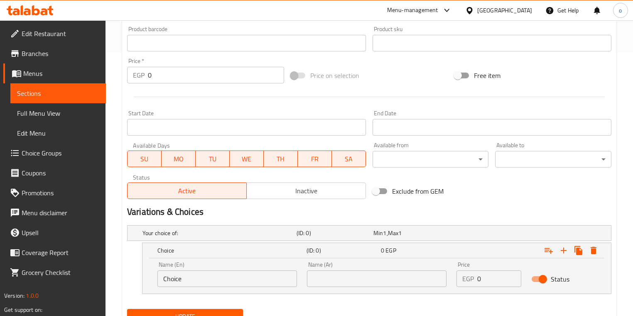
click at [203, 276] on input "Choice" at bounding box center [226, 279] width 139 height 17
drag, startPoint x: 168, startPoint y: 277, endPoint x: 151, endPoint y: 278, distance: 16.6
click at [155, 278] on div "Name (En) Choice Name (En)" at bounding box center [226, 274] width 149 height 35
click at [223, 280] on input "text" at bounding box center [226, 279] width 139 height 17
type input "shami"
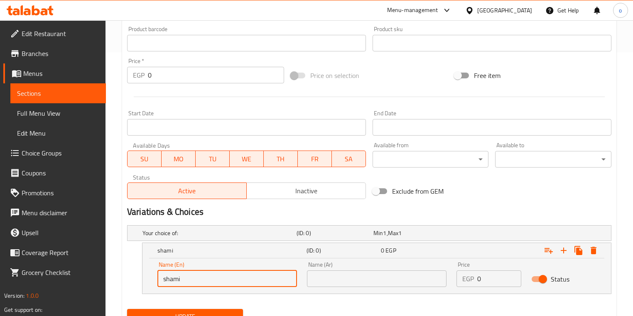
click at [351, 274] on input "text" at bounding box center [376, 279] width 139 height 17
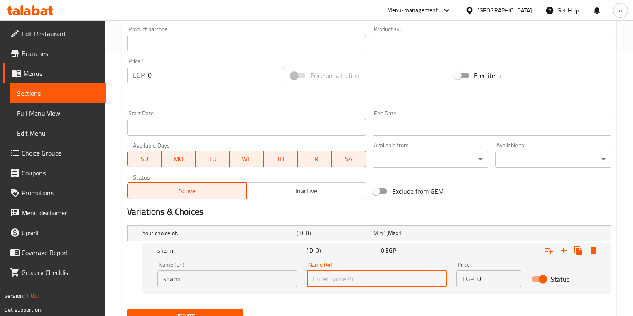
type input "شامي"
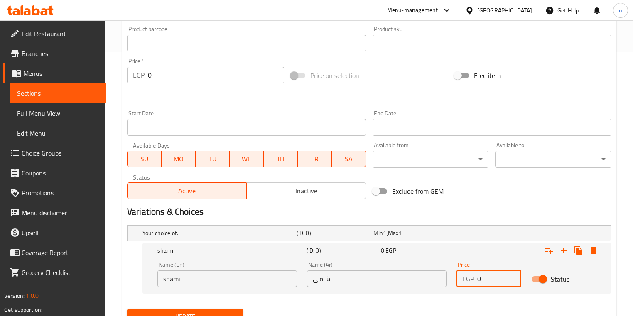
drag, startPoint x: 487, startPoint y: 276, endPoint x: 459, endPoint y: 277, distance: 27.8
click at [460, 277] on div "EGP 0 Price" at bounding box center [488, 279] width 65 height 17
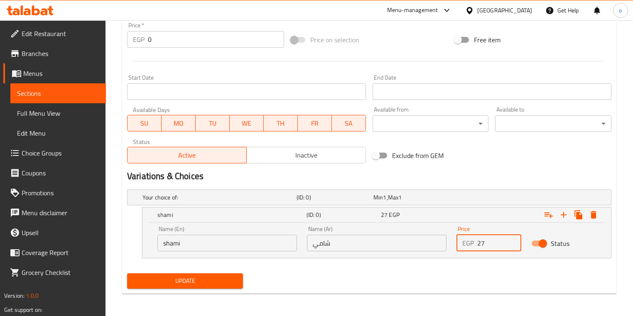
scroll to position [300, 0]
type input "27"
click at [566, 215] on icon "Expand" at bounding box center [563, 215] width 10 height 10
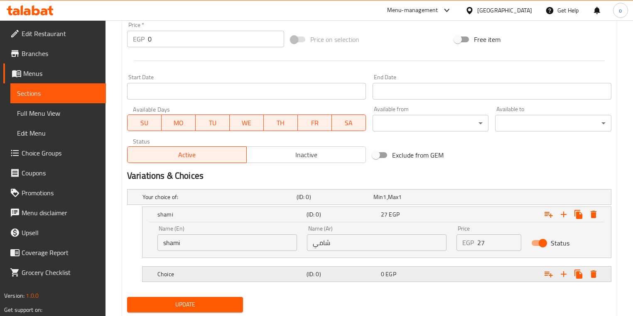
click at [243, 272] on h5 "Choice" at bounding box center [230, 274] width 146 height 8
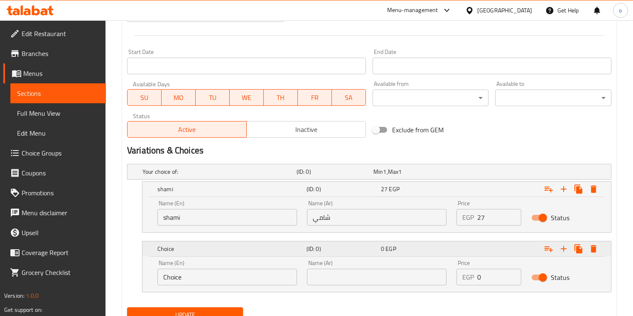
scroll to position [360, 0]
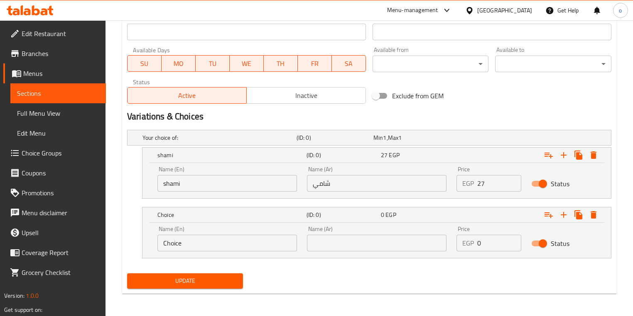
drag, startPoint x: 224, startPoint y: 249, endPoint x: 208, endPoint y: 245, distance: 16.3
click at [209, 245] on div "Name (En) Choice Name (En)" at bounding box center [226, 238] width 149 height 35
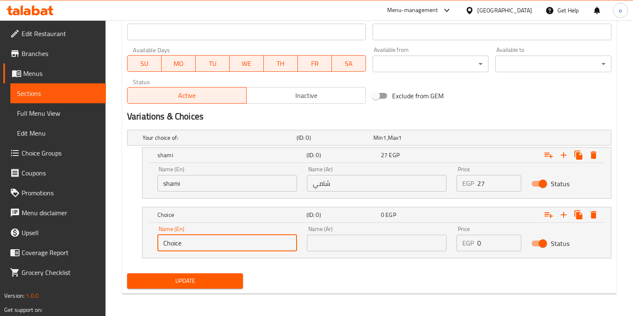
drag, startPoint x: 196, startPoint y: 244, endPoint x: 139, endPoint y: 244, distance: 56.9
click at [139, 244] on div "Choice (ID: 0) 0 EGP Name (En) Choice Name (En) Name (Ar) Name (Ar) Price EGP 0…" at bounding box center [369, 232] width 484 height 51
click at [167, 239] on input "text" at bounding box center [226, 243] width 139 height 17
click at [243, 243] on input "text" at bounding box center [226, 243] width 139 height 17
paste input "Baladi"
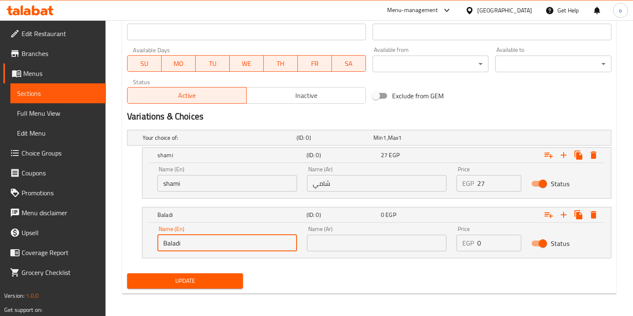
type input "Baladi"
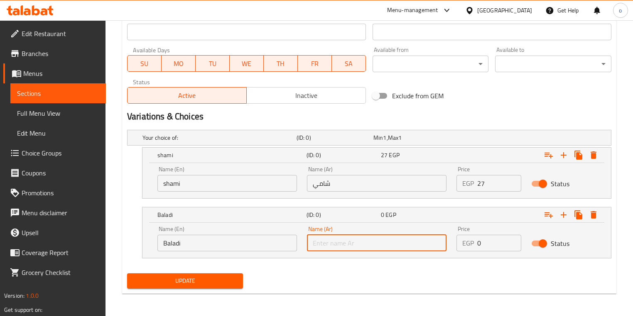
click at [333, 240] on input "text" at bounding box center [376, 243] width 139 height 17
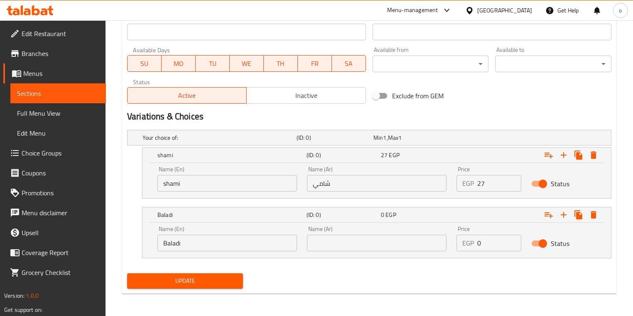
click at [328, 251] on input "text" at bounding box center [376, 243] width 139 height 17
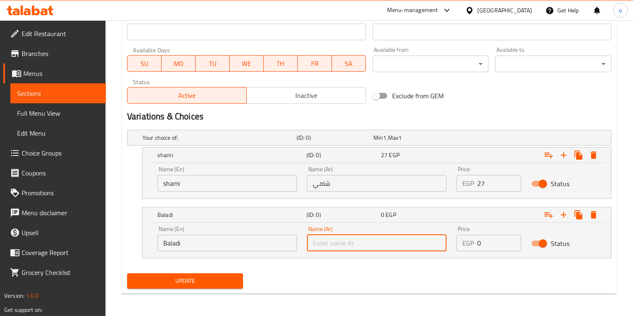
paste input "بلدي"
type input "بلدي"
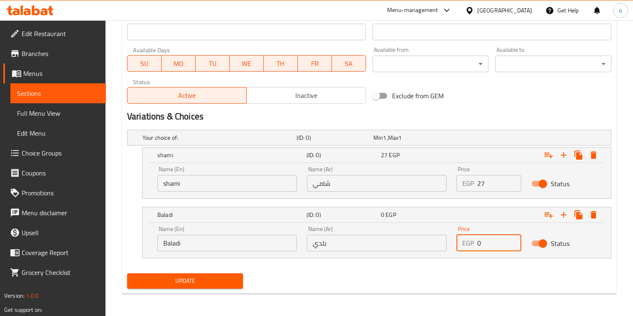
drag, startPoint x: 490, startPoint y: 240, endPoint x: 455, endPoint y: 240, distance: 34.9
click at [455, 240] on div "Price EGP 0 Price" at bounding box center [488, 238] width 75 height 35
type input "29"
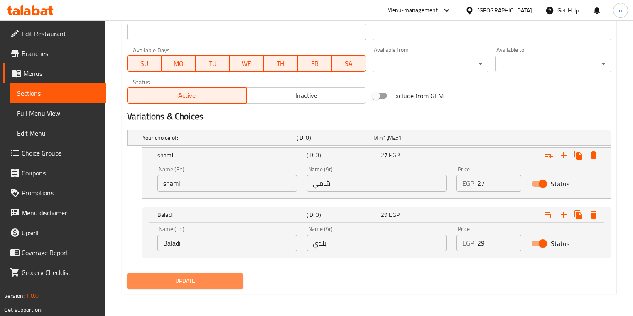
click at [198, 287] on button "Update" at bounding box center [185, 281] width 116 height 15
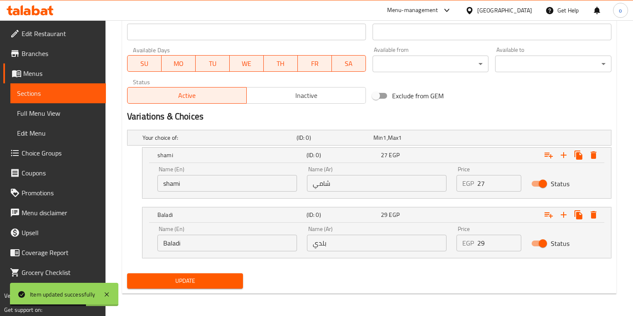
click at [48, 96] on span "Sections" at bounding box center [58, 93] width 82 height 10
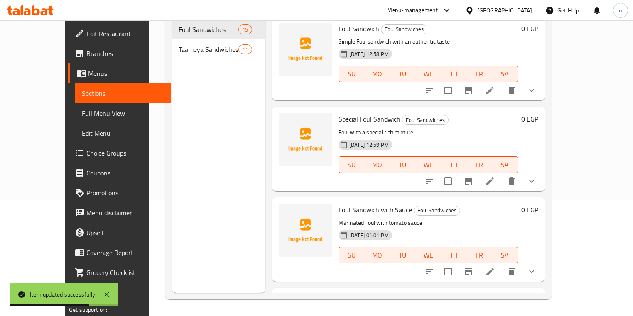
scroll to position [116, 0]
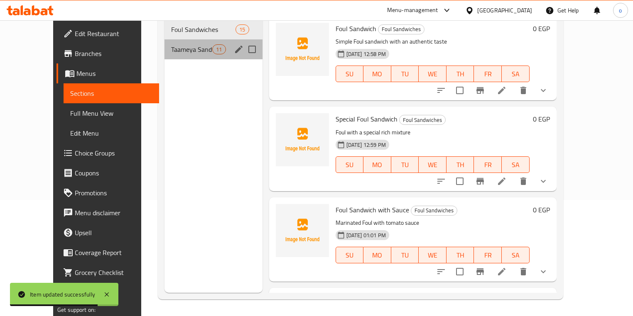
click at [164, 39] on div "Taameya Sandwiches 11" at bounding box center [213, 49] width 98 height 20
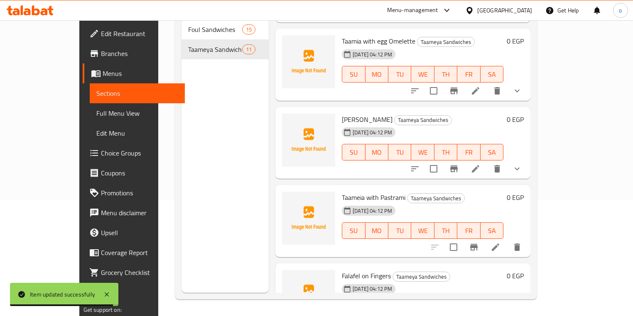
scroll to position [365, 0]
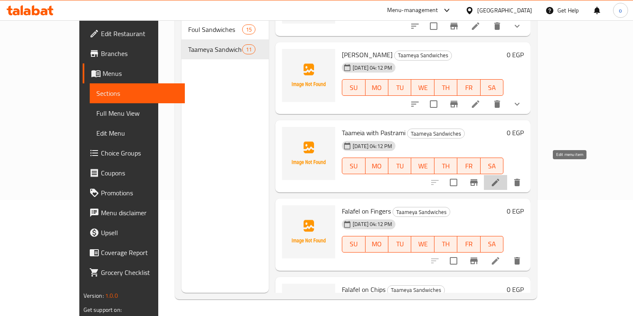
click at [500, 178] on icon at bounding box center [495, 183] width 10 height 10
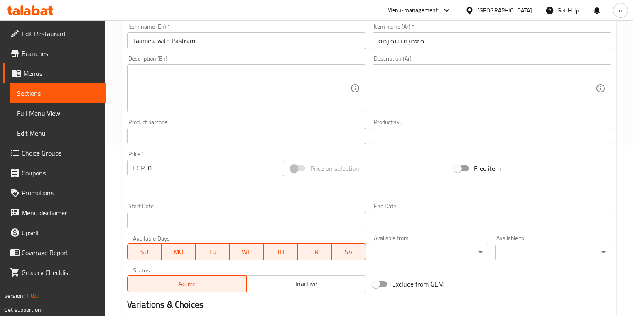
scroll to position [199, 0]
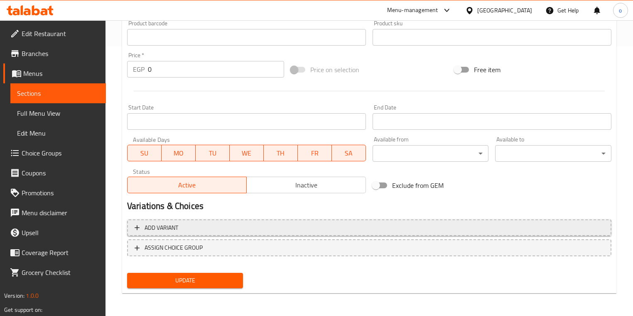
click at [136, 229] on icon "button" at bounding box center [137, 227] width 5 height 5
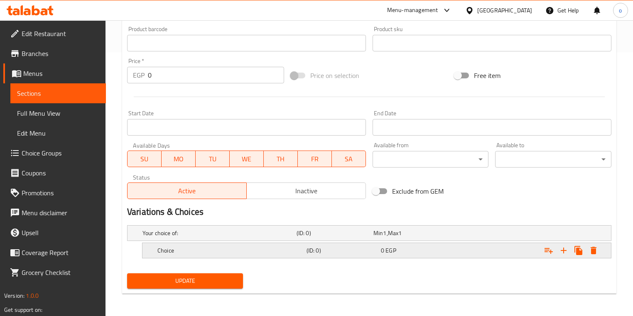
click at [205, 251] on h5 "Choice" at bounding box center [230, 251] width 146 height 8
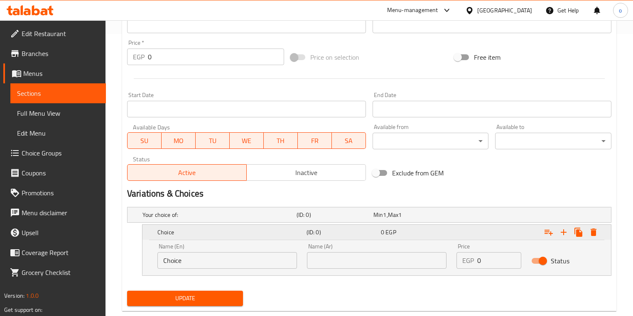
scroll to position [300, 0]
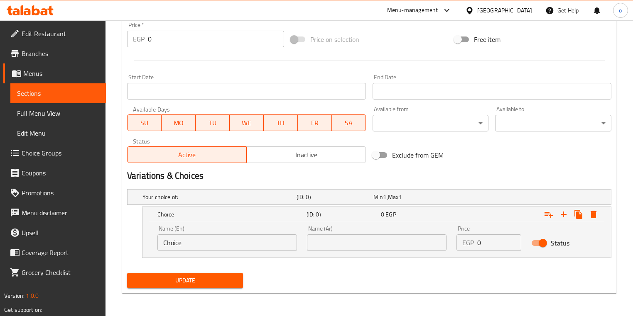
click at [207, 243] on input "Choice" at bounding box center [226, 243] width 139 height 17
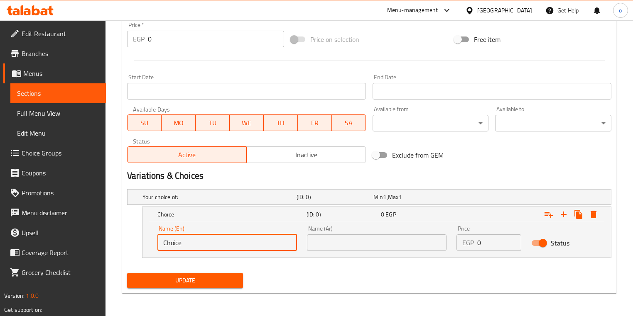
drag, startPoint x: 207, startPoint y: 243, endPoint x: 156, endPoint y: 243, distance: 51.5
click at [156, 243] on div "Name (En) Choice Name (En)" at bounding box center [226, 238] width 149 height 35
click at [172, 244] on input "text" at bounding box center [226, 243] width 139 height 17
type input "shami"
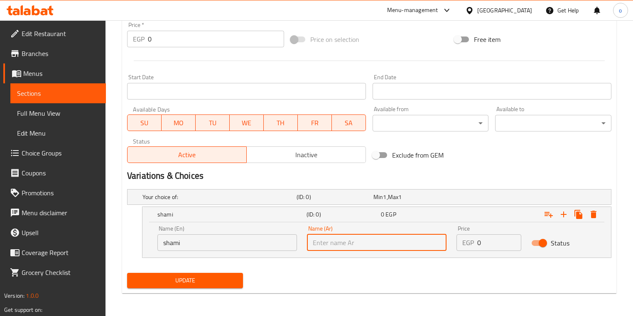
click at [314, 247] on input "text" at bounding box center [376, 243] width 139 height 17
type input "شامي"
drag, startPoint x: 503, startPoint y: 244, endPoint x: 458, endPoint y: 241, distance: 44.9
click at [458, 241] on div "EGP 0 Price" at bounding box center [488, 243] width 65 height 17
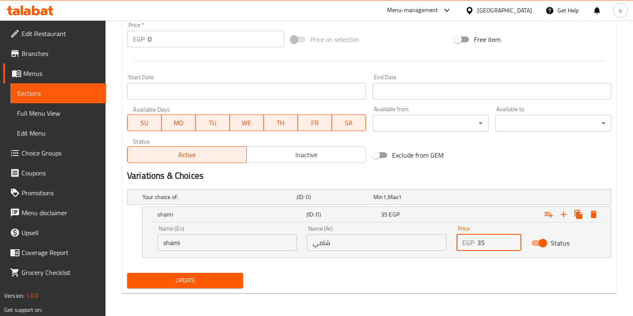
type input "35"
drag, startPoint x: 496, startPoint y: 241, endPoint x: 470, endPoint y: 244, distance: 26.4
click at [470, 244] on div "EGP 35 Price" at bounding box center [488, 243] width 65 height 17
type input "33"
click at [561, 217] on icon "Expand" at bounding box center [563, 215] width 10 height 10
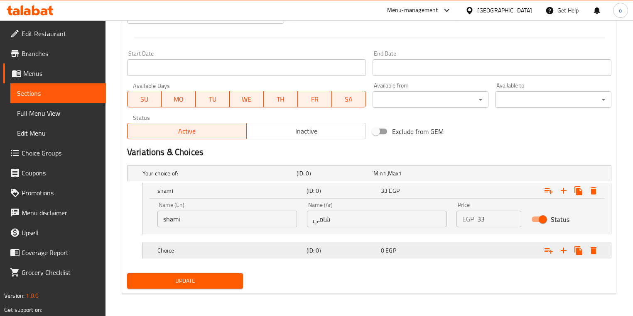
click at [231, 248] on h5 "Choice" at bounding box center [230, 251] width 146 height 8
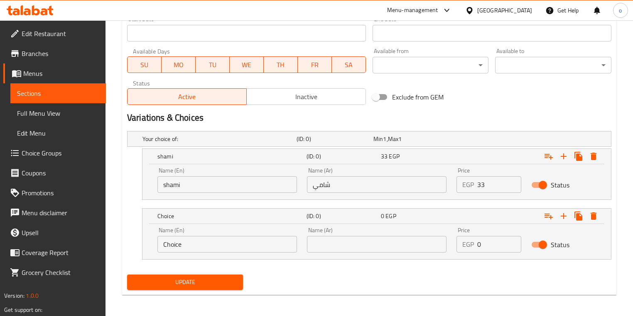
scroll to position [360, 0]
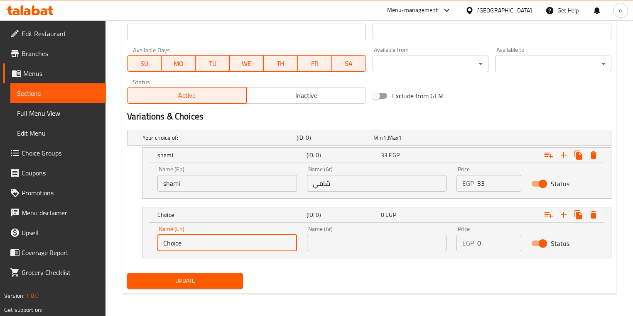
drag, startPoint x: 201, startPoint y: 247, endPoint x: 168, endPoint y: 244, distance: 33.7
click at [168, 244] on input "Choice" at bounding box center [226, 243] width 139 height 17
type input "C"
click at [204, 243] on input "text" at bounding box center [226, 243] width 139 height 17
paste input "Baladi"
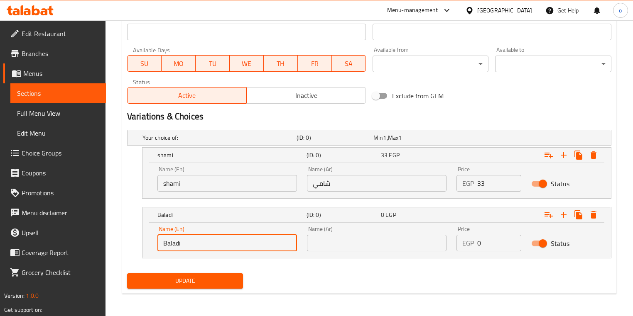
type input "Baladi"
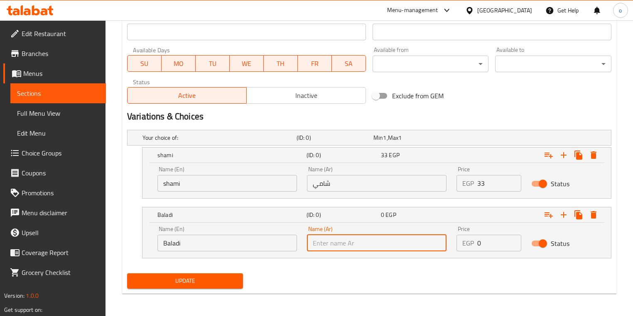
click at [343, 242] on input "text" at bounding box center [376, 243] width 139 height 17
type input "بلدي"
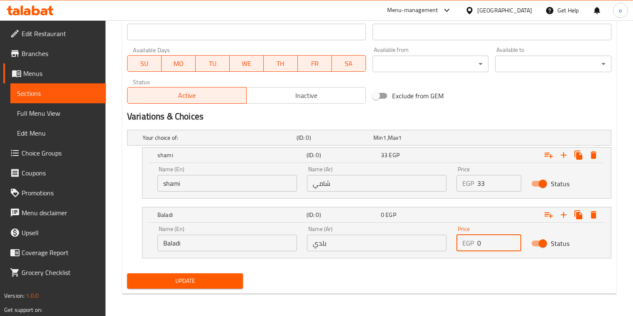
drag, startPoint x: 474, startPoint y: 243, endPoint x: 452, endPoint y: 244, distance: 22.0
click at [452, 244] on div "Price EGP 0 Price" at bounding box center [488, 238] width 75 height 35
type input "35"
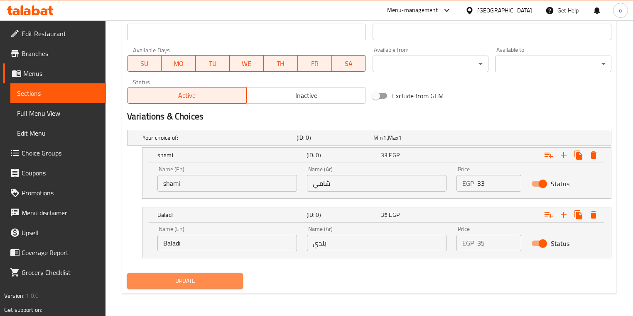
click at [198, 276] on span "Update" at bounding box center [185, 281] width 103 height 10
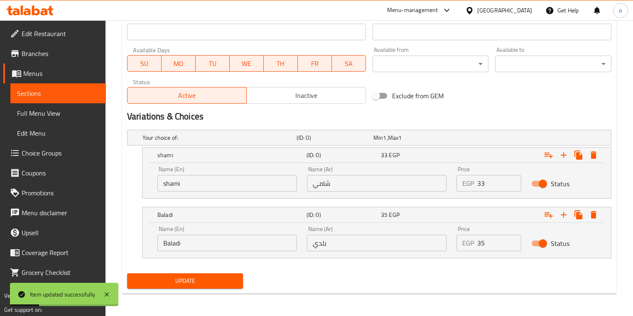
click at [59, 96] on span "Sections" at bounding box center [58, 93] width 82 height 10
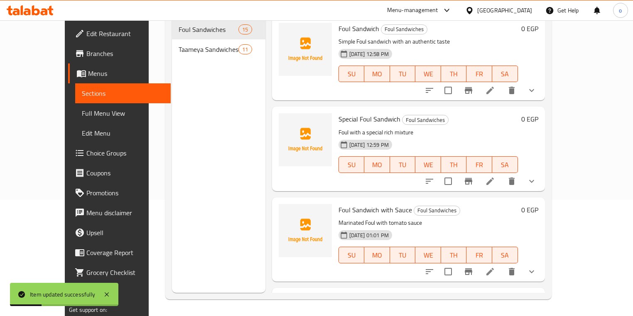
scroll to position [116, 0]
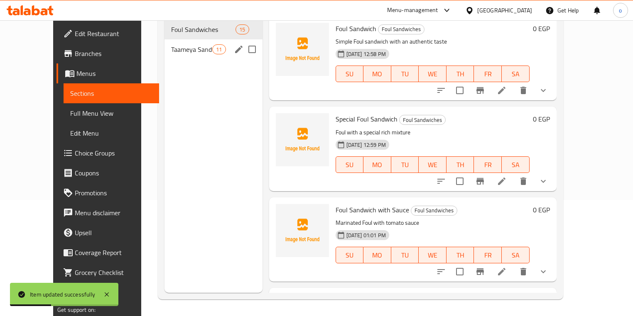
click at [171, 44] on span "Taameya Sandwiches" at bounding box center [192, 49] width 42 height 10
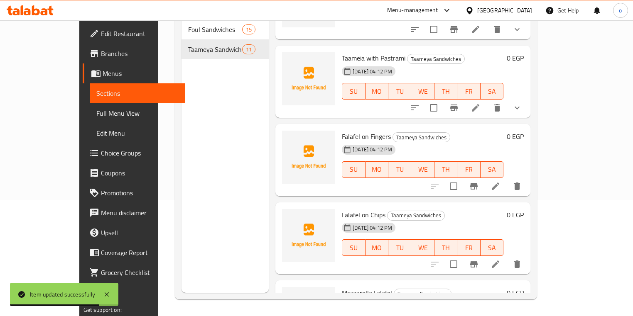
scroll to position [433, 0]
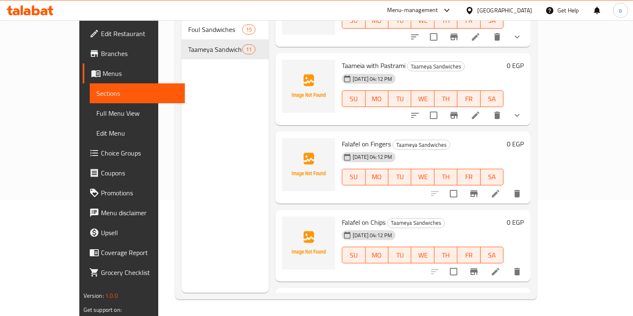
click at [500, 189] on icon at bounding box center [495, 194] width 10 height 10
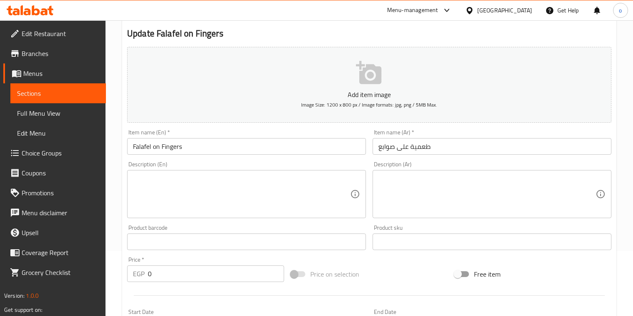
scroll to position [100, 0]
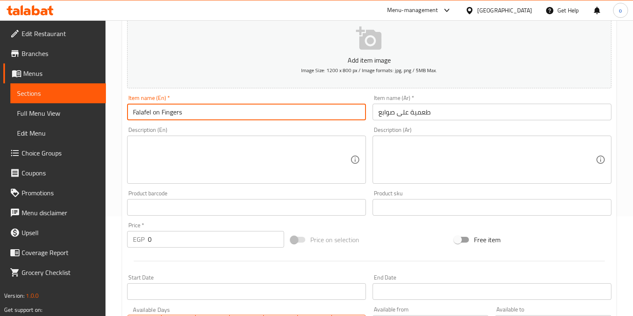
drag, startPoint x: 193, startPoint y: 114, endPoint x: 109, endPoint y: 107, distance: 84.1
click at [109, 107] on div "Home / Restaurants management / Menus / Sections / item / update Taameya Sandwi…" at bounding box center [368, 204] width 527 height 566
click at [198, 111] on input "Falafel on Fingers" at bounding box center [246, 112] width 239 height 17
drag, startPoint x: 151, startPoint y: 112, endPoint x: 115, endPoint y: 108, distance: 36.3
click at [115, 108] on div "Home / Restaurants management / Menus / Sections / item / update Taameya Sandwi…" at bounding box center [368, 204] width 527 height 566
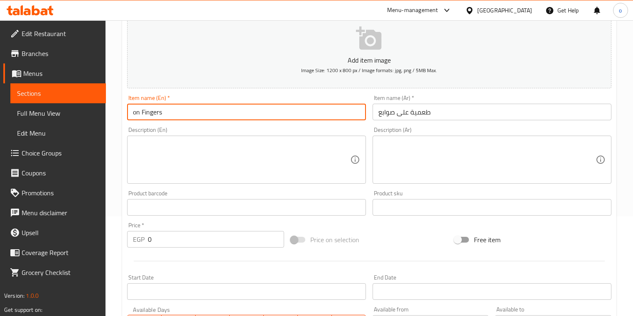
click at [132, 113] on input "on Fingers" at bounding box center [246, 112] width 239 height 17
paste input "Taameia"
type input "Taameia on Fingers"
click at [226, 160] on textarea at bounding box center [241, 159] width 217 height 39
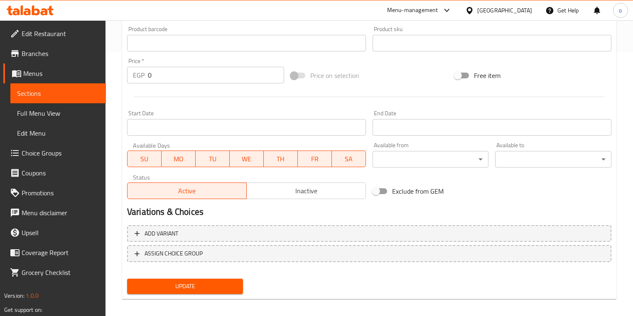
scroll to position [266, 0]
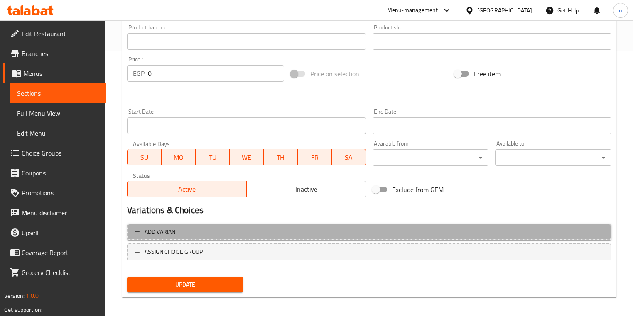
click at [142, 229] on span "Add variant" at bounding box center [369, 232] width 469 height 10
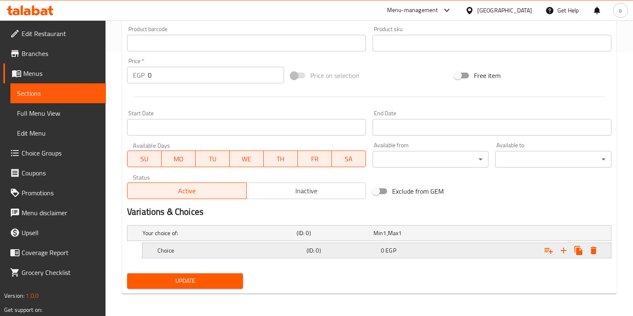
click at [221, 244] on div "Choice (ID: 0) 0 EGP" at bounding box center [379, 251] width 447 height 18
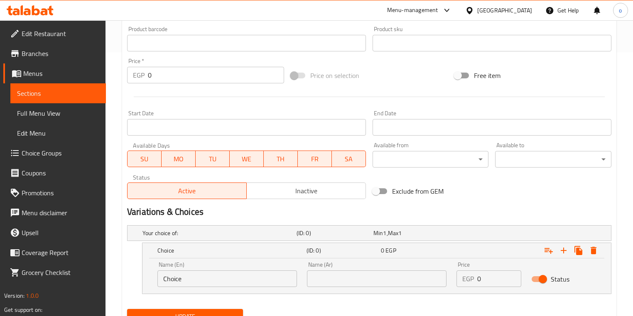
click at [217, 273] on input "Choice" at bounding box center [226, 279] width 139 height 17
drag, startPoint x: 213, startPoint y: 276, endPoint x: 139, endPoint y: 278, distance: 74.3
click at [139, 278] on div "Choice (ID: 0) 0 EGP Name (En) Choice Name (En) Name (Ar) Name (Ar) Price EGP 0…" at bounding box center [369, 268] width 484 height 51
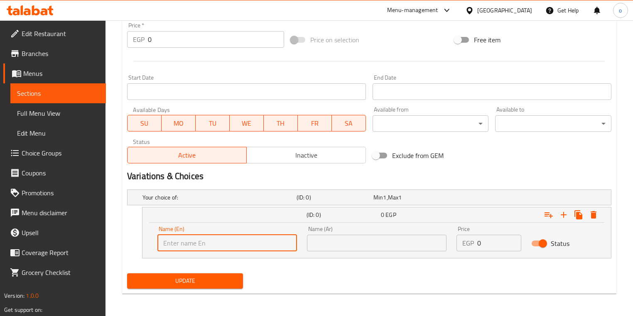
scroll to position [300, 0]
click at [224, 237] on input "text" at bounding box center [226, 243] width 139 height 17
type input "shami"
click at [342, 243] on input "text" at bounding box center [376, 243] width 139 height 17
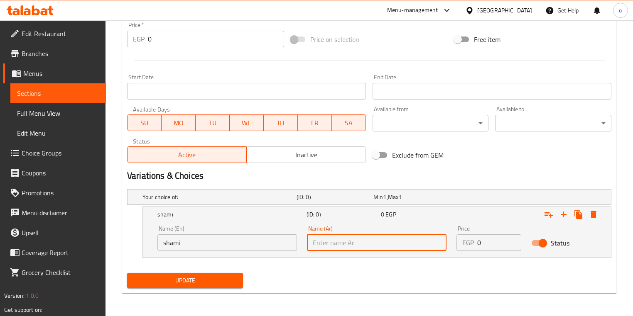
click at [362, 251] on input "text" at bounding box center [376, 243] width 139 height 17
type input "شامي"
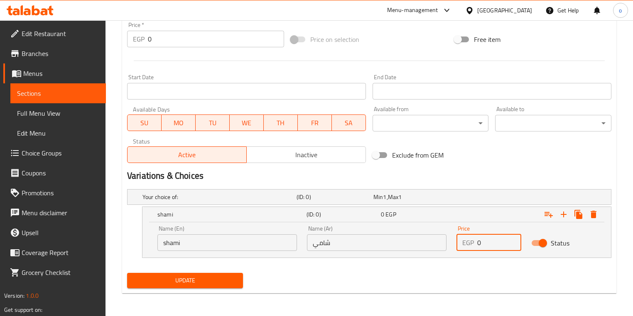
drag, startPoint x: 505, startPoint y: 246, endPoint x: 466, endPoint y: 242, distance: 38.9
click at [466, 242] on div "EGP 0 Price" at bounding box center [488, 243] width 65 height 17
type input "25"
click at [566, 218] on icon "Expand" at bounding box center [563, 215] width 10 height 10
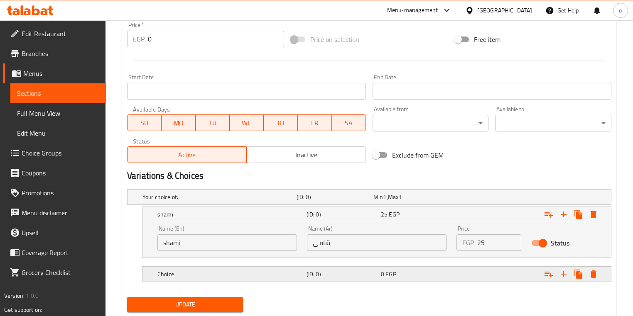
click at [179, 275] on h5 "Choice" at bounding box center [230, 274] width 146 height 8
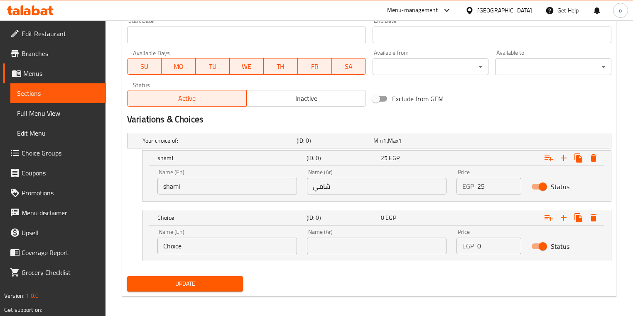
scroll to position [360, 0]
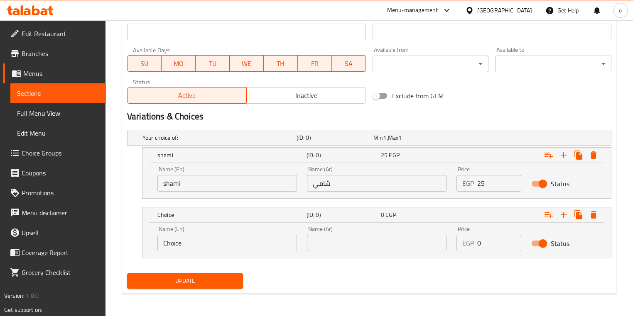
click at [233, 250] on input "Choice" at bounding box center [226, 243] width 139 height 17
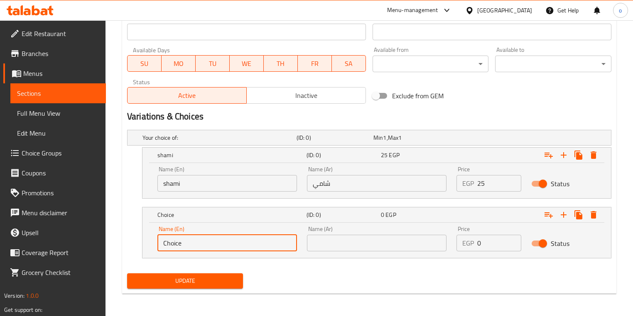
drag, startPoint x: 229, startPoint y: 247, endPoint x: 148, endPoint y: 237, distance: 81.6
click at [148, 237] on div "Name (En) Choice Name (En) Name (Ar) Name (Ar) Price EGP 0 Price Status" at bounding box center [376, 240] width 468 height 35
click at [171, 238] on input "text" at bounding box center [226, 243] width 139 height 17
type input "Baladi"
click at [207, 242] on input "Baladi" at bounding box center [226, 243] width 139 height 17
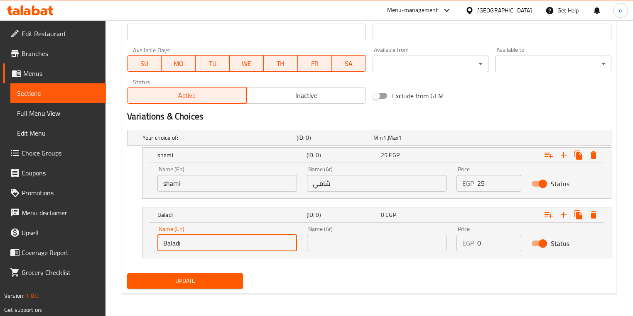
drag, startPoint x: 203, startPoint y: 245, endPoint x: 144, endPoint y: 240, distance: 58.8
click at [144, 240] on div "Name (En) Baladi Name (En) Name (Ar) Name (Ar) Price EGP 0 Price Status" at bounding box center [376, 240] width 468 height 35
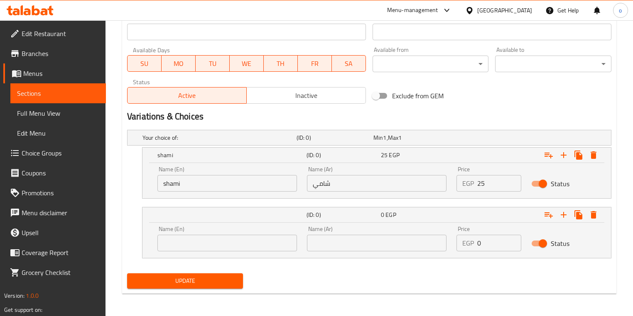
click at [187, 251] on div "Name (En) Name (En)" at bounding box center [226, 238] width 149 height 35
click at [188, 245] on input "text" at bounding box center [226, 243] width 139 height 17
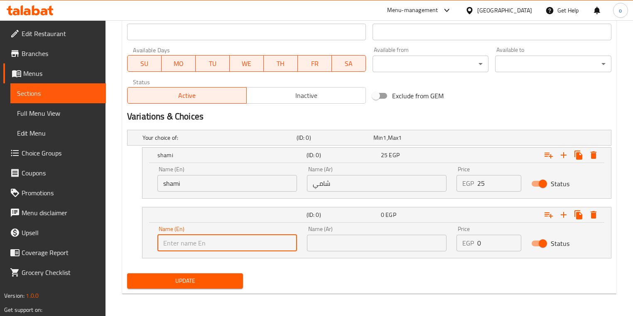
type input "Baladi"
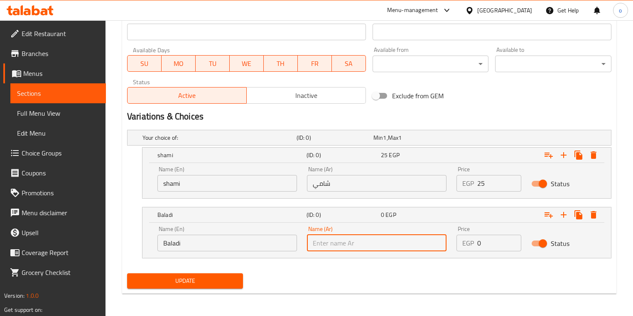
click at [352, 243] on input "text" at bounding box center [376, 243] width 139 height 17
type input "بلدي"
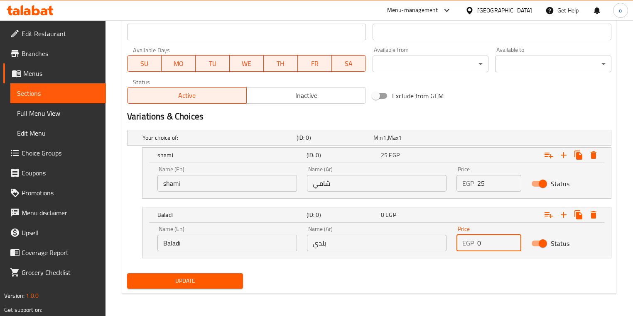
drag, startPoint x: 488, startPoint y: 247, endPoint x: 457, endPoint y: 242, distance: 31.8
click at [457, 242] on div "EGP 0 Price" at bounding box center [488, 243] width 65 height 17
type input "27"
click at [215, 284] on span "Update" at bounding box center [185, 281] width 103 height 10
click at [53, 83] on link "Sections" at bounding box center [57, 93] width 95 height 20
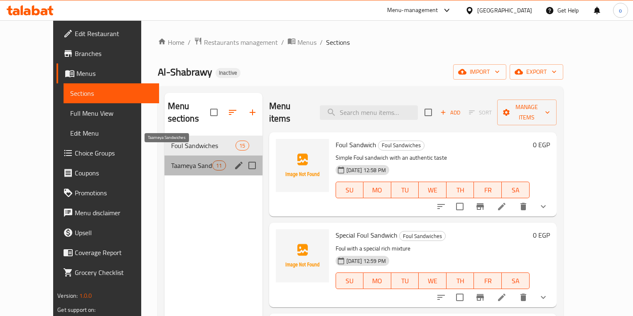
click at [171, 161] on span "Taameya Sandwiches" at bounding box center [192, 166] width 42 height 10
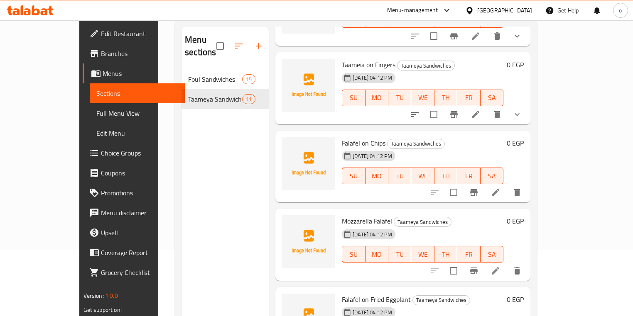
scroll to position [565, 0]
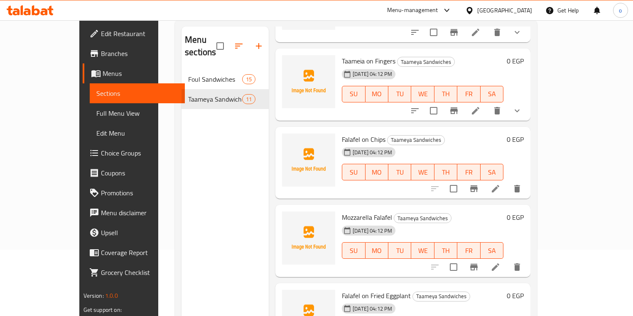
click at [507, 181] on li at bounding box center [495, 188] width 23 height 15
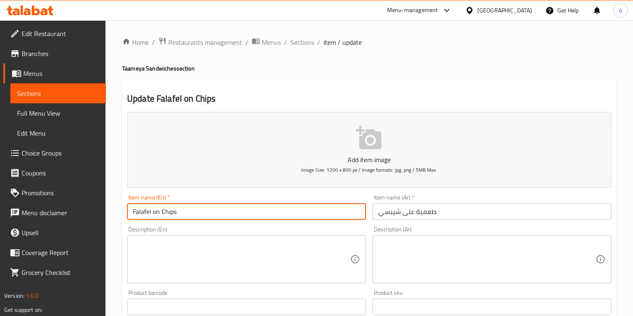
drag, startPoint x: 151, startPoint y: 212, endPoint x: 113, endPoint y: 213, distance: 38.2
click at [113, 213] on div "Home / Restaurants management / Menus / Sections / item / update Taameya Sandwi…" at bounding box center [368, 303] width 527 height 566
click at [133, 212] on input "on Chips" at bounding box center [246, 211] width 239 height 17
paste input "Taameia"
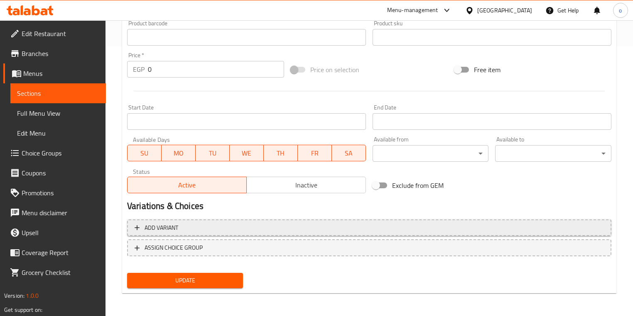
type input "Taameia on Chips"
click at [141, 227] on span "Add variant" at bounding box center [369, 228] width 469 height 10
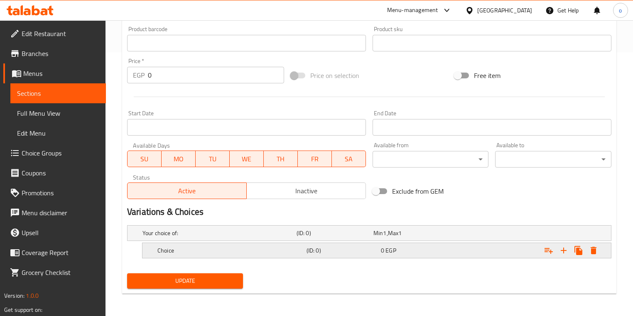
click at [195, 255] on div "Choice" at bounding box center [230, 251] width 149 height 12
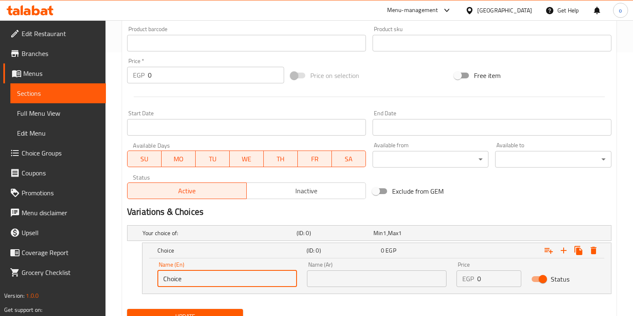
click at [205, 283] on input "Choice" at bounding box center [226, 279] width 139 height 17
drag, startPoint x: 204, startPoint y: 283, endPoint x: 146, endPoint y: 283, distance: 58.5
click at [146, 282] on div "Name (En) Choice Name (En) Name (Ar) Name (Ar) Price EGP 0 Price Status" at bounding box center [376, 276] width 468 height 35
click at [243, 279] on input "text" at bounding box center [226, 279] width 139 height 17
type input "shami"
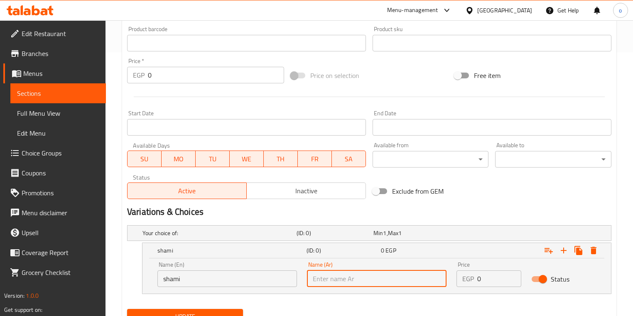
click at [347, 273] on input "text" at bounding box center [376, 279] width 139 height 17
click at [453, 281] on div "Price EGP 0 Price" at bounding box center [488, 274] width 75 height 35
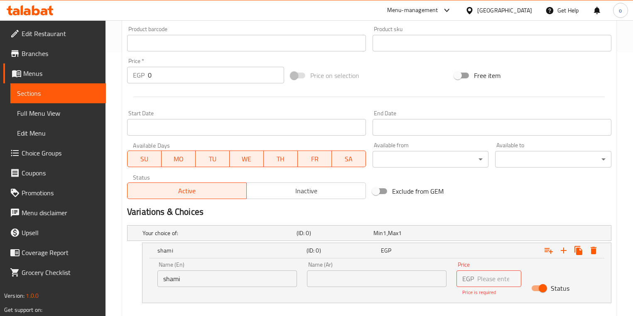
click at [477, 279] on input "number" at bounding box center [499, 279] width 44 height 17
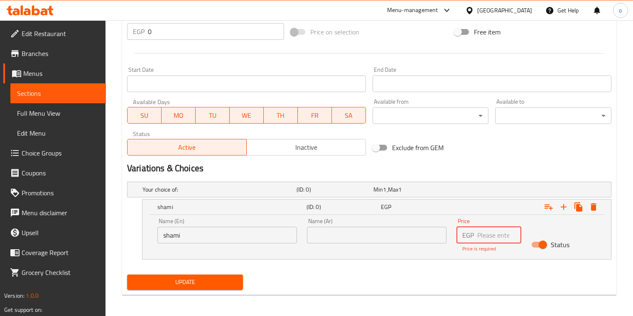
scroll to position [309, 0]
click at [332, 237] on input "text" at bounding box center [376, 234] width 139 height 17
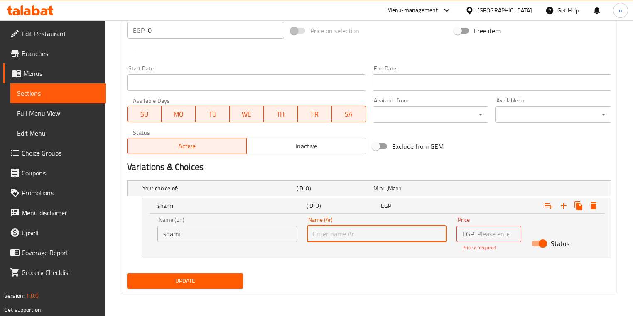
type input "شامي"
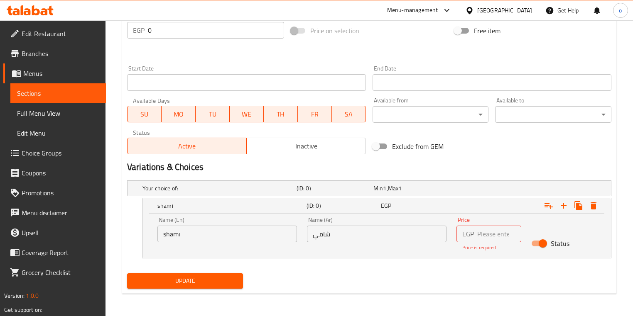
click at [474, 232] on div "EGP Price" at bounding box center [488, 234] width 65 height 17
type input "25"
click at [563, 203] on div "Your choice of: (ID: 0) Min 1 , Max 1 Name (En) Your choice of: Name (En) Name …" at bounding box center [369, 223] width 491 height 93
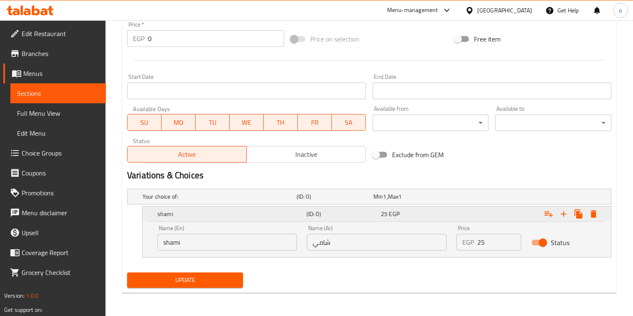
scroll to position [300, 0]
click at [569, 215] on button "Expand" at bounding box center [563, 214] width 15 height 15
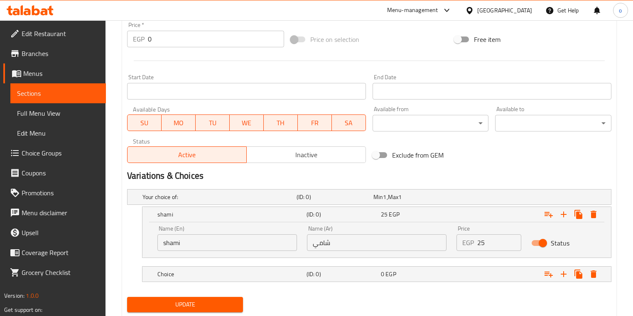
scroll to position [324, 0]
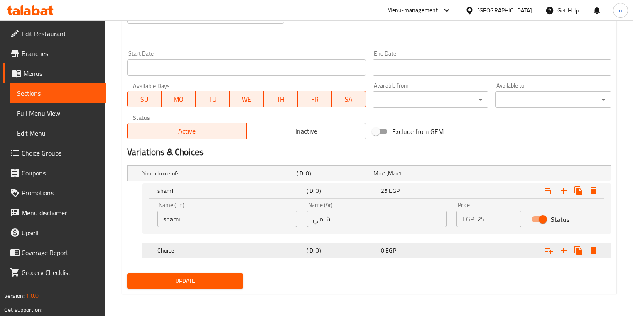
click at [254, 252] on h5 "Choice" at bounding box center [230, 251] width 146 height 8
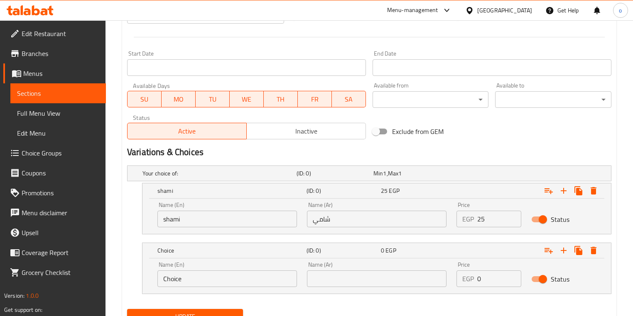
click at [211, 275] on input "Choice" at bounding box center [226, 279] width 139 height 17
click at [119, 276] on div "Home / Restaurants management / Menus / Sections / item / update Taameya Sandwi…" at bounding box center [368, 25] width 527 height 656
click at [201, 281] on input "text" at bounding box center [226, 279] width 139 height 17
type input "Baladi"
click at [340, 282] on input "text" at bounding box center [376, 279] width 139 height 17
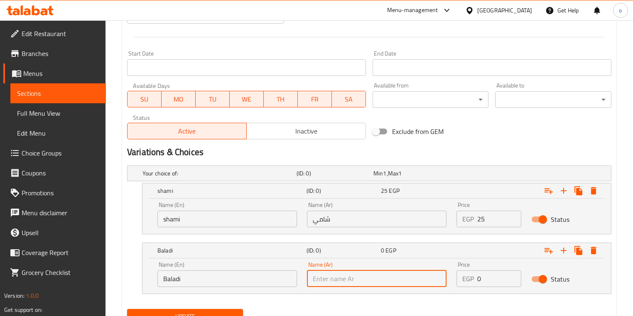
type input "بلدي"
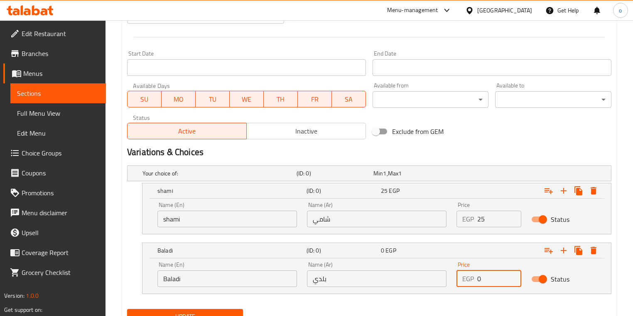
click at [456, 278] on div "EGP 0 Price" at bounding box center [488, 279] width 65 height 17
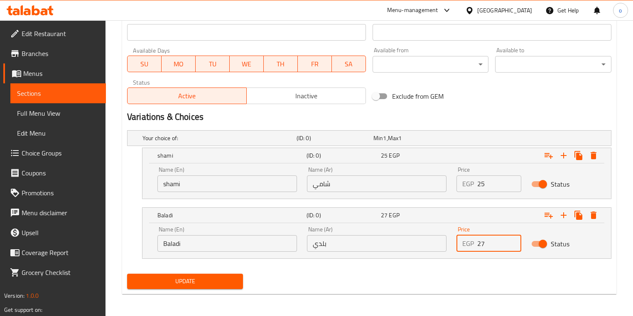
scroll to position [360, 0]
type input "27"
click at [218, 281] on span "Update" at bounding box center [185, 281] width 103 height 10
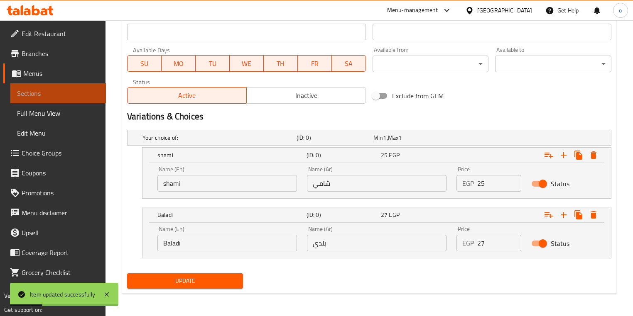
click at [68, 99] on link "Sections" at bounding box center [57, 93] width 95 height 20
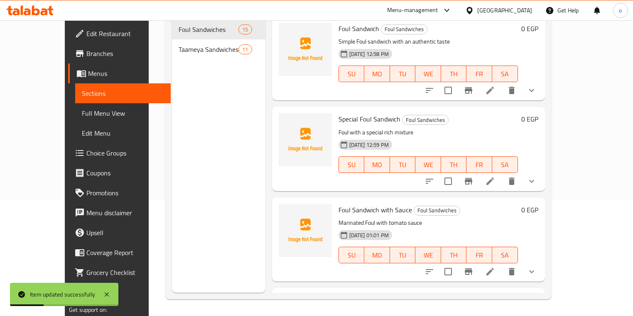
scroll to position [116, 0]
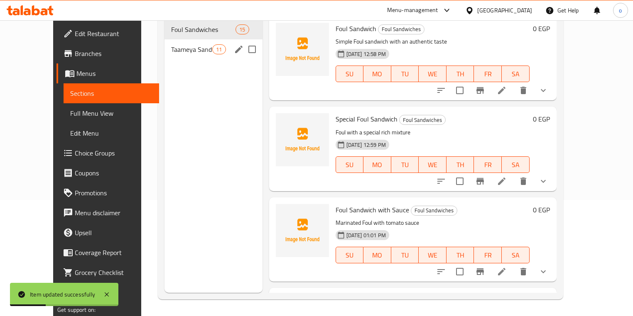
click at [171, 44] on span "Taameya Sandwiches" at bounding box center [192, 49] width 42 height 10
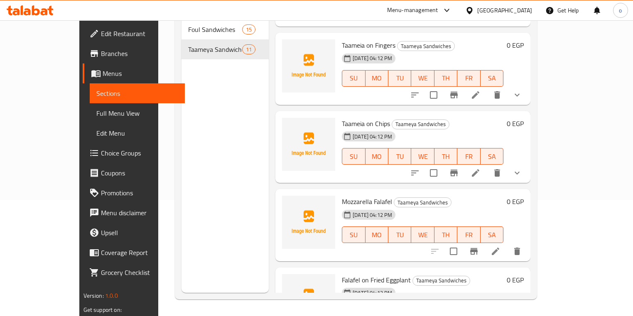
scroll to position [565, 0]
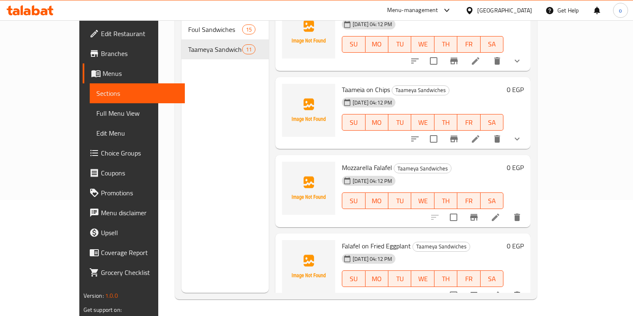
click at [500, 213] on icon at bounding box center [495, 218] width 10 height 10
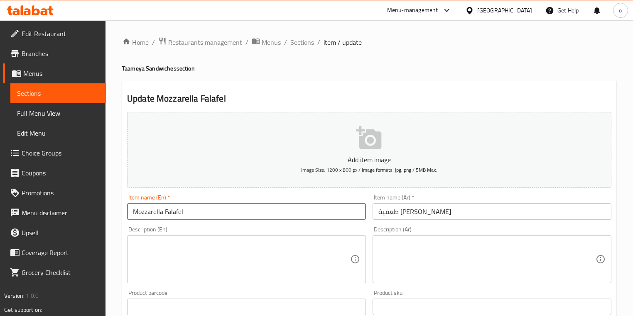
drag, startPoint x: 164, startPoint y: 212, endPoint x: 103, endPoint y: 212, distance: 61.0
click at [103, 212] on div "Edit Restaurant Branches Menus Sections Full Menu View Edit Menu Choice Groups …" at bounding box center [316, 303] width 633 height 566
type input "Falafel"
drag, startPoint x: 163, startPoint y: 214, endPoint x: 115, endPoint y: 213, distance: 48.6
click at [115, 213] on div "Home / Restaurants management / Menus / Sections / item / update Taameya Sandwi…" at bounding box center [368, 303] width 527 height 566
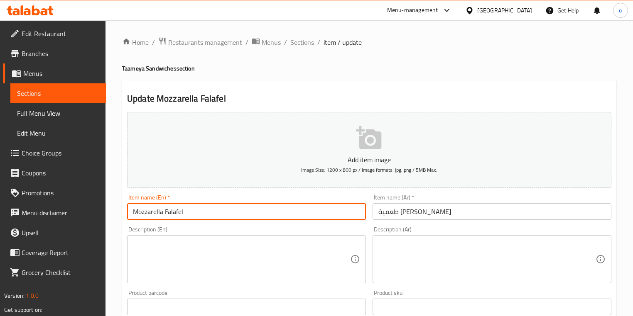
click at [196, 212] on input "Mozzarella Falafel" at bounding box center [246, 211] width 239 height 17
drag, startPoint x: 189, startPoint y: 214, endPoint x: 165, endPoint y: 214, distance: 24.5
click at [165, 214] on input "Mozzarella Falafel" at bounding box center [246, 211] width 239 height 17
paste input "Taameia"
click at [249, 205] on input "Mozzarella Taameia" at bounding box center [246, 211] width 239 height 17
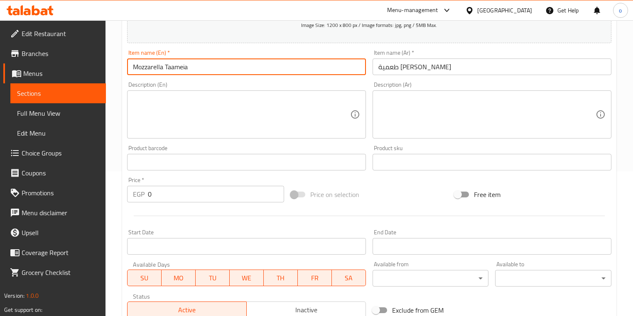
scroll to position [232, 0]
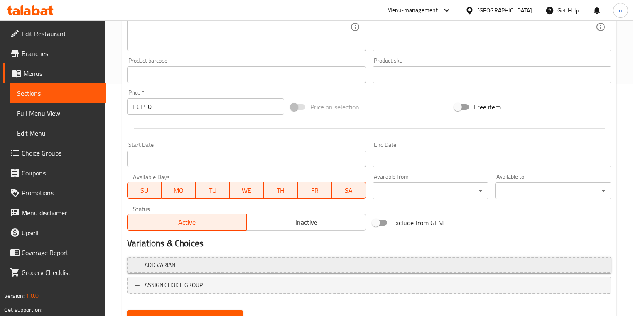
type input "Mozzarella Taameia"
click at [146, 266] on span "Add variant" at bounding box center [161, 265] width 34 height 10
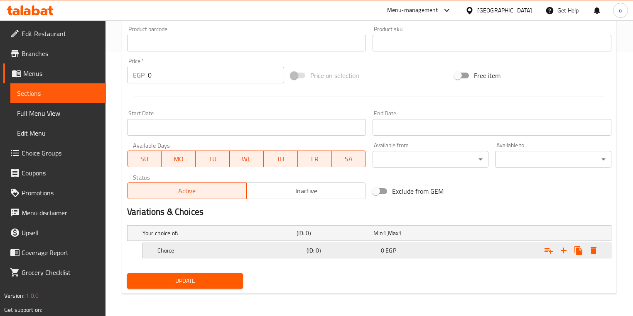
scroll to position [264, 0]
click at [232, 258] on div "Choice (ID: 0) 0 EGP" at bounding box center [379, 251] width 447 height 18
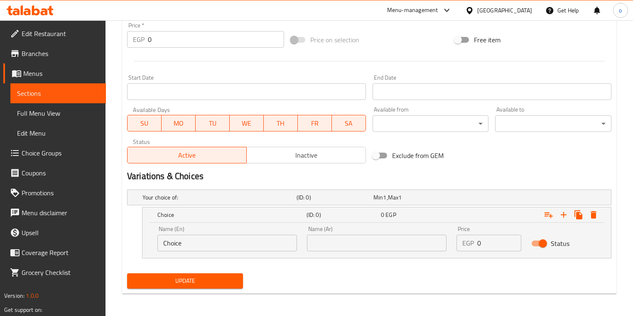
scroll to position [300, 0]
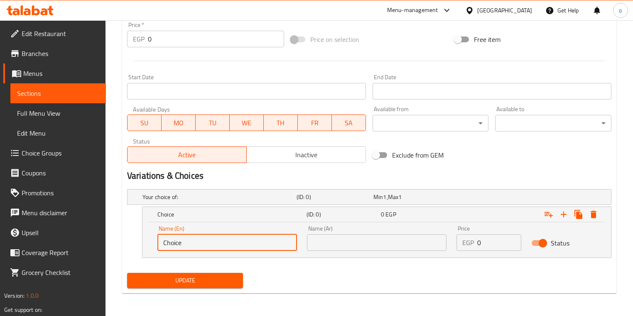
click at [232, 244] on input "Choice" at bounding box center [226, 243] width 139 height 17
type input "C"
click at [232, 244] on input "text" at bounding box center [226, 243] width 139 height 17
type input "shami"
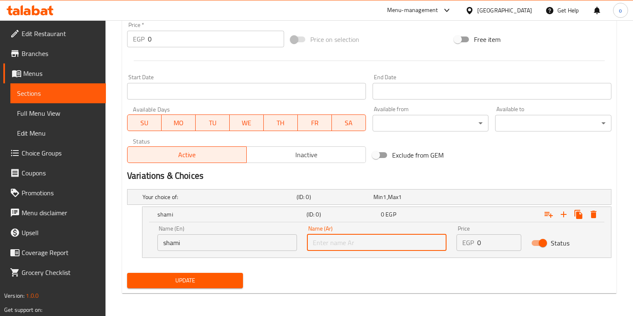
drag, startPoint x: 337, startPoint y: 242, endPoint x: 338, endPoint y: 251, distance: 8.8
click at [337, 242] on input "text" at bounding box center [376, 243] width 139 height 17
type input "شامي"
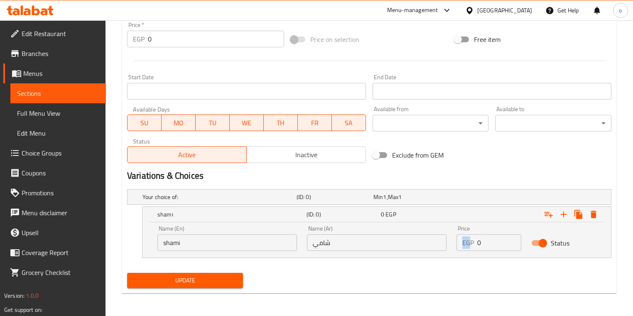
drag, startPoint x: 470, startPoint y: 244, endPoint x: 497, endPoint y: 239, distance: 27.5
click at [497, 239] on div "EGP 0 Price" at bounding box center [488, 243] width 65 height 17
drag, startPoint x: 486, startPoint y: 242, endPoint x: 477, endPoint y: 243, distance: 8.8
click at [477, 243] on input "0" at bounding box center [499, 243] width 44 height 17
type input "25"
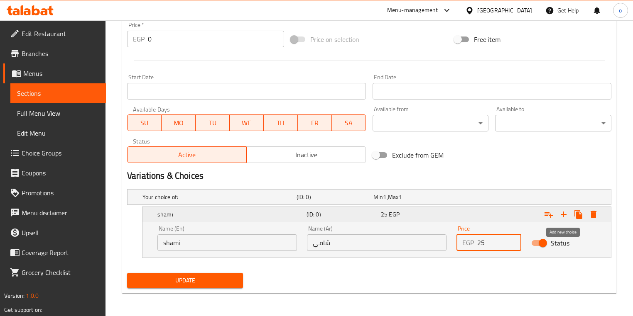
click at [563, 216] on icon "Expand" at bounding box center [563, 215] width 10 height 10
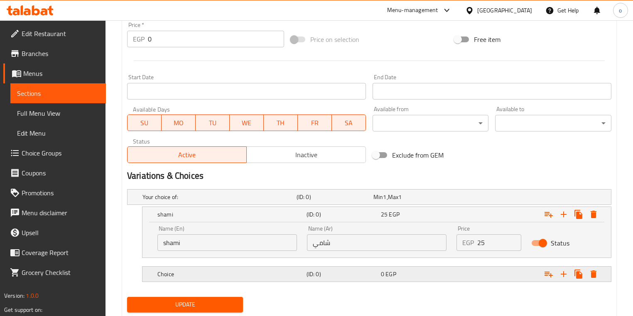
click at [237, 273] on h5 "Choice" at bounding box center [230, 274] width 146 height 8
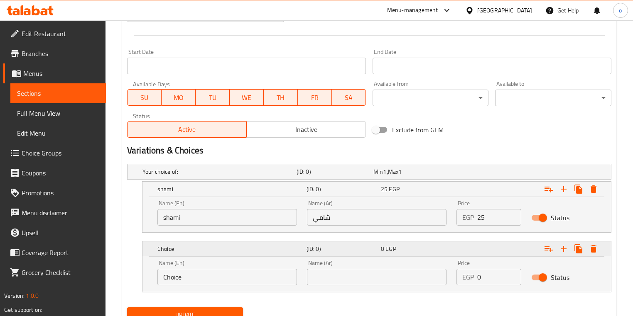
scroll to position [360, 0]
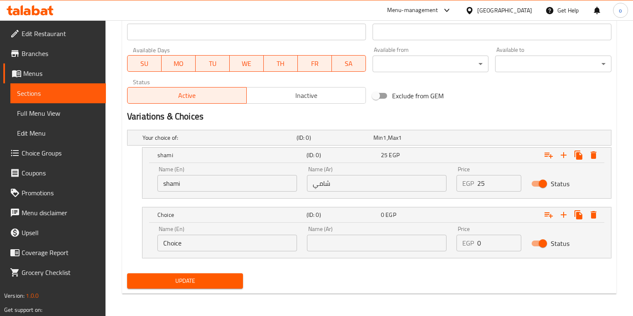
click at [229, 249] on input "Choice" at bounding box center [226, 243] width 139 height 17
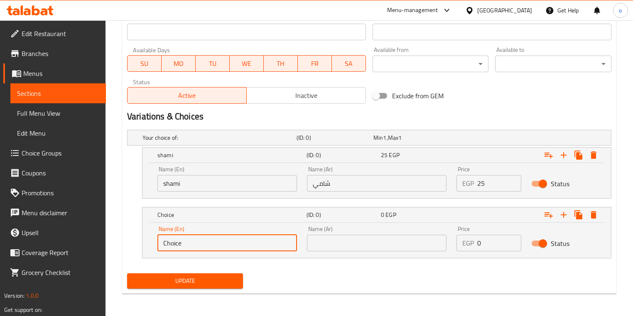
click at [227, 248] on input "Choice" at bounding box center [226, 243] width 139 height 17
drag, startPoint x: 247, startPoint y: 244, endPoint x: 166, endPoint y: 244, distance: 81.0
click at [166, 244] on input "Choice" at bounding box center [226, 243] width 139 height 17
type input "C"
click at [189, 244] on input "text" at bounding box center [226, 243] width 139 height 17
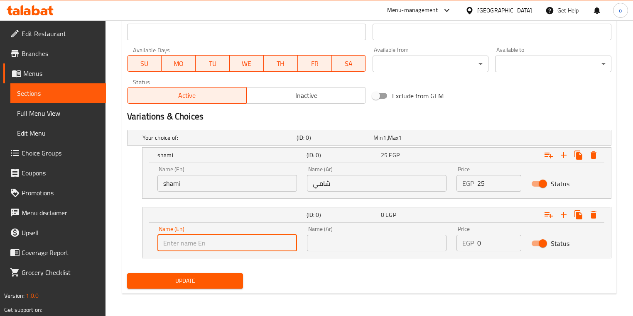
type input "Baladi"
drag, startPoint x: 330, startPoint y: 242, endPoint x: 333, endPoint y: 247, distance: 6.3
click at [330, 242] on input "text" at bounding box center [376, 243] width 139 height 17
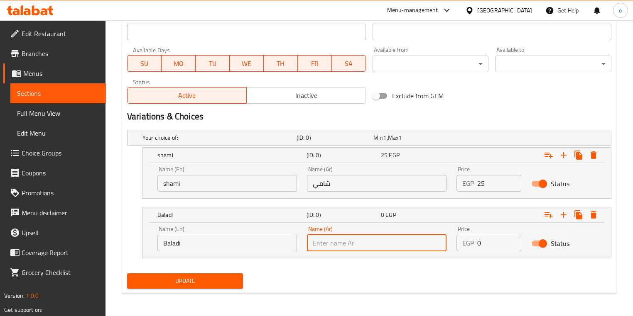
type input "بلدي"
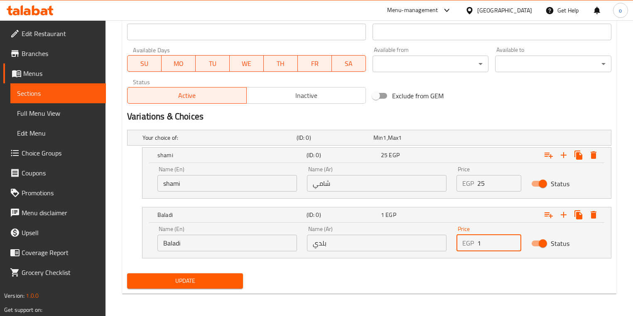
drag, startPoint x: 509, startPoint y: 240, endPoint x: 472, endPoint y: 244, distance: 37.1
type input "1"
click at [482, 244] on input "1" at bounding box center [499, 243] width 44 height 17
drag, startPoint x: 478, startPoint y: 244, endPoint x: 486, endPoint y: 244, distance: 7.9
click at [484, 244] on input "1" at bounding box center [499, 243] width 44 height 17
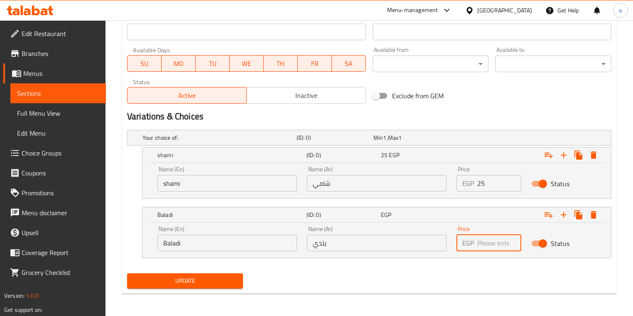
click at [490, 243] on input "number" at bounding box center [499, 243] width 44 height 17
type input "27"
click at [229, 279] on span "Update" at bounding box center [185, 281] width 103 height 10
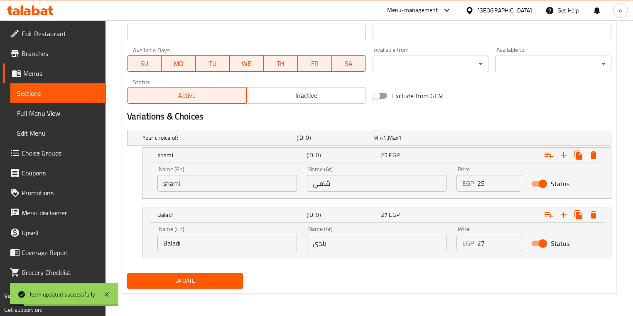
click at [80, 95] on span "Sections" at bounding box center [58, 93] width 82 height 10
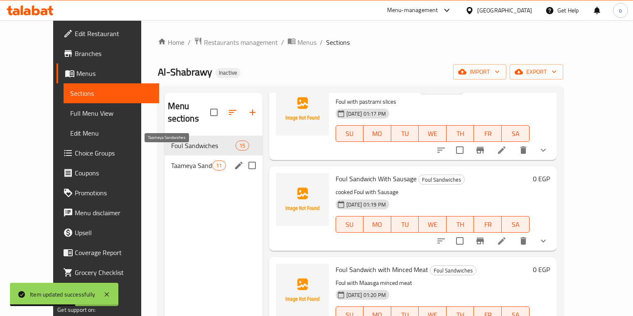
click at [179, 156] on div "Taameya Sandwiches 11" at bounding box center [213, 166] width 98 height 20
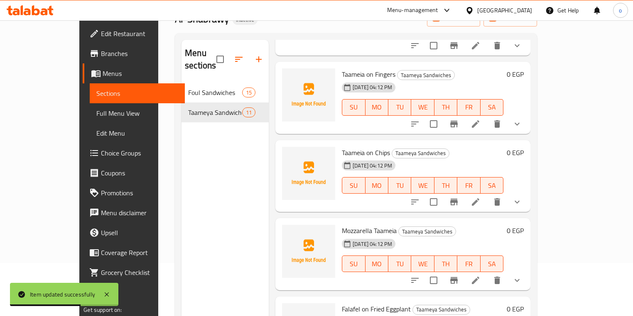
scroll to position [116, 0]
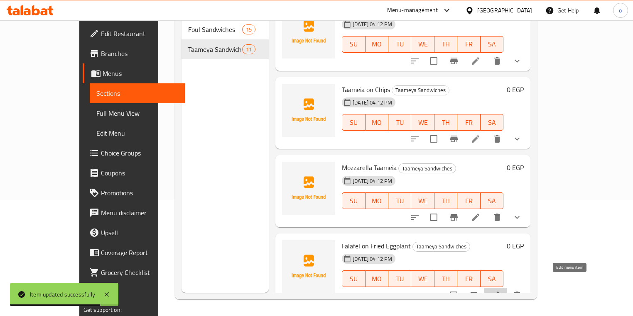
click at [499, 292] on icon at bounding box center [495, 295] width 7 height 7
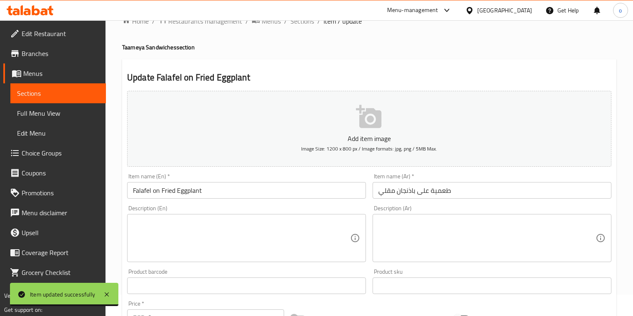
scroll to position [33, 0]
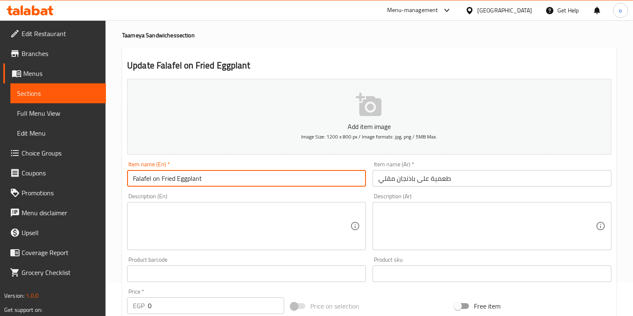
drag, startPoint x: 152, startPoint y: 178, endPoint x: 115, endPoint y: 178, distance: 37.4
click at [115, 178] on div "Home / Restaurants management / Menus / Sections / item / update Taameya Sandwi…" at bounding box center [368, 270] width 527 height 566
click at [137, 179] on input "on Fried Eggplant" at bounding box center [246, 178] width 239 height 17
click at [133, 178] on input "on Fried Eggplant" at bounding box center [246, 178] width 239 height 17
paste input "Taameia"
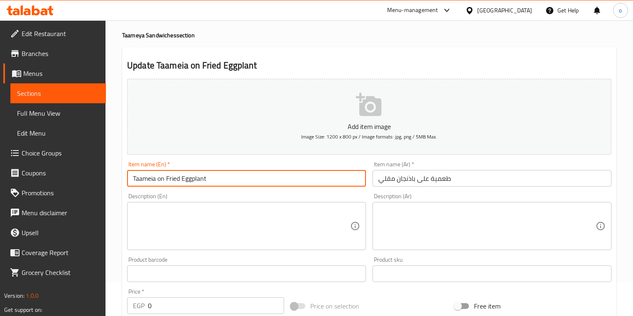
type input "Taameia on Fried Eggplant"
click at [221, 179] on input "Taameia on Fried Eggplant" at bounding box center [246, 178] width 239 height 17
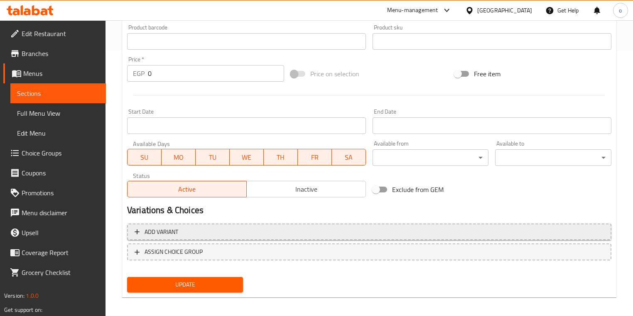
click at [212, 229] on span "Add variant" at bounding box center [369, 232] width 469 height 10
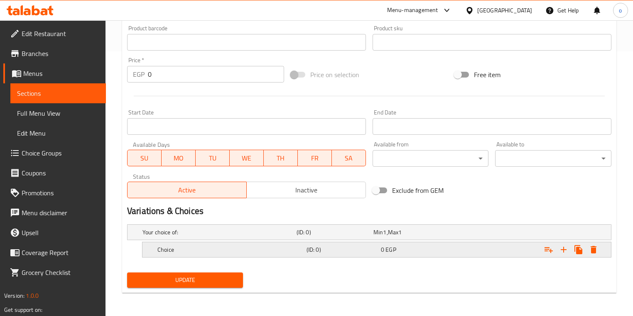
scroll to position [264, 0]
click at [208, 252] on h5 "Choice" at bounding box center [230, 251] width 146 height 8
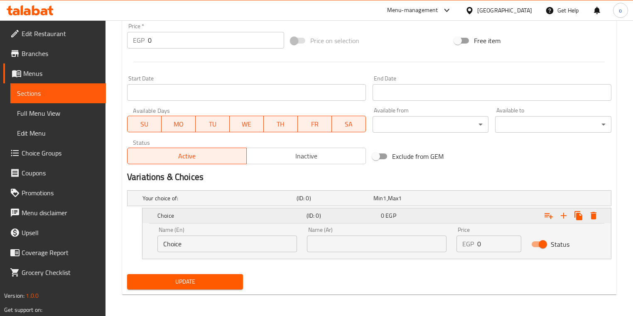
scroll to position [300, 0]
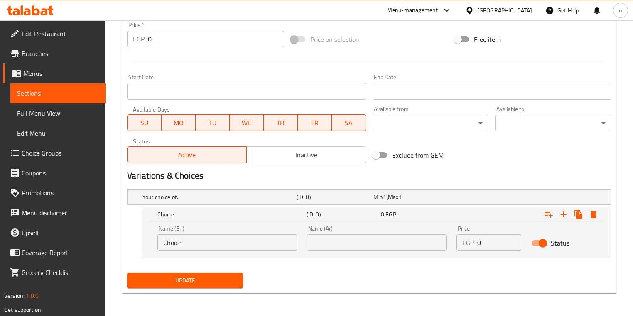
click at [215, 242] on input "Choice" at bounding box center [226, 243] width 139 height 17
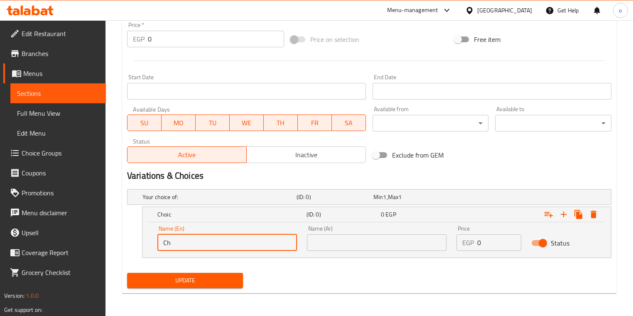
type input "C"
click at [213, 245] on input "text" at bounding box center [226, 243] width 139 height 17
type input "shami"
click at [320, 244] on input "text" at bounding box center [376, 243] width 139 height 17
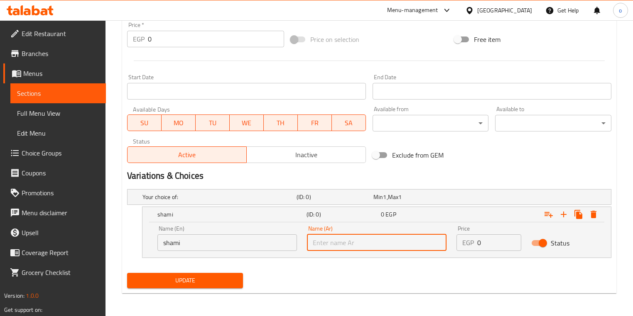
type input "شامي"
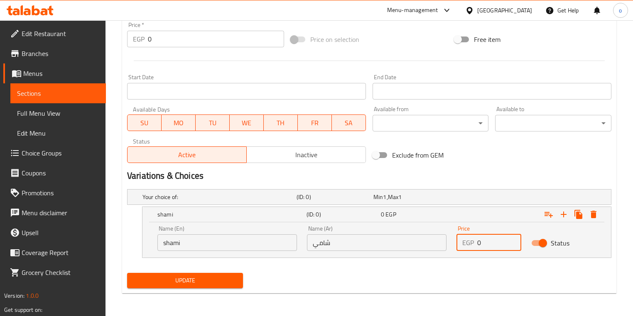
drag, startPoint x: 492, startPoint y: 241, endPoint x: 457, endPoint y: 241, distance: 35.7
click at [457, 241] on div "EGP 0 Price" at bounding box center [488, 243] width 65 height 17
type input "25"
click at [563, 217] on icon "Expand" at bounding box center [563, 215] width 6 height 6
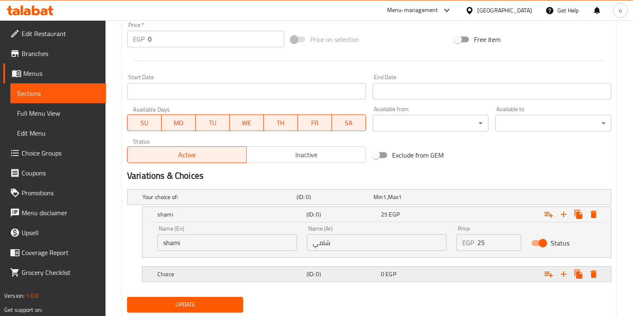
click at [225, 276] on h5 "Choice" at bounding box center [230, 274] width 146 height 8
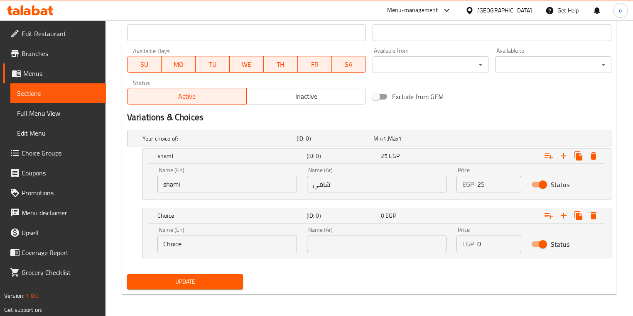
scroll to position [360, 0]
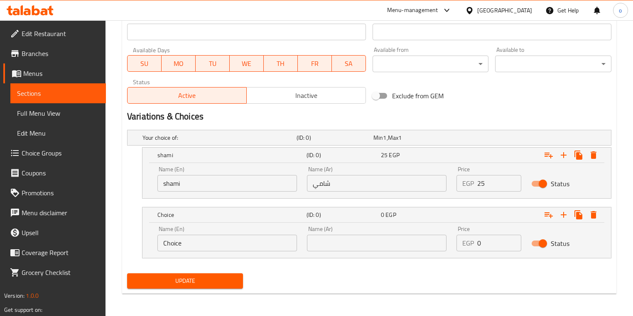
click at [226, 252] on div "Name (En) Choice Name (En)" at bounding box center [226, 238] width 149 height 35
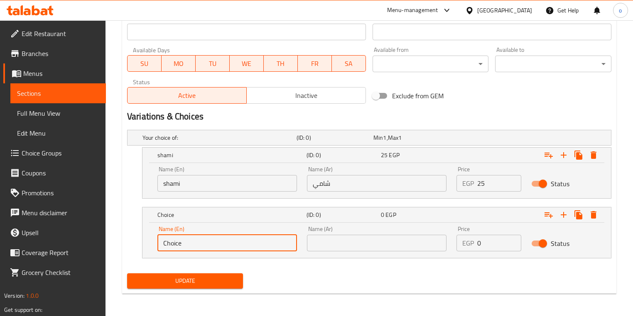
click at [225, 244] on input "Choice" at bounding box center [226, 243] width 139 height 17
type input "C"
click at [225, 244] on input "text" at bounding box center [226, 243] width 139 height 17
type input "Baladi"
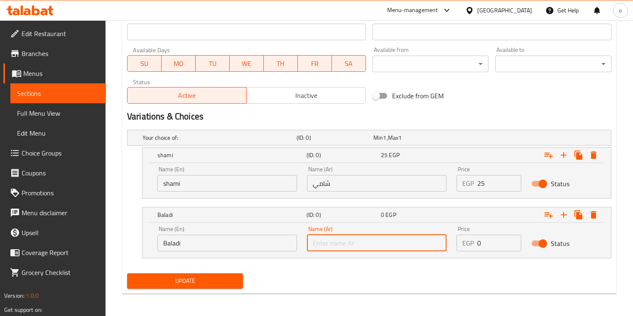
click at [320, 243] on input "text" at bounding box center [376, 243] width 139 height 17
type input "بلدي"
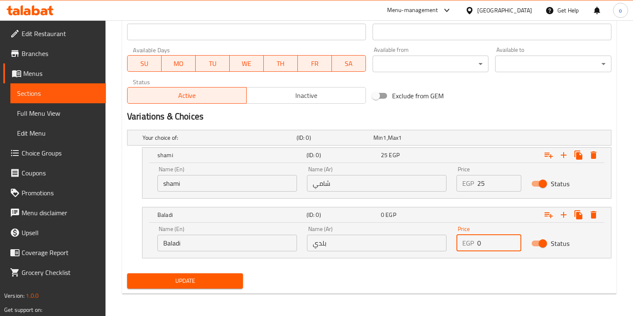
drag, startPoint x: 494, startPoint y: 241, endPoint x: 478, endPoint y: 241, distance: 15.8
click at [478, 241] on input "0" at bounding box center [499, 243] width 44 height 17
type input "27"
click at [219, 281] on span "Update" at bounding box center [185, 281] width 103 height 10
click at [50, 90] on span "Sections" at bounding box center [58, 93] width 82 height 10
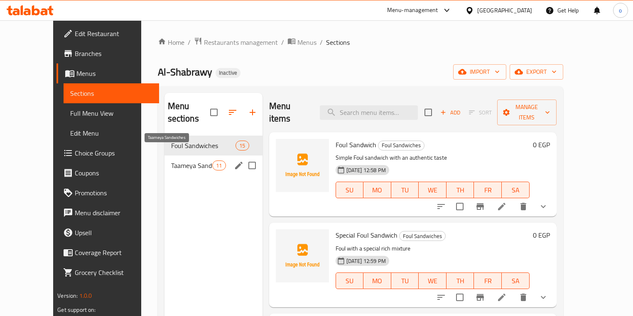
click at [171, 161] on span "Taameya Sandwiches" at bounding box center [192, 166] width 42 height 10
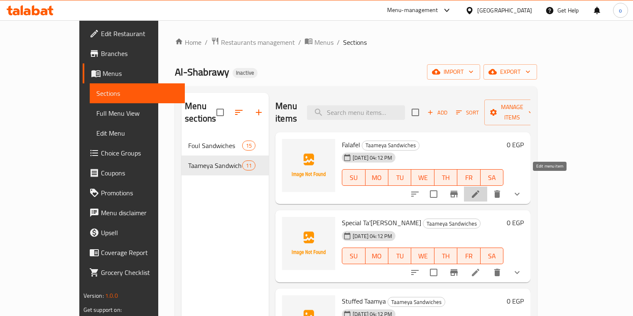
click at [480, 189] on icon at bounding box center [475, 194] width 10 height 10
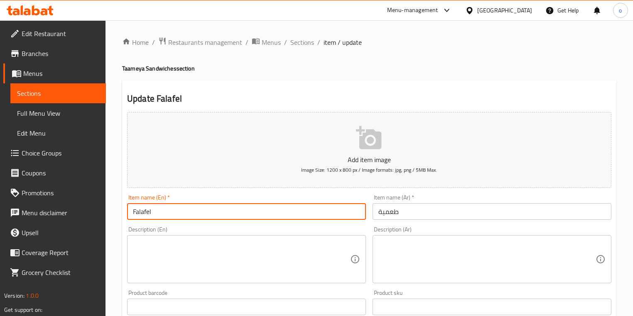
drag, startPoint x: 201, startPoint y: 213, endPoint x: 78, endPoint y: 209, distance: 123.4
click at [78, 209] on div "Edit Restaurant Branches Menus Sections Full Menu View Edit Menu Choice Groups …" at bounding box center [316, 310] width 633 height 580
click at [163, 218] on input "text" at bounding box center [246, 211] width 239 height 17
paste input "Taameia"
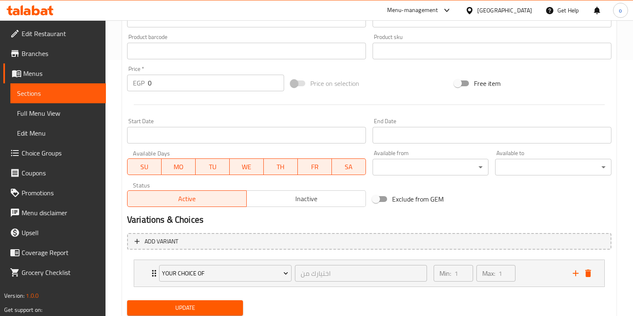
scroll to position [284, 0]
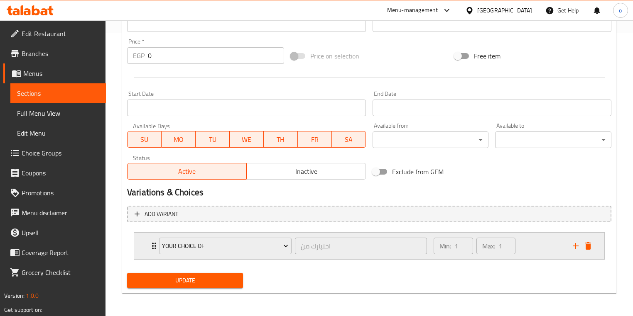
click at [156, 249] on div "your choice of اختيارك من ​" at bounding box center [293, 246] width 278 height 27
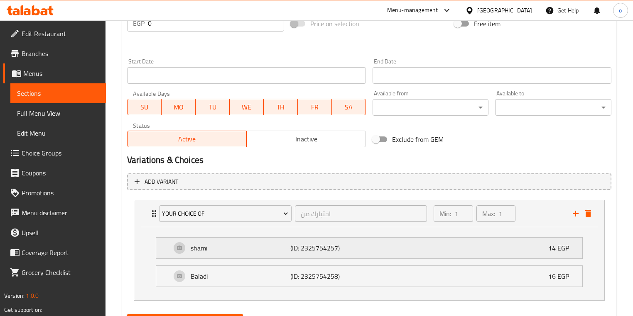
scroll to position [357, 0]
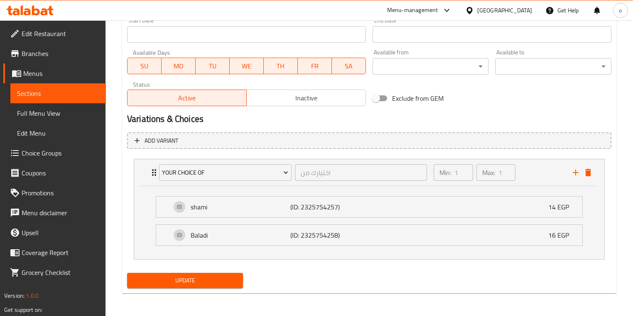
type input "Taameia"
click at [204, 281] on span "Update" at bounding box center [185, 281] width 103 height 10
click at [68, 100] on link "Sections" at bounding box center [57, 93] width 95 height 20
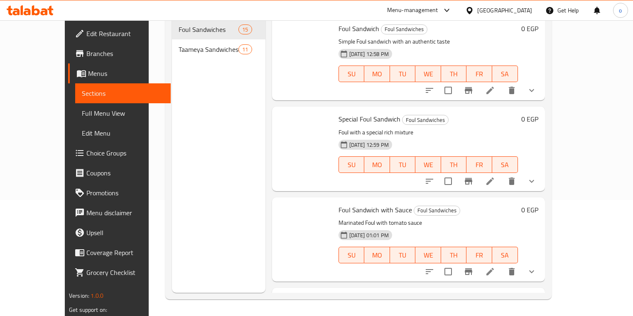
scroll to position [116, 0]
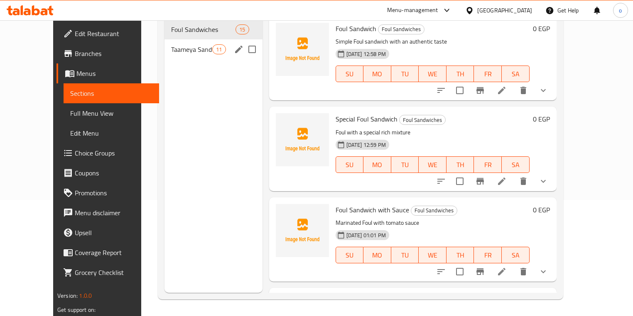
click at [181, 44] on div "Taameya Sandwiches 11" at bounding box center [213, 49] width 98 height 20
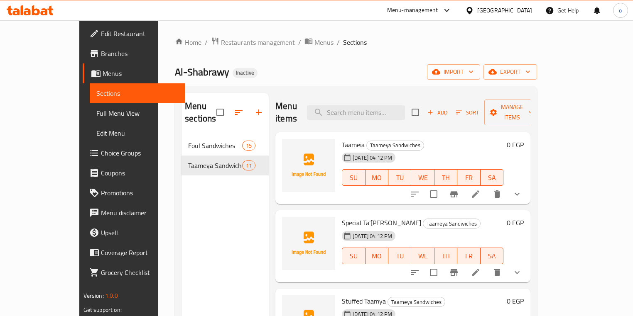
scroll to position [116, 0]
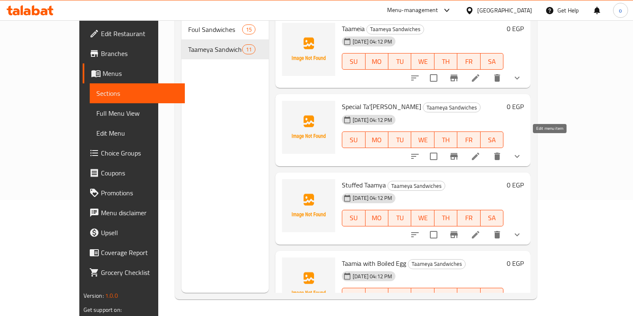
click at [479, 153] on icon at bounding box center [475, 156] width 7 height 7
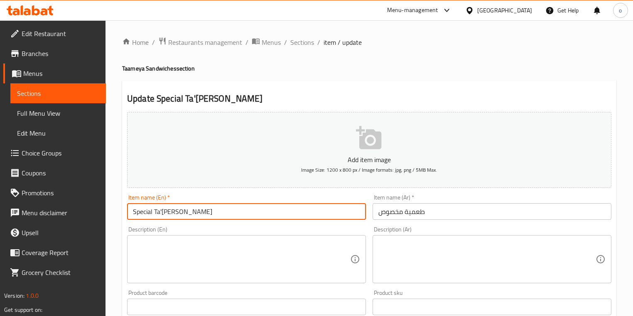
drag, startPoint x: 203, startPoint y: 210, endPoint x: 154, endPoint y: 213, distance: 48.2
click at [154, 213] on input "Special Ta'amiya" at bounding box center [246, 211] width 239 height 17
paste input "Taameia"
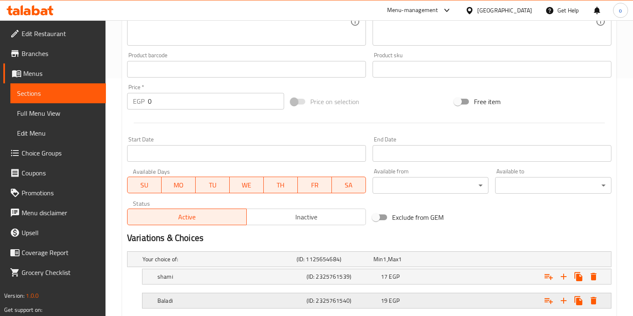
scroll to position [288, 0]
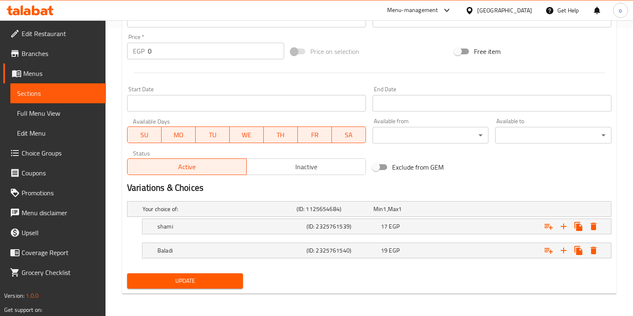
type input "Special Taameia"
click at [198, 280] on span "Update" at bounding box center [185, 281] width 103 height 10
drag, startPoint x: 2, startPoint y: 288, endPoint x: -2, endPoint y: 281, distance: 7.8
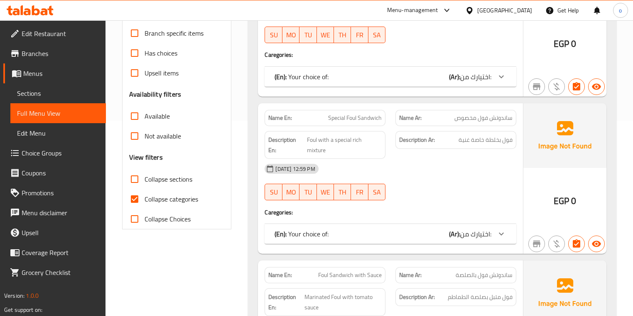
scroll to position [199, 0]
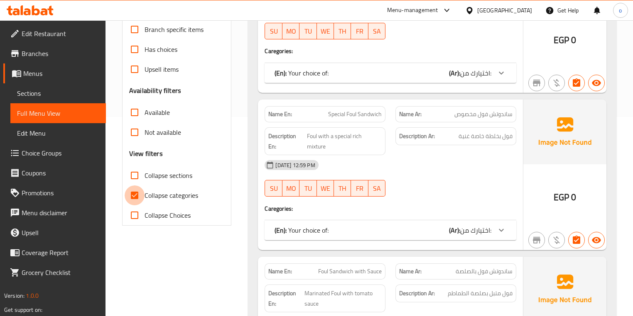
click at [133, 194] on input "Collapse categories" at bounding box center [135, 196] width 20 height 20
checkbox input "false"
click at [139, 171] on input "Collapse sections" at bounding box center [135, 176] width 20 height 20
checkbox input "true"
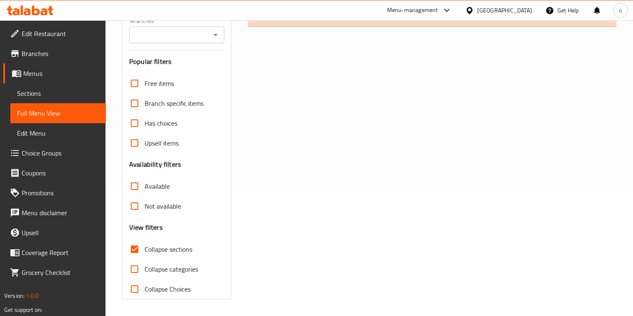
scroll to position [125, 0]
click at [360, 27] on div "(En): Foul Sandwiches (Ar): سندوتشات الفول Name En: Foul Sandwich Name Ar: ساند…" at bounding box center [432, 143] width 378 height 323
click at [360, 23] on div "(En): Taameya Sandwiches (Ar): سندوتشات الطعمية" at bounding box center [432, 17] width 368 height 20
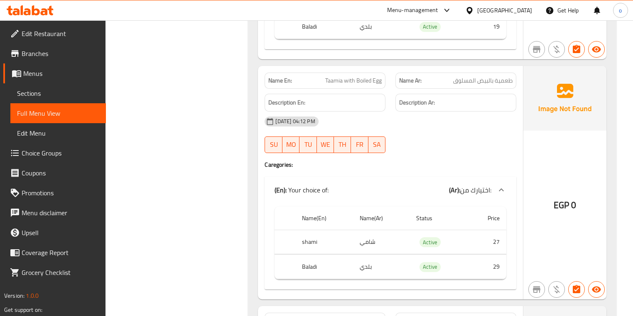
scroll to position [822, 0]
drag, startPoint x: 343, startPoint y: 81, endPoint x: 323, endPoint y: 79, distance: 20.0
click at [323, 79] on p "Name En: Taamia with Boiled Egg" at bounding box center [324, 81] width 113 height 9
copy span "Taamia"
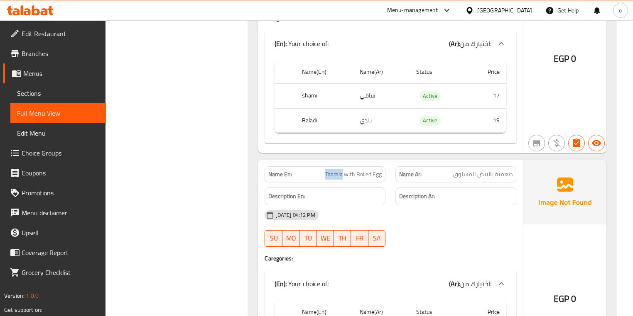
scroll to position [722, 0]
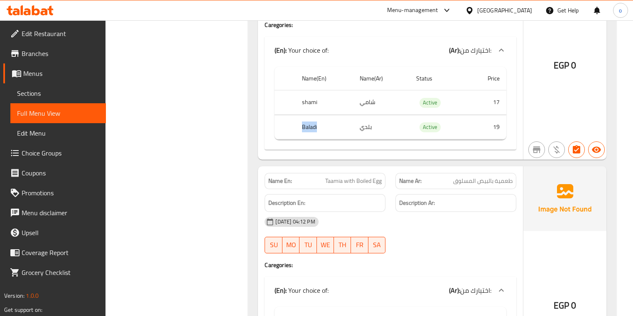
drag, startPoint x: 318, startPoint y: 125, endPoint x: 297, endPoint y: 125, distance: 20.3
click at [297, 125] on th "Baladi" at bounding box center [324, 127] width 58 height 24
copy th "Baladi"
drag, startPoint x: 375, startPoint y: 130, endPoint x: 356, endPoint y: 126, distance: 19.0
click at [356, 126] on td "بلدي" at bounding box center [381, 127] width 56 height 24
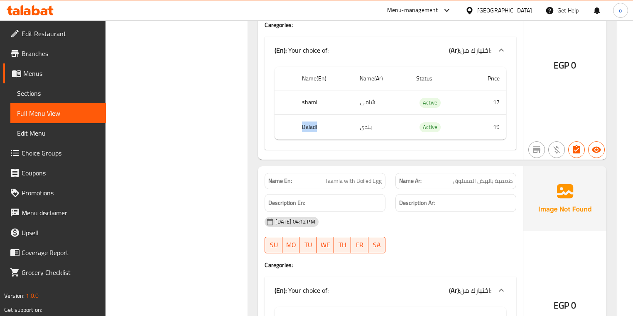
copy td "بلدي"
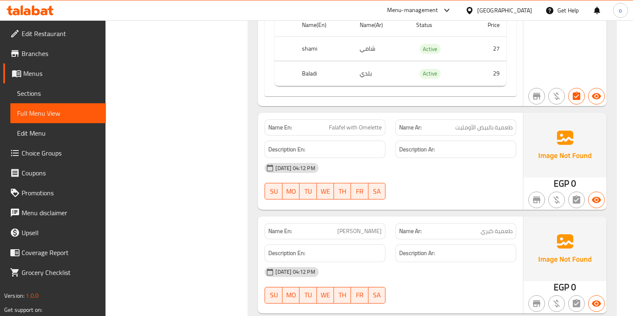
scroll to position [988, 0]
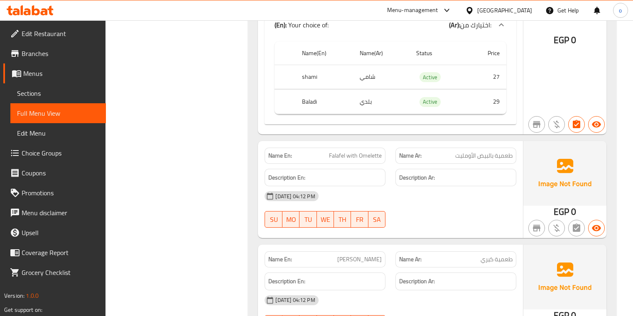
drag, startPoint x: 370, startPoint y: 102, endPoint x: 358, endPoint y: 101, distance: 12.0
click at [358, 101] on td "بلدي" at bounding box center [381, 102] width 56 height 24
drag, startPoint x: 322, startPoint y: 103, endPoint x: 301, endPoint y: 102, distance: 20.8
click at [301, 102] on th "Baladi" at bounding box center [324, 102] width 58 height 24
copy th "Baladi"
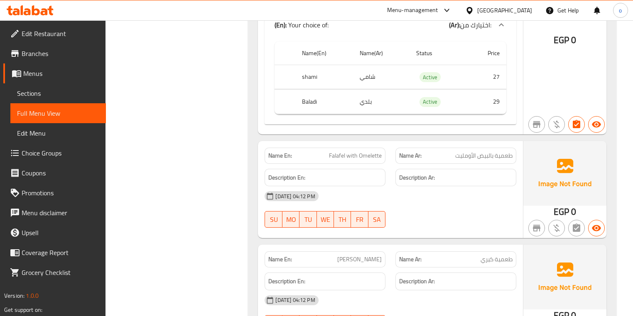
drag, startPoint x: 378, startPoint y: 104, endPoint x: 348, endPoint y: 102, distance: 30.0
click at [348, 102] on tr "Baladi بلدي Active 29" at bounding box center [389, 102] width 231 height 24
drag, startPoint x: 362, startPoint y: 101, endPoint x: 378, endPoint y: 100, distance: 15.8
click at [378, 100] on td "بلدي" at bounding box center [381, 102] width 56 height 24
click at [369, 100] on td "بلدي" at bounding box center [381, 102] width 56 height 24
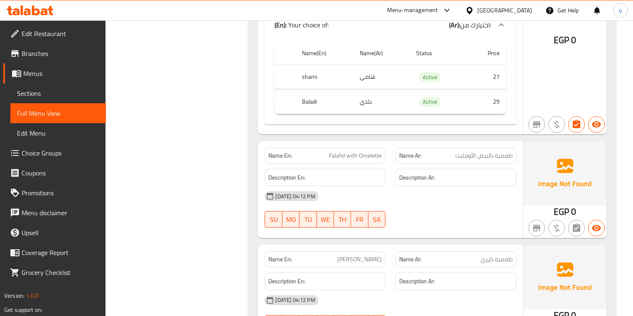
drag, startPoint x: 359, startPoint y: 101, endPoint x: 391, endPoint y: 100, distance: 32.4
click at [391, 100] on td "بلدي" at bounding box center [381, 102] width 56 height 24
copy td "بلدي"
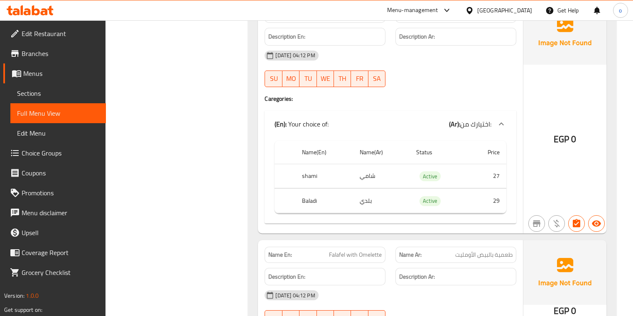
scroll to position [888, 0]
drag, startPoint x: 320, startPoint y: 201, endPoint x: 284, endPoint y: 201, distance: 36.1
click at [284, 201] on tr "Baladi بلدي Active 29" at bounding box center [389, 201] width 231 height 24
copy tr "Baladi"
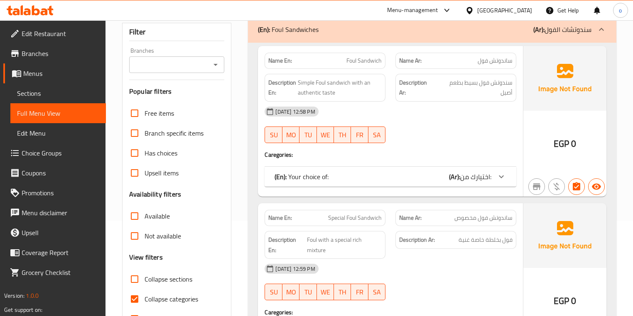
scroll to position [100, 0]
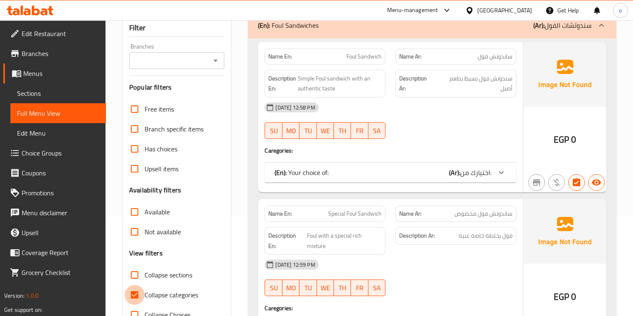
drag, startPoint x: 141, startPoint y: 291, endPoint x: 133, endPoint y: 275, distance: 17.8
click at [141, 292] on input "Collapse categories" at bounding box center [135, 295] width 20 height 20
checkbox input "false"
click at [133, 275] on input "Collapse sections" at bounding box center [135, 275] width 20 height 20
checkbox input "true"
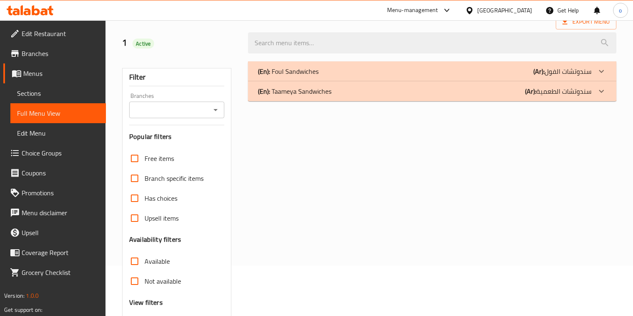
scroll to position [0, 0]
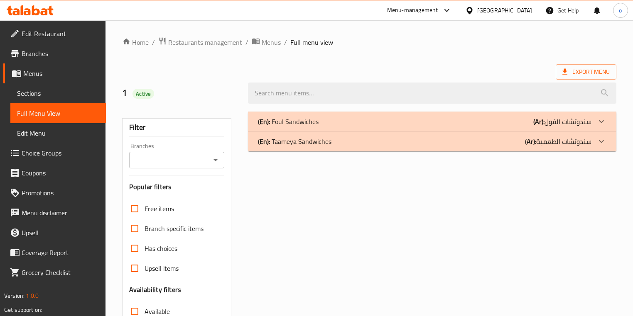
click at [336, 144] on div "(En): Taameya Sandwiches (Ar): سندوتشات الطعمية" at bounding box center [424, 142] width 333 height 10
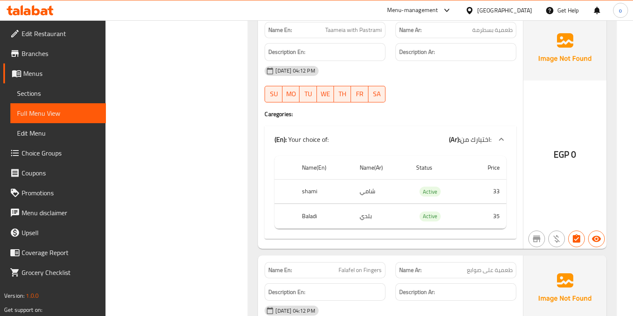
scroll to position [1528, 0]
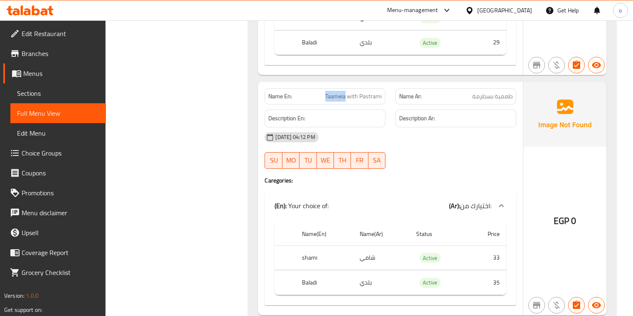
drag, startPoint x: 346, startPoint y: 94, endPoint x: 326, endPoint y: 94, distance: 19.9
click at [326, 94] on span "Taameia with Pastrami" at bounding box center [353, 96] width 56 height 9
copy span "Taameia"
click at [423, 154] on div "[DATE] 04:12 PM SU MO TU WE TH FR SA" at bounding box center [389, 150] width 261 height 46
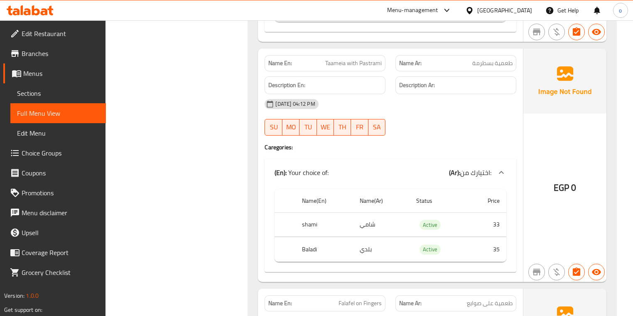
scroll to position [1661, 0]
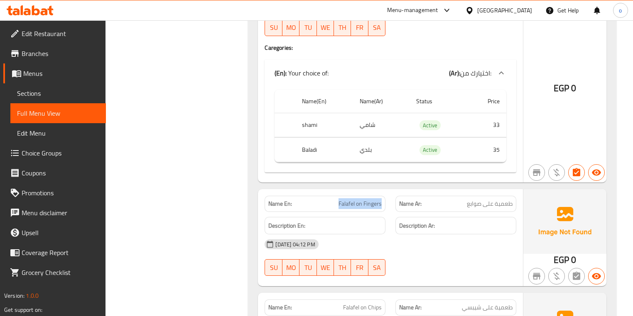
drag, startPoint x: 338, startPoint y: 202, endPoint x: 383, endPoint y: 196, distance: 45.7
click at [383, 196] on div "Name En: Falafel on Fingers" at bounding box center [324, 204] width 121 height 16
copy span "Falafel on Fingers"
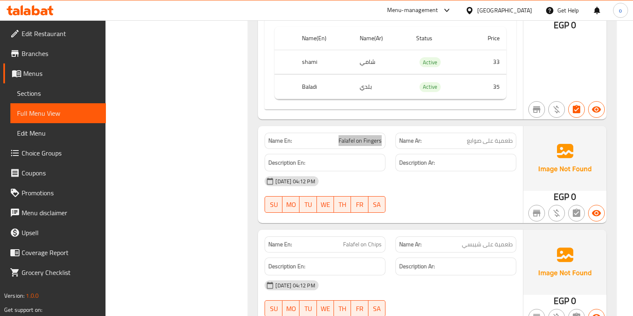
scroll to position [1727, 0]
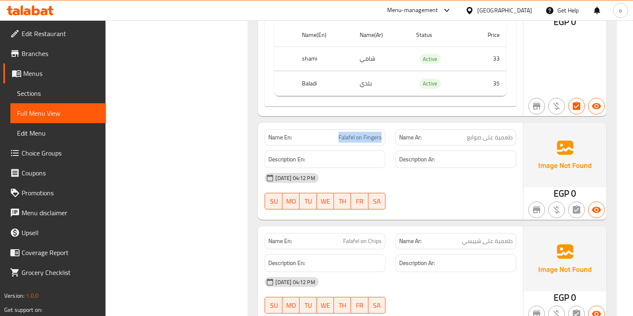
click at [364, 133] on span "Falafel on Fingers" at bounding box center [359, 137] width 43 height 9
drag, startPoint x: 363, startPoint y: 134, endPoint x: 391, endPoint y: 135, distance: 28.7
click at [391, 135] on div "Name En: Falafel on Fingers Name Ar: طعمية على صوابع" at bounding box center [389, 138] width 261 height 26
copy span "Fingers"
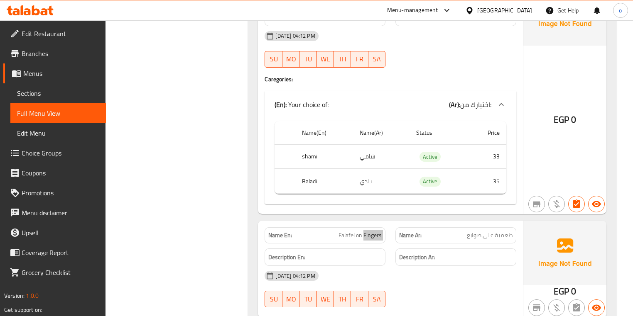
scroll to position [1528, 0]
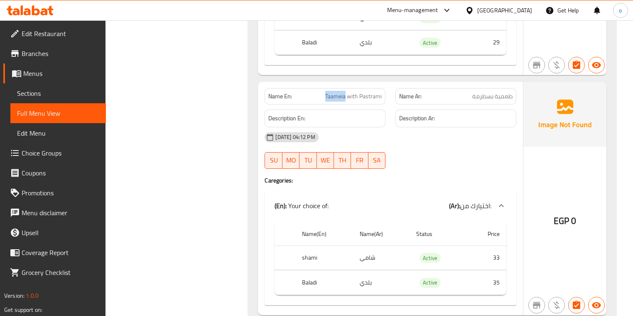
drag, startPoint x: 346, startPoint y: 95, endPoint x: 315, endPoint y: 95, distance: 31.6
click at [315, 95] on p "Name En: Taameia with Pastrami" at bounding box center [324, 96] width 113 height 9
copy span "Taameia"
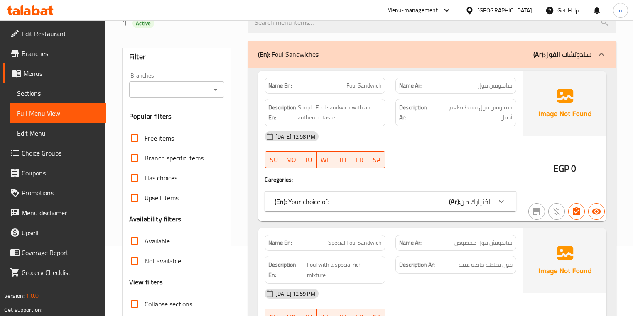
scroll to position [100, 0]
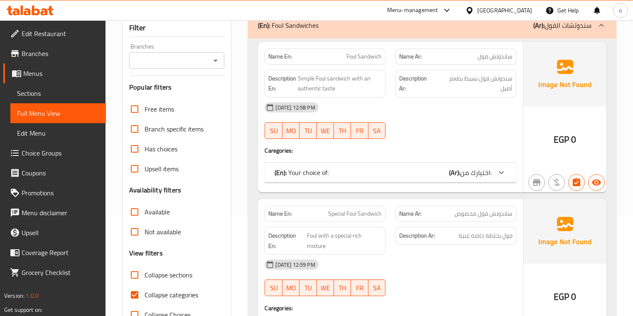
click at [139, 297] on input "Collapse categories" at bounding box center [135, 295] width 20 height 20
checkbox input "false"
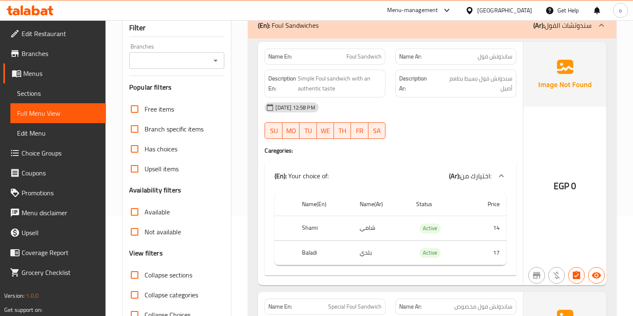
click at [130, 269] on input "Collapse sections" at bounding box center [135, 275] width 20 height 20
checkbox input "true"
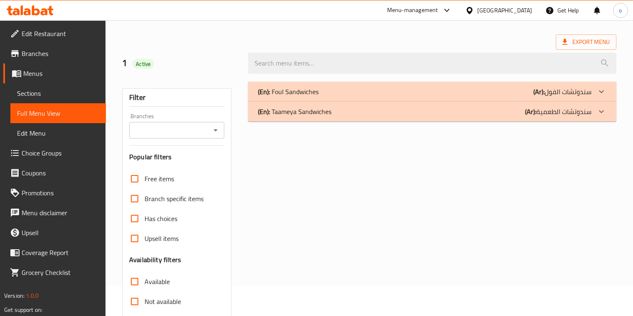
scroll to position [0, 0]
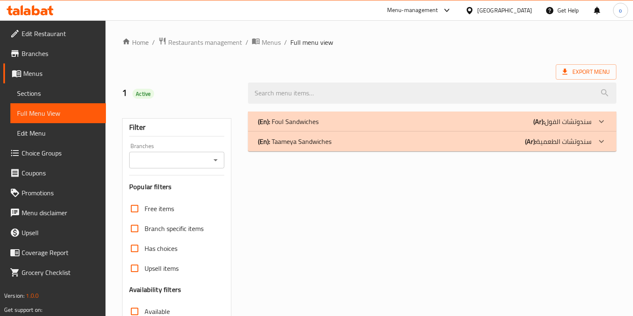
click at [459, 144] on div "(En): Taameya Sandwiches (Ar): سندوتشات الطعمية" at bounding box center [424, 142] width 333 height 10
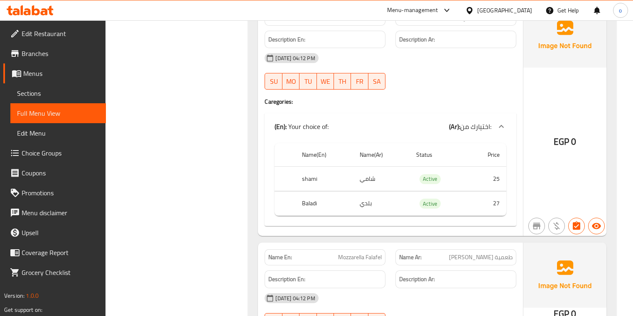
scroll to position [2080, 0]
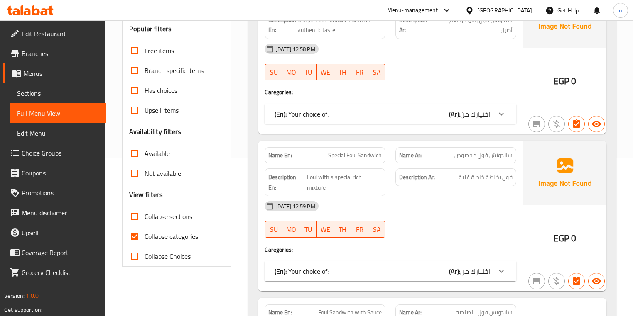
scroll to position [166, 0]
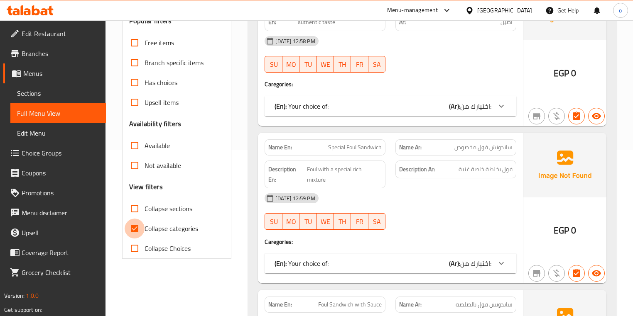
click at [139, 227] on input "Collapse categories" at bounding box center [135, 229] width 20 height 20
checkbox input "false"
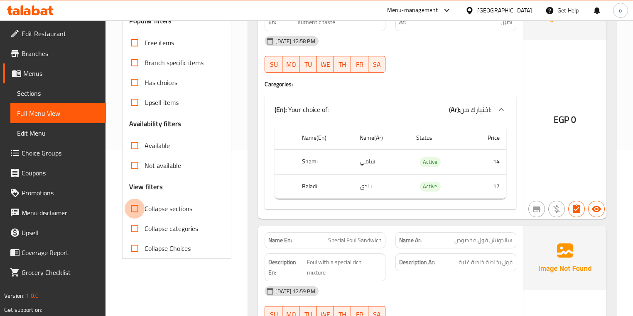
click at [131, 209] on input "Collapse sections" at bounding box center [135, 209] width 20 height 20
checkbox input "true"
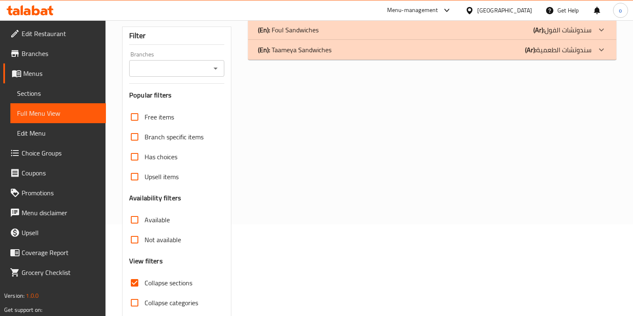
scroll to position [0, 0]
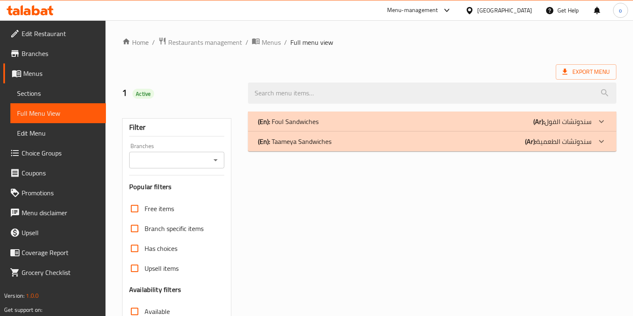
click at [325, 142] on p "(En): Taameya Sandwiches" at bounding box center [294, 142] width 73 height 10
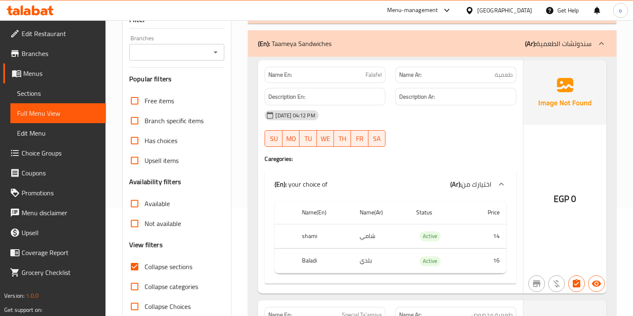
scroll to position [133, 0]
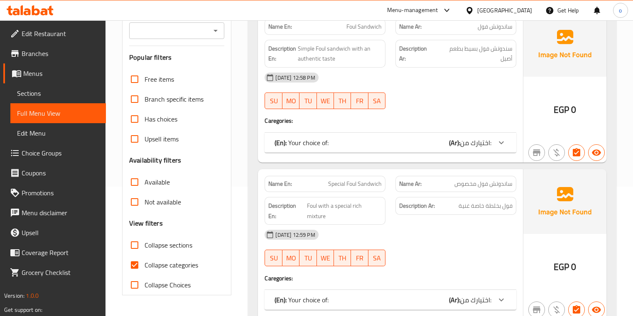
scroll to position [133, 0]
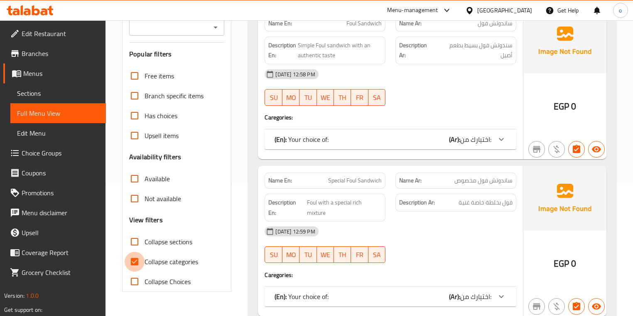
click at [135, 259] on input "Collapse categories" at bounding box center [135, 262] width 20 height 20
checkbox input "false"
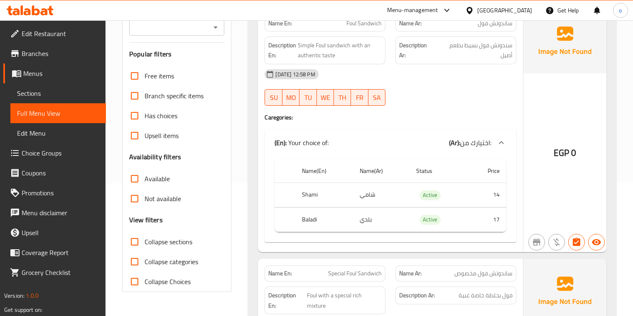
click at [126, 243] on input "Collapse sections" at bounding box center [135, 242] width 20 height 20
checkbox input "true"
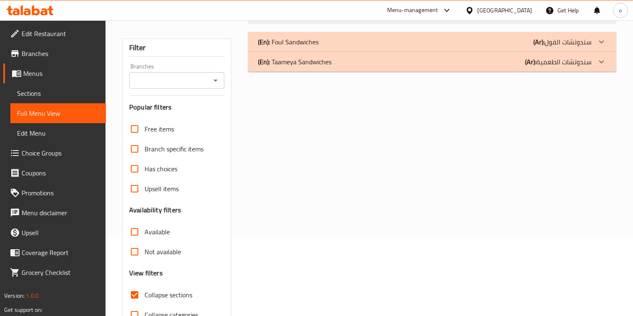
scroll to position [0, 0]
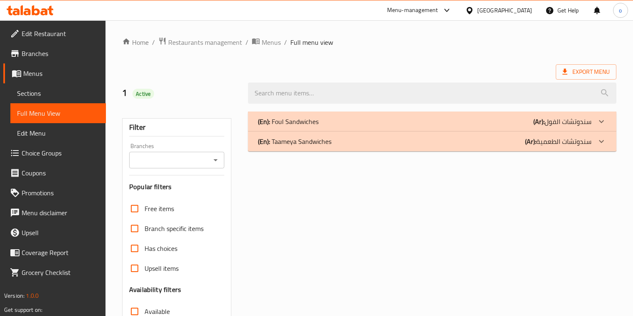
click at [324, 137] on p "(En): Taameya Sandwiches" at bounding box center [294, 142] width 73 height 10
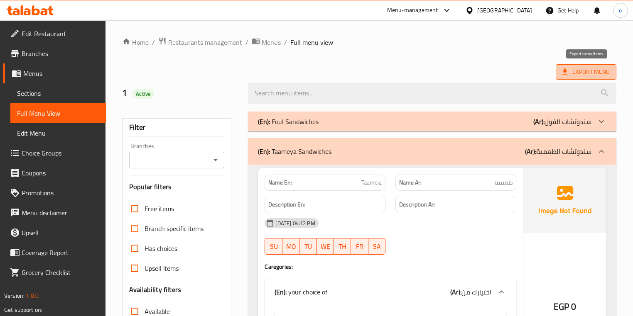
click at [584, 67] on span "Export Menu" at bounding box center [585, 72] width 47 height 10
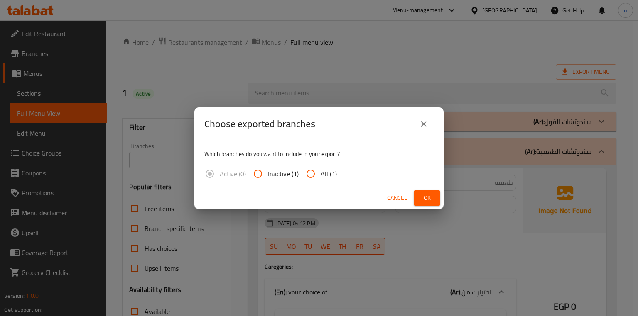
click at [310, 174] on input "All (1)" at bounding box center [311, 174] width 20 height 20
radio input "true"
click at [432, 198] on span "Ok" at bounding box center [426, 198] width 13 height 10
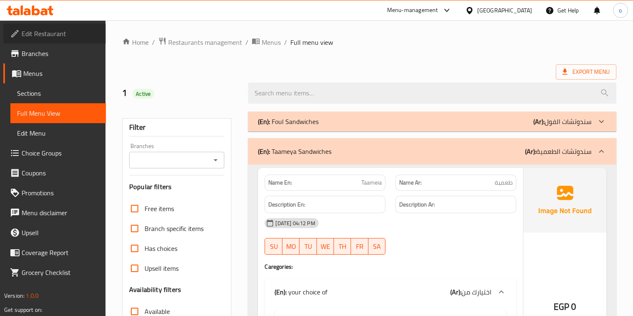
click at [58, 37] on span "Edit Restaurant" at bounding box center [61, 34] width 78 height 10
